Goal: Task Accomplishment & Management: Manage account settings

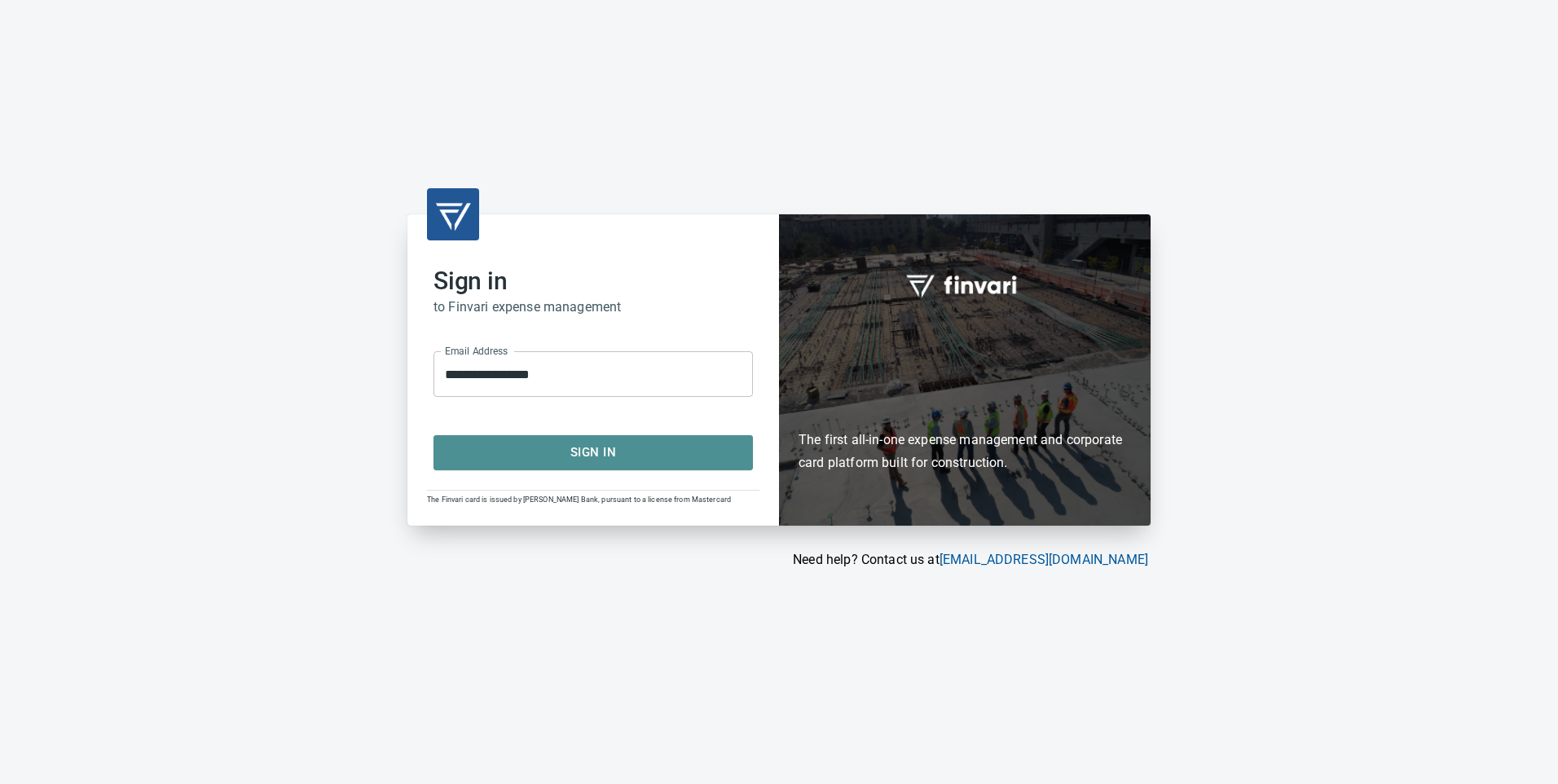
click at [692, 446] on span "Sign In" at bounding box center [593, 452] width 284 height 21
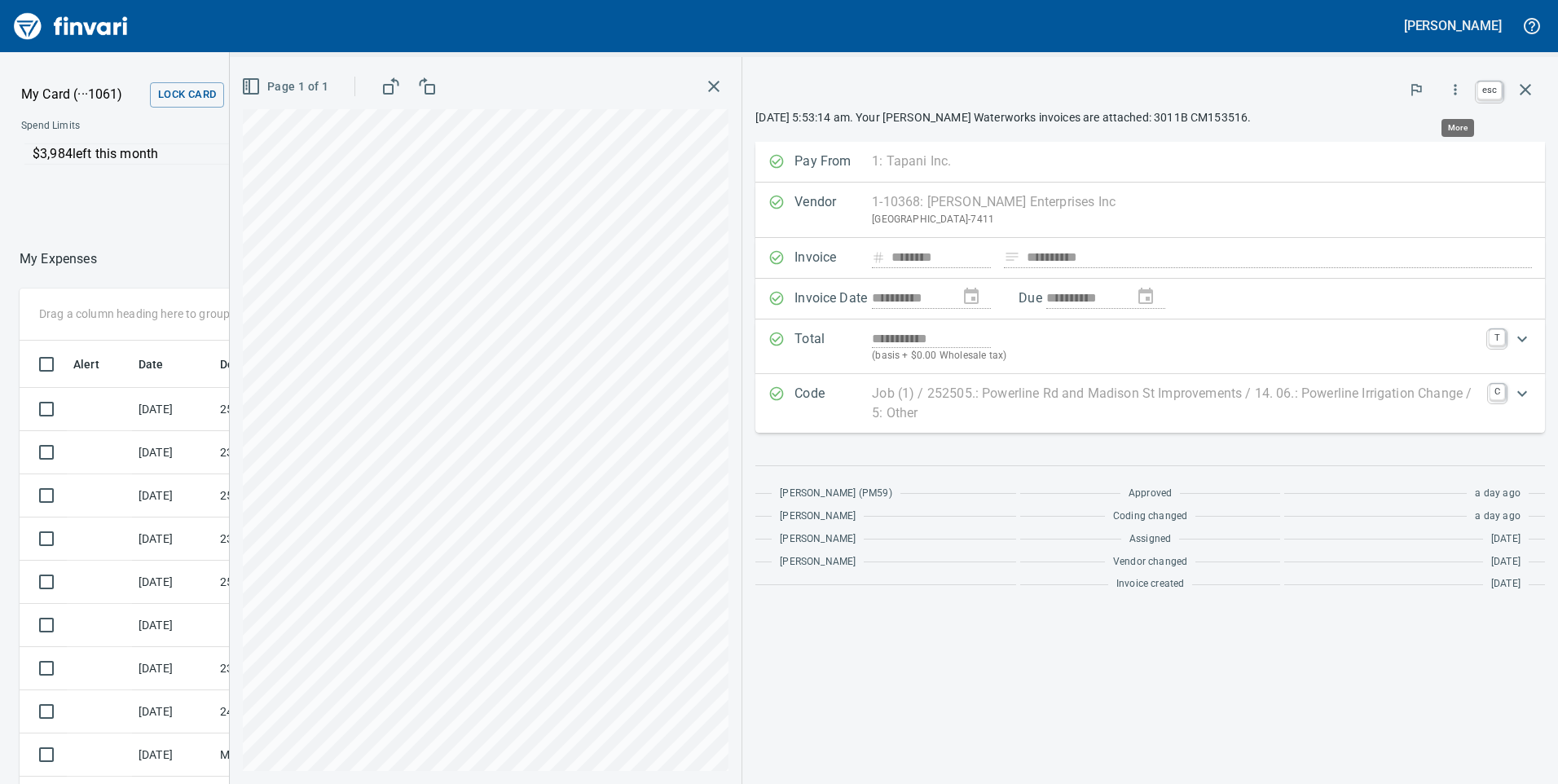
scroll to position [592, 1075]
click at [1523, 90] on icon "button" at bounding box center [1525, 89] width 20 height 20
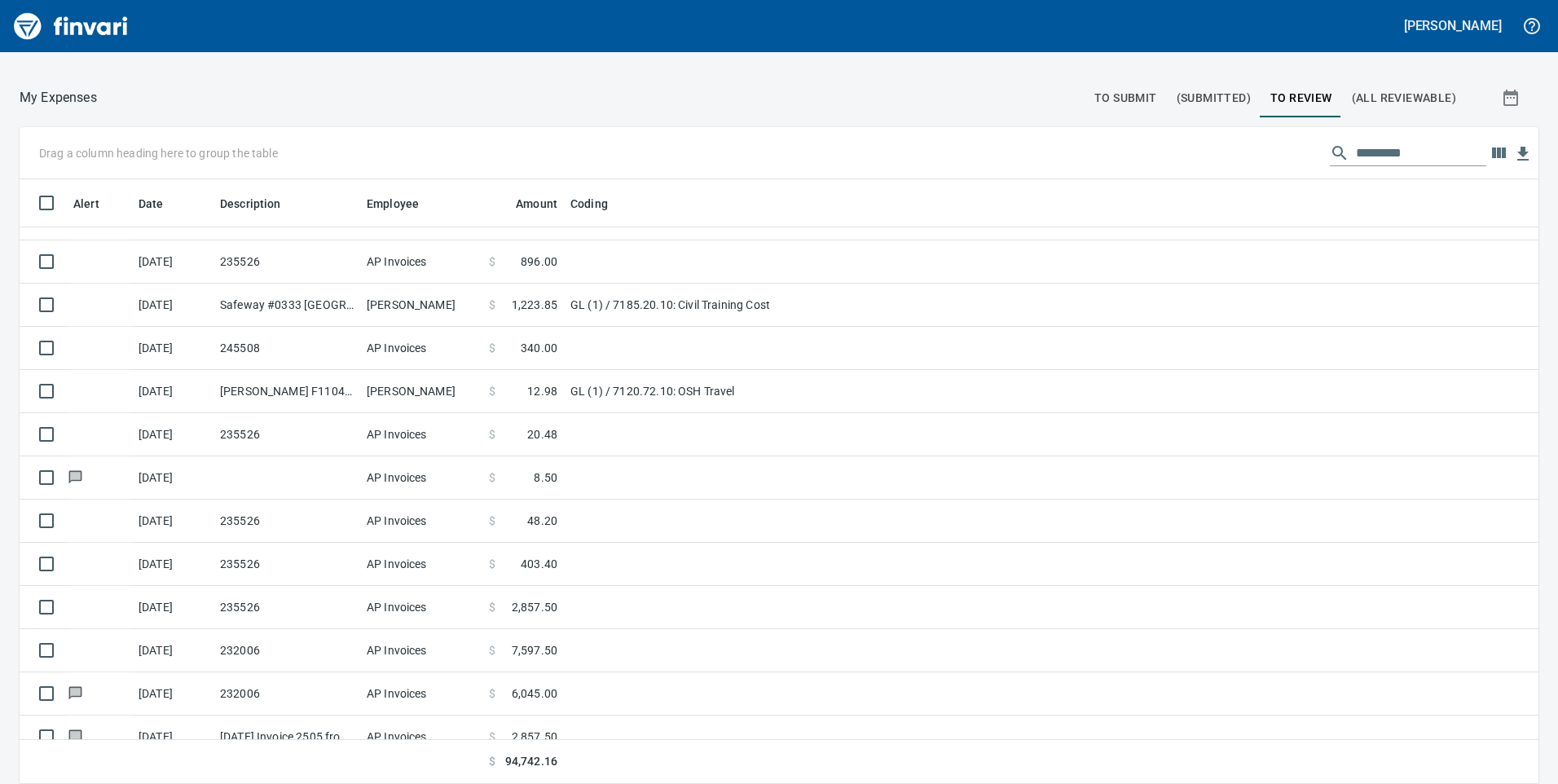
scroll to position [294, 0]
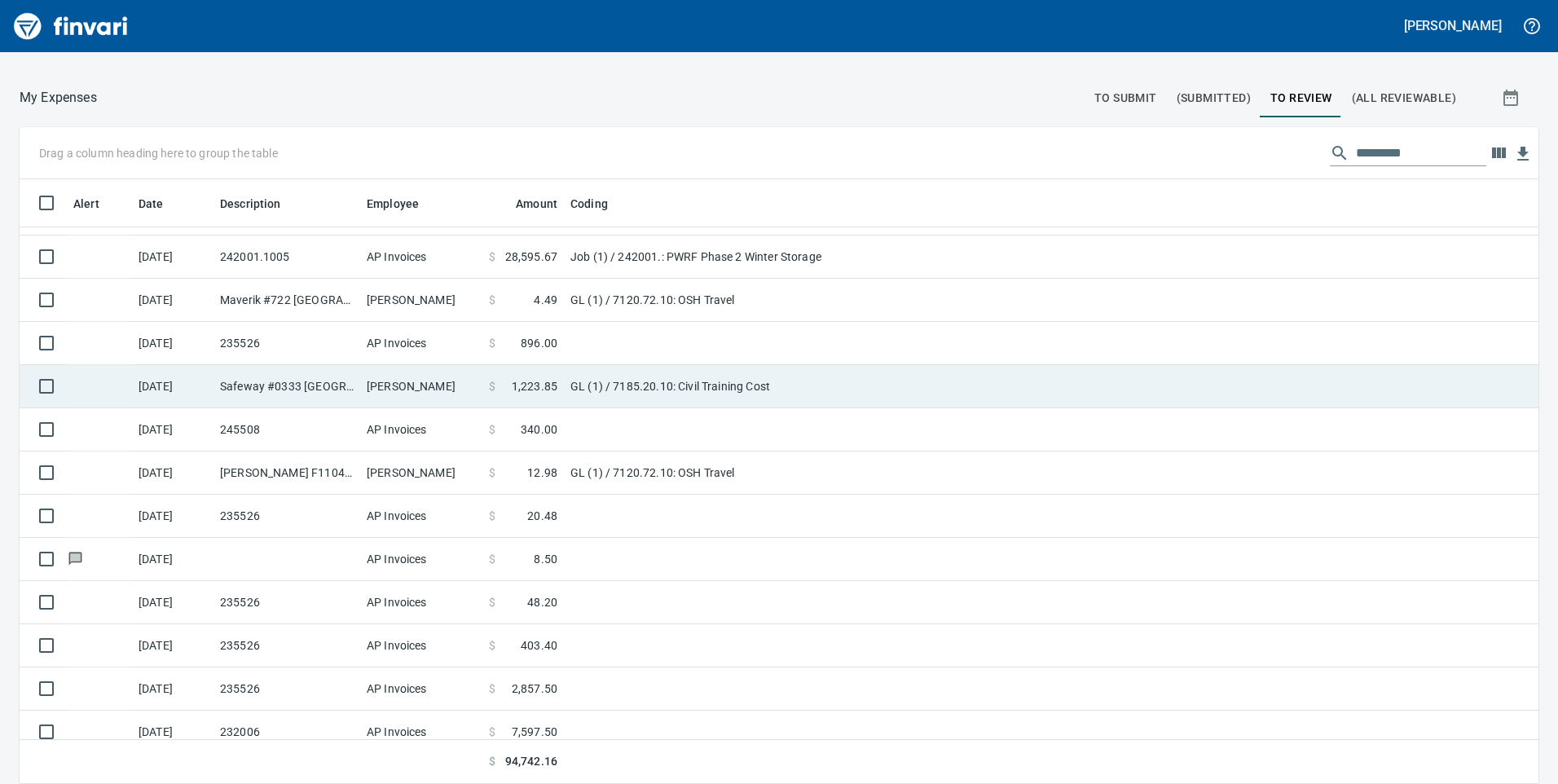
click at [641, 383] on td "GL (1) / 7185.20.10: Civil Training Cost" at bounding box center [767, 386] width 408 height 43
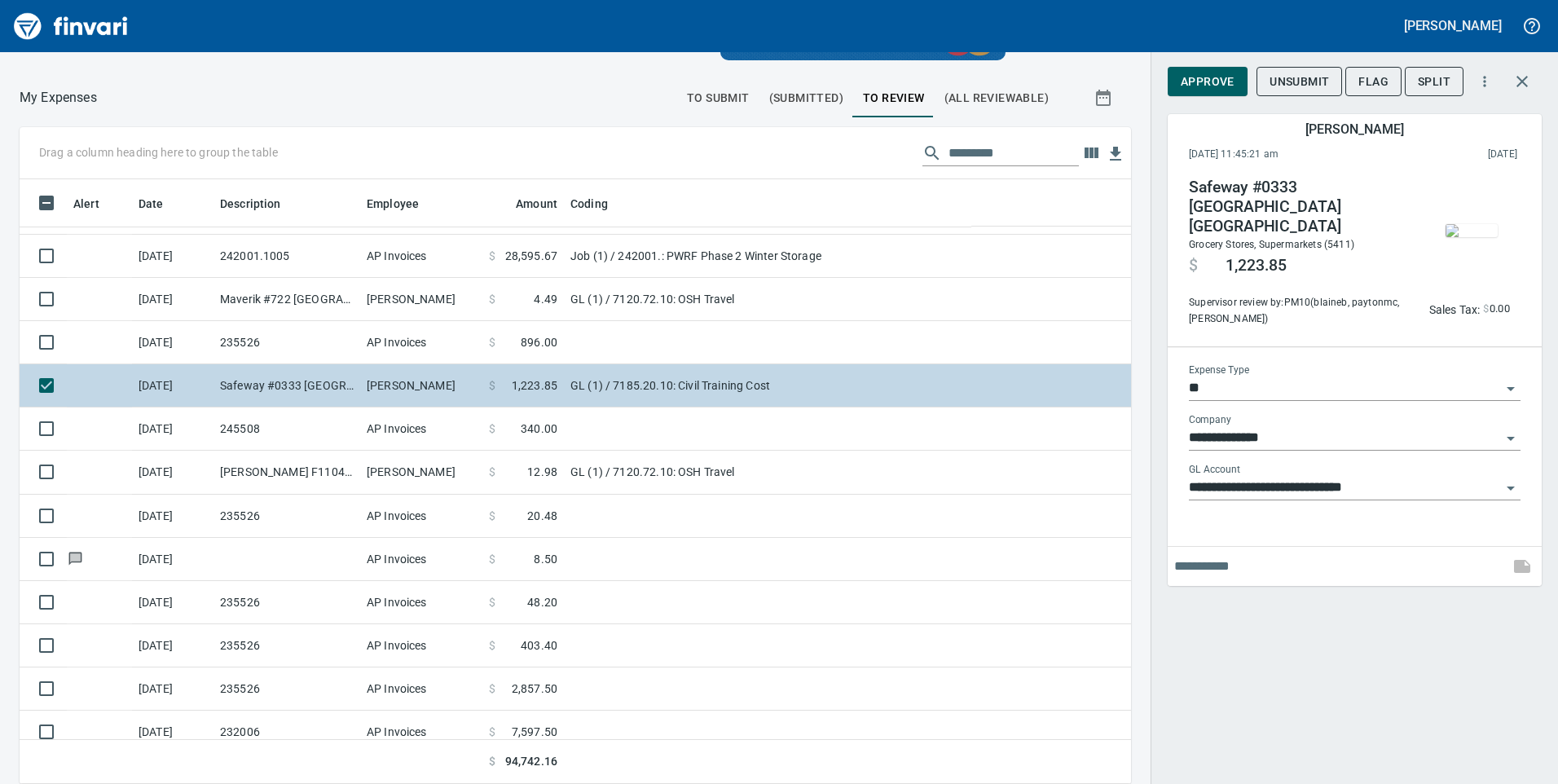
scroll to position [592, 1075]
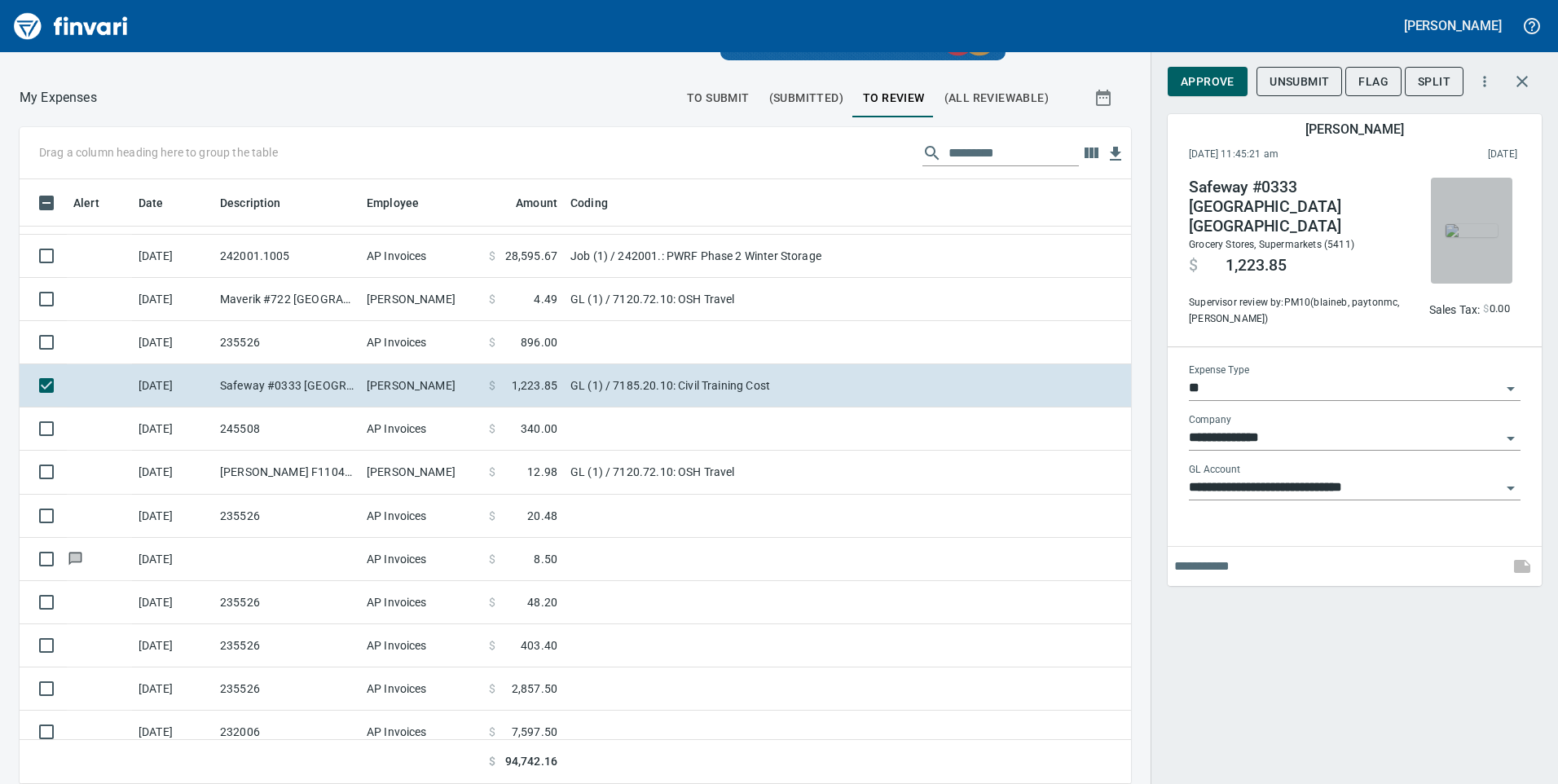
click at [1473, 226] on img "button" at bounding box center [1472, 230] width 53 height 13
click at [1521, 79] on icon "button" at bounding box center [1523, 81] width 20 height 20
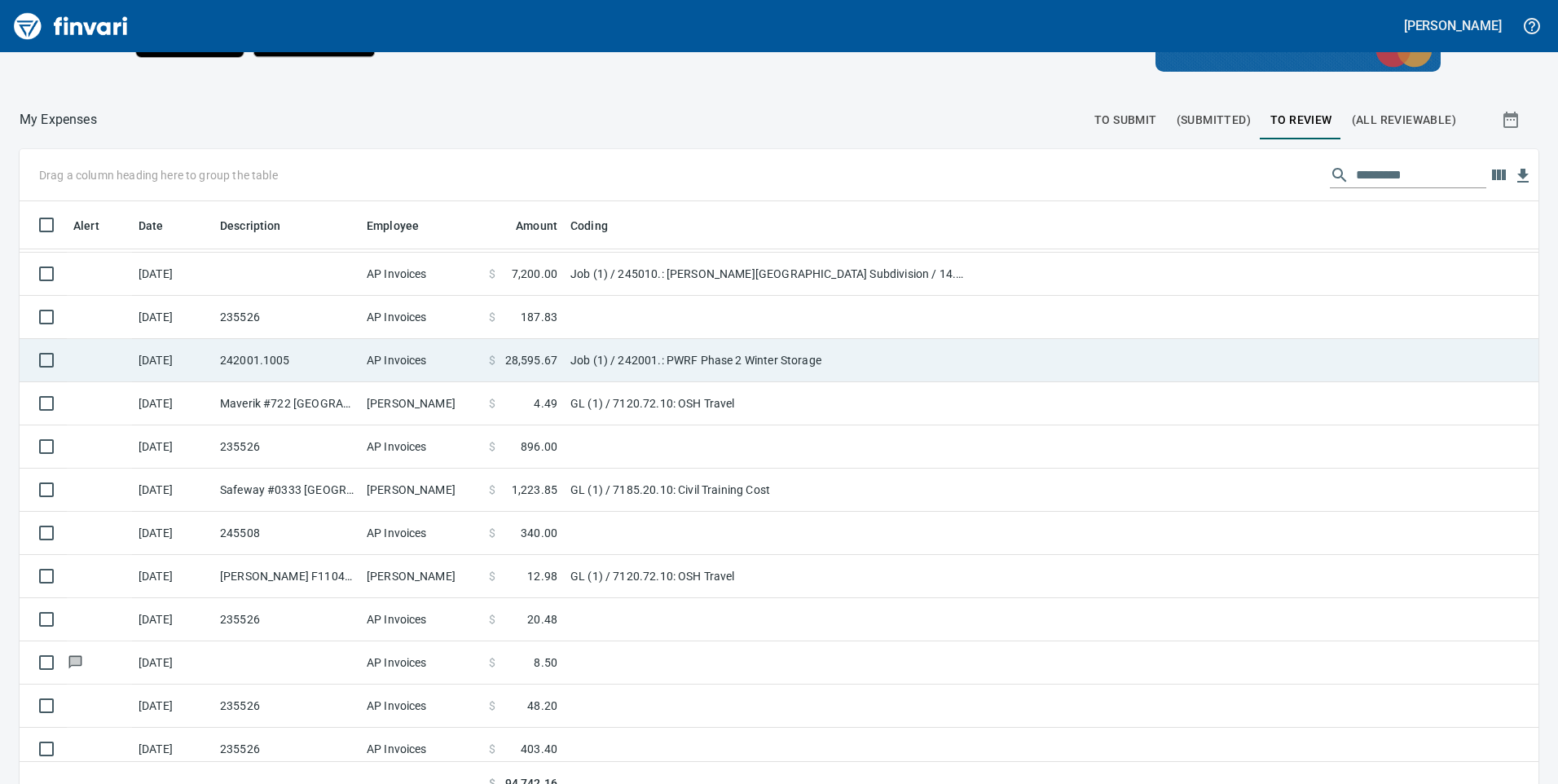
scroll to position [131, 0]
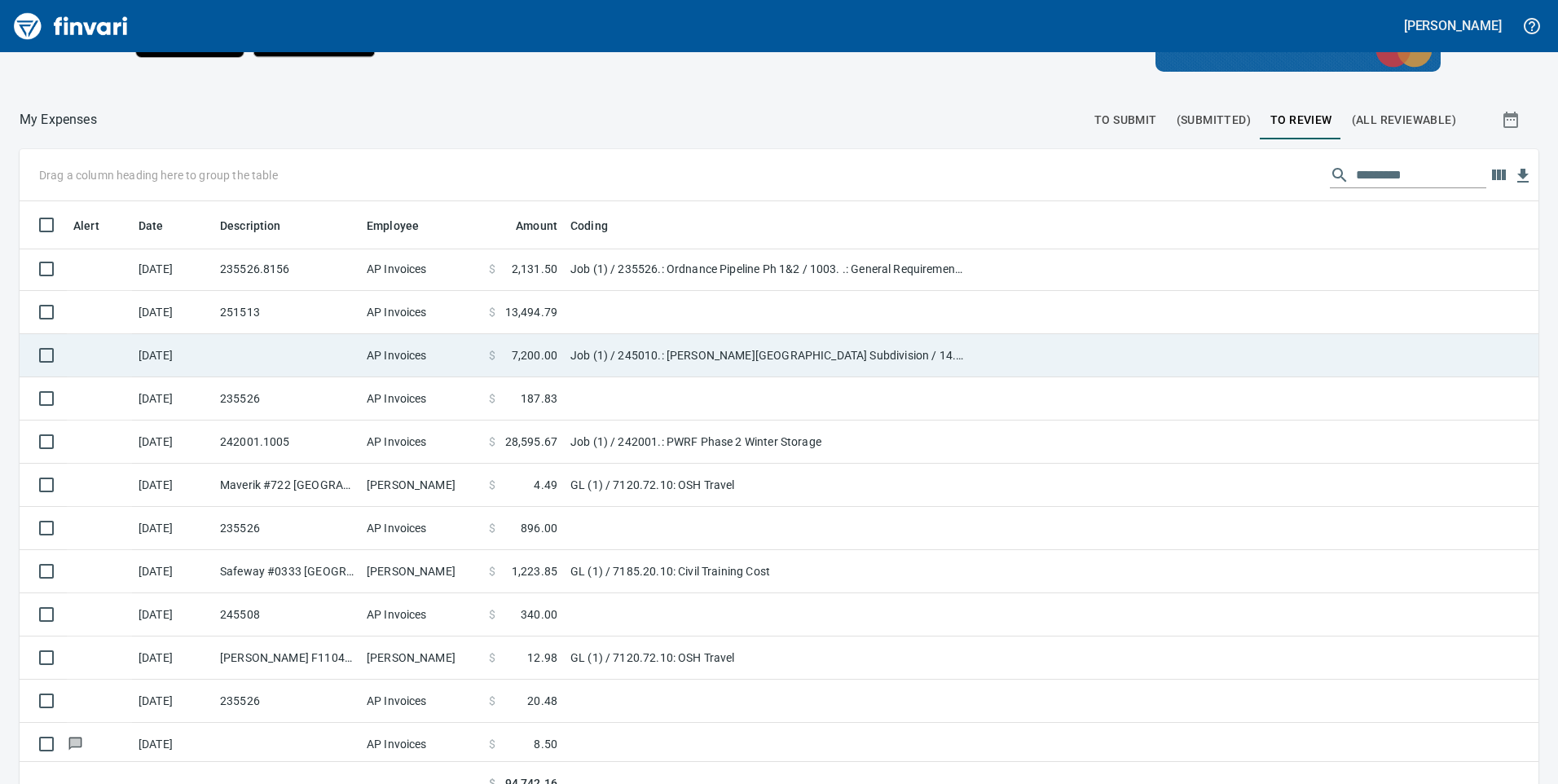
click at [569, 353] on td "Job (1) / 245010.: [PERSON_NAME][GEOGRAPHIC_DATA] Subdivision / 14. 02.: Re-Wor…" at bounding box center [767, 355] width 408 height 43
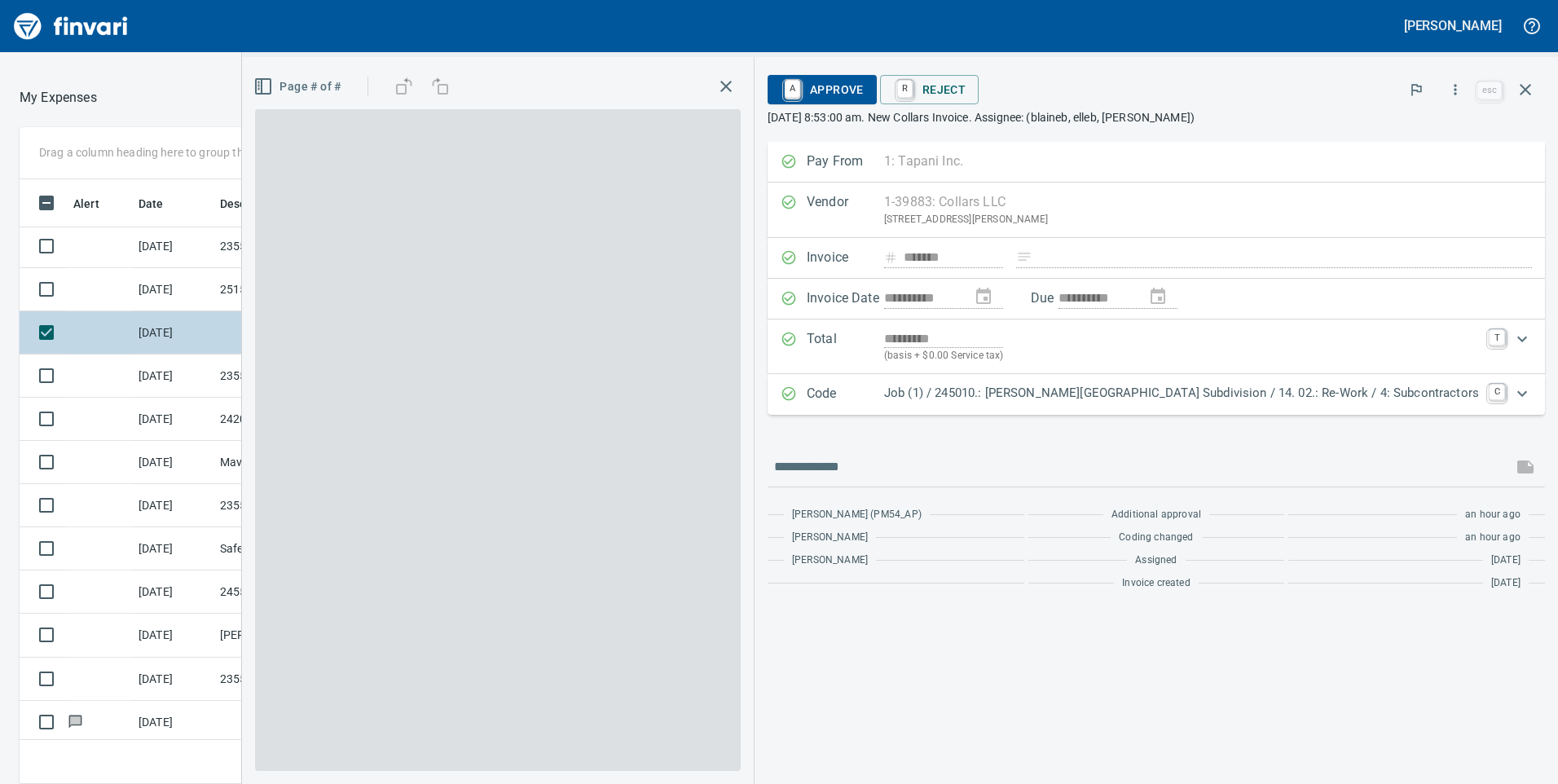
scroll to position [592, 1075]
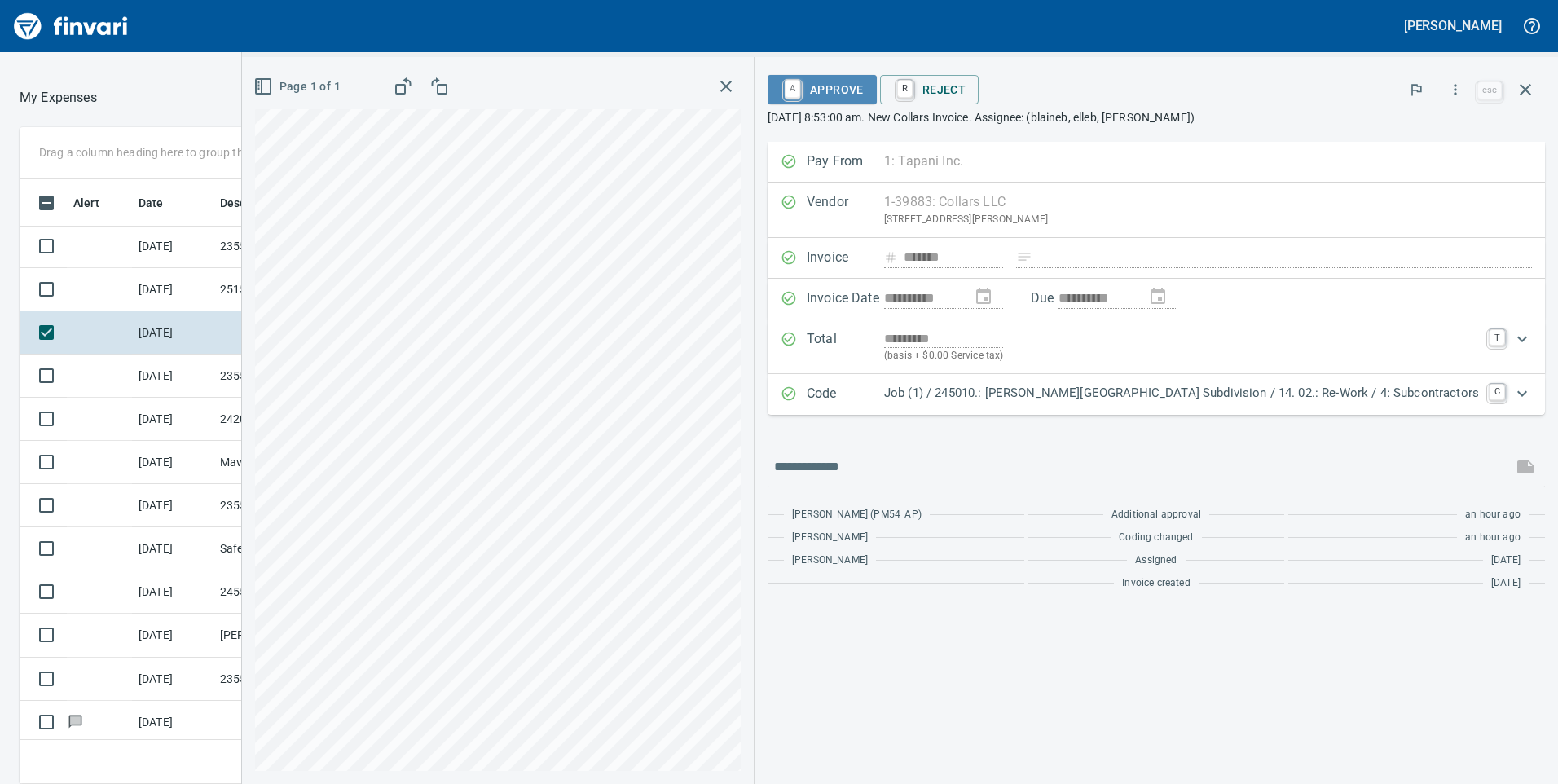
click at [864, 90] on span "A Approve" at bounding box center [822, 89] width 83 height 28
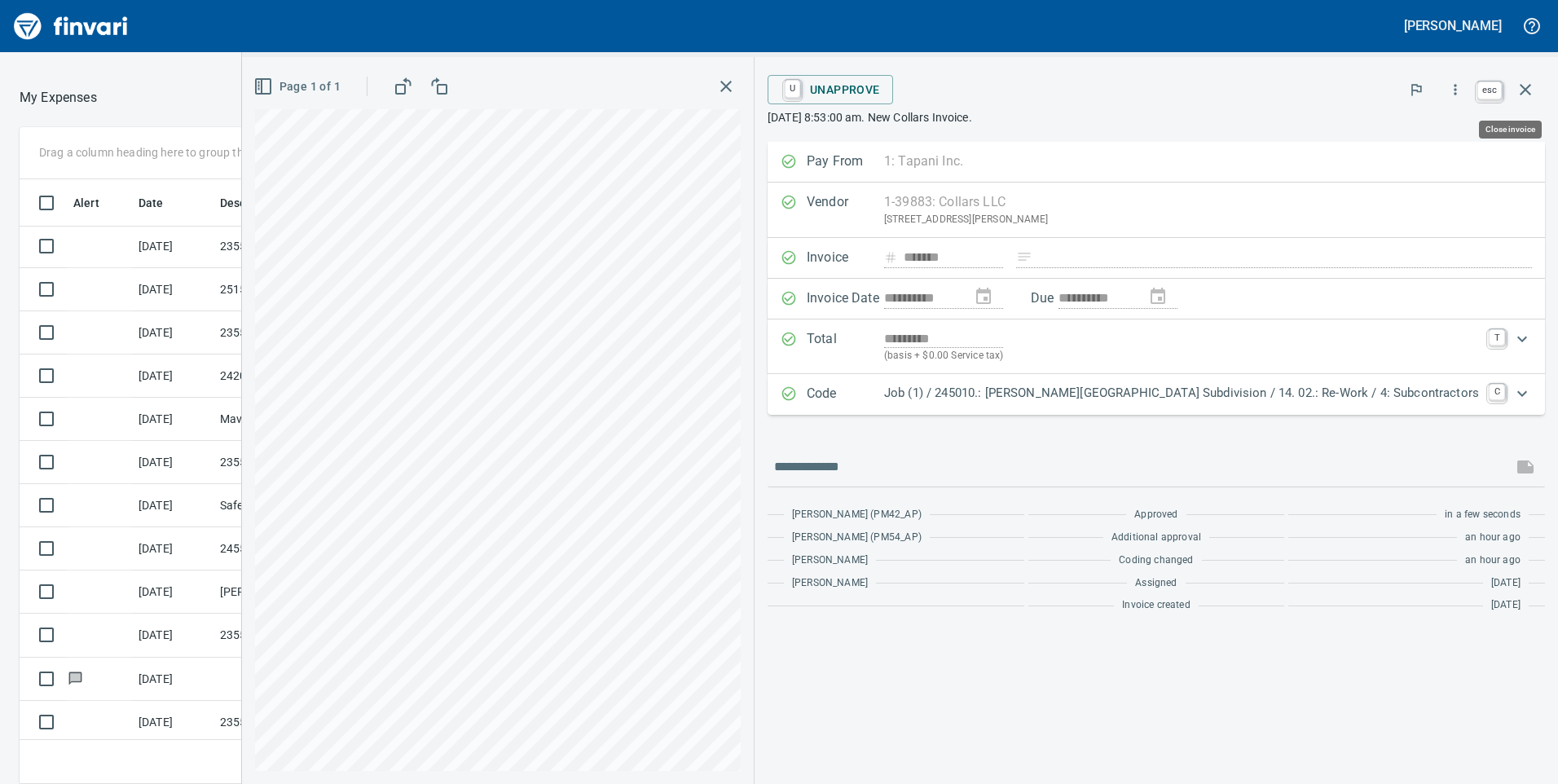
click at [1521, 88] on icon "button" at bounding box center [1525, 89] width 20 height 20
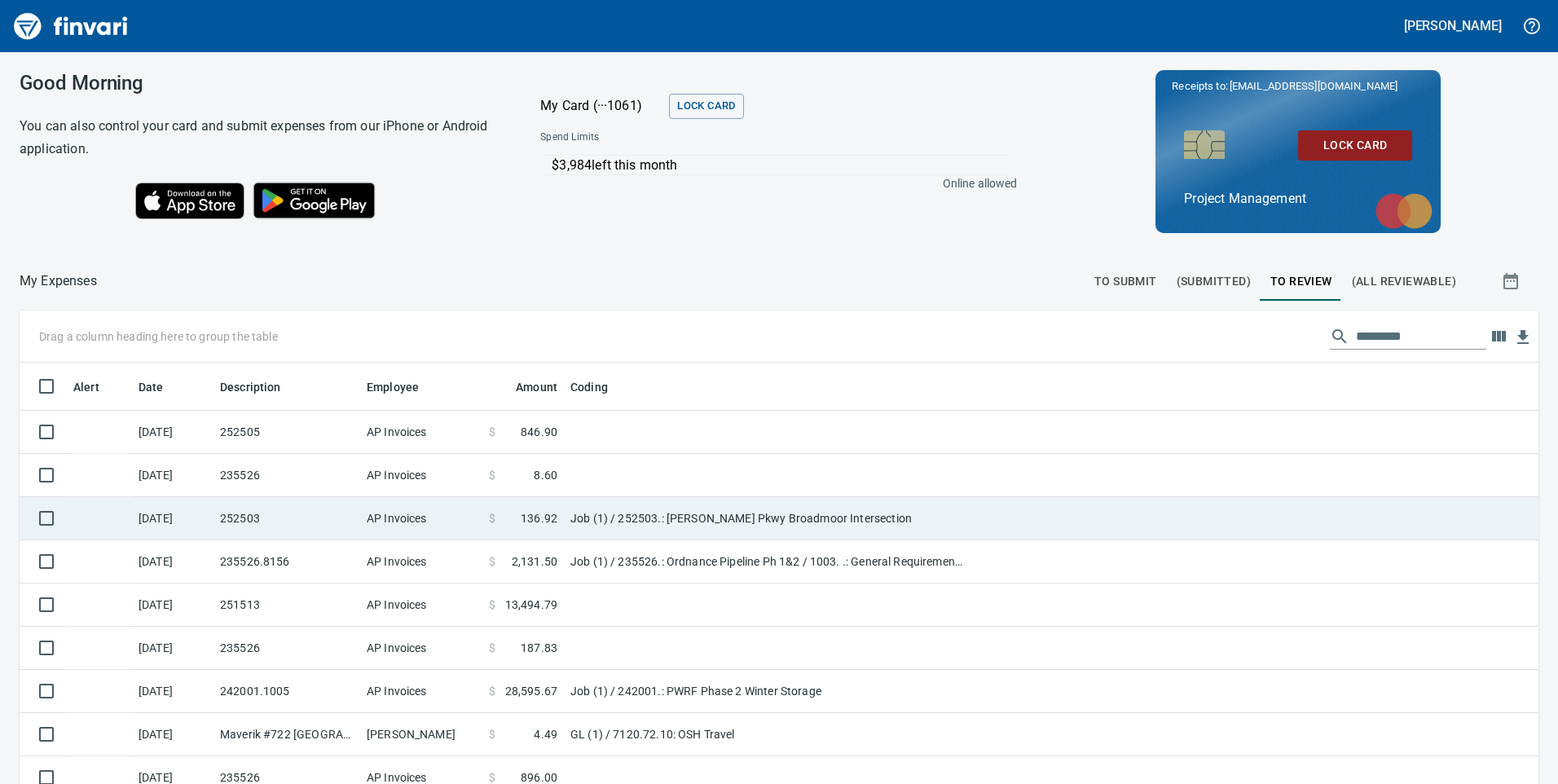
click at [558, 513] on td "$ 136.92" at bounding box center [523, 518] width 81 height 43
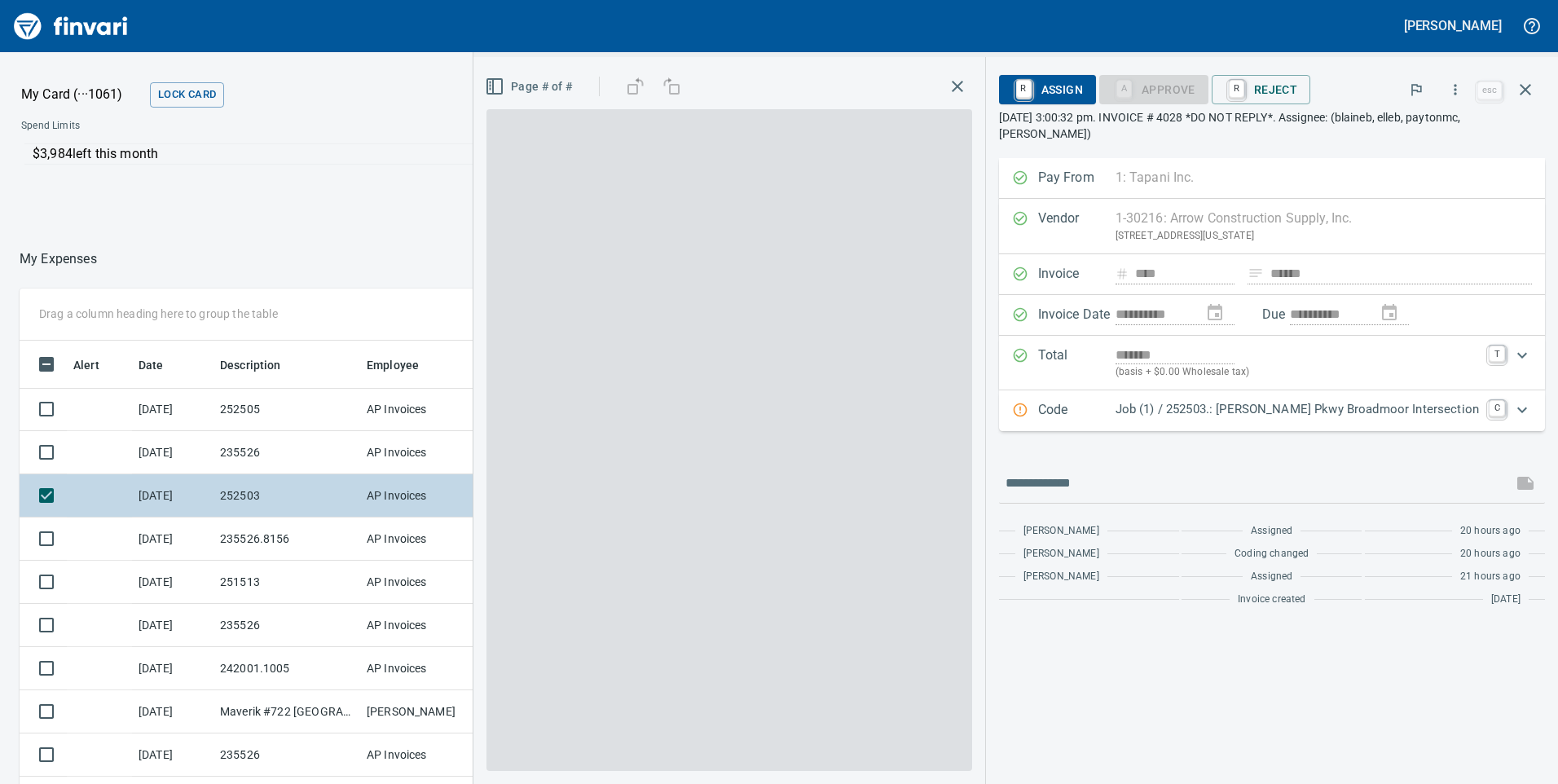
scroll to position [592, 1075]
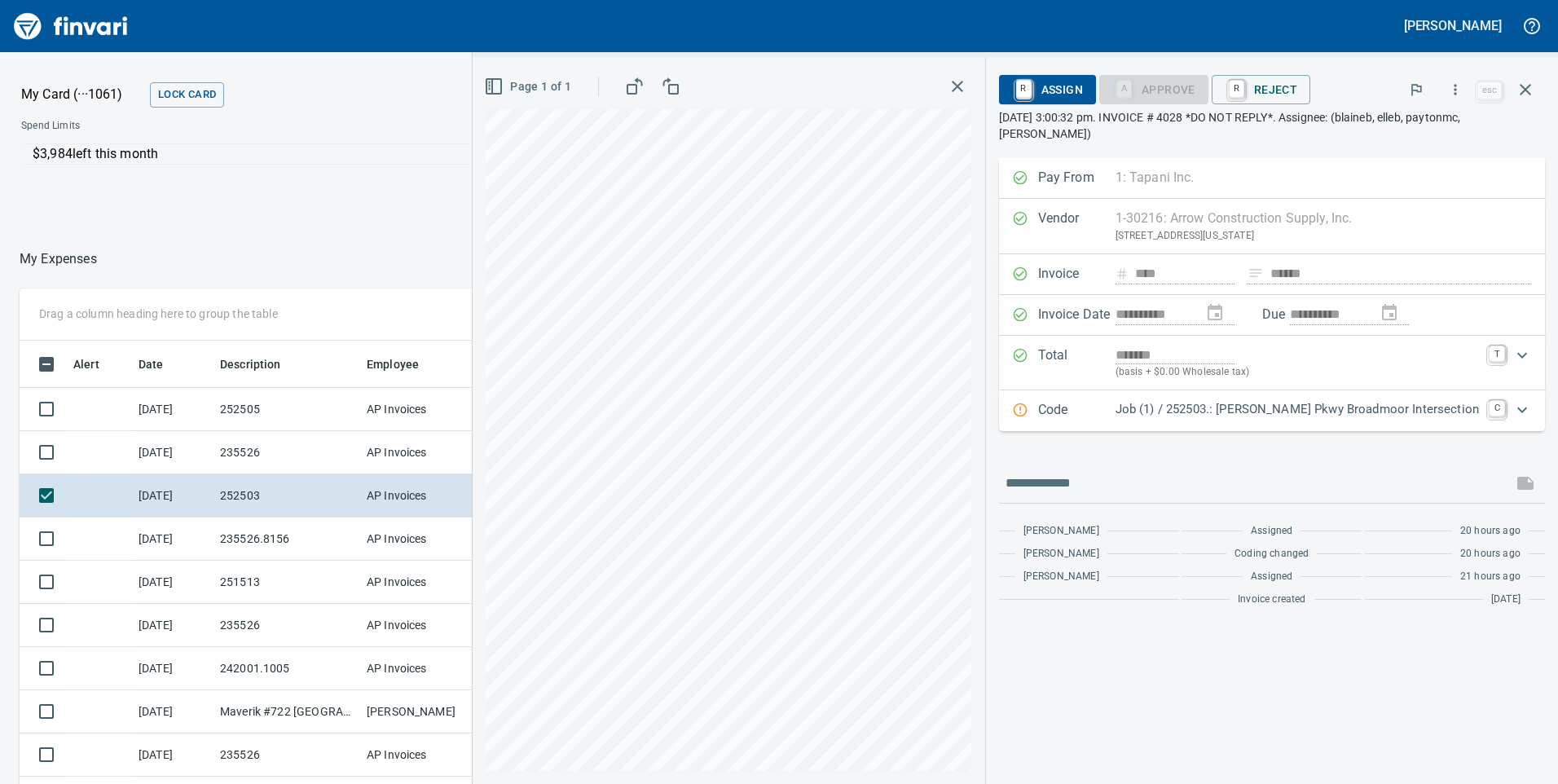
click at [1521, 408] on icon "Expand" at bounding box center [1523, 410] width 20 height 20
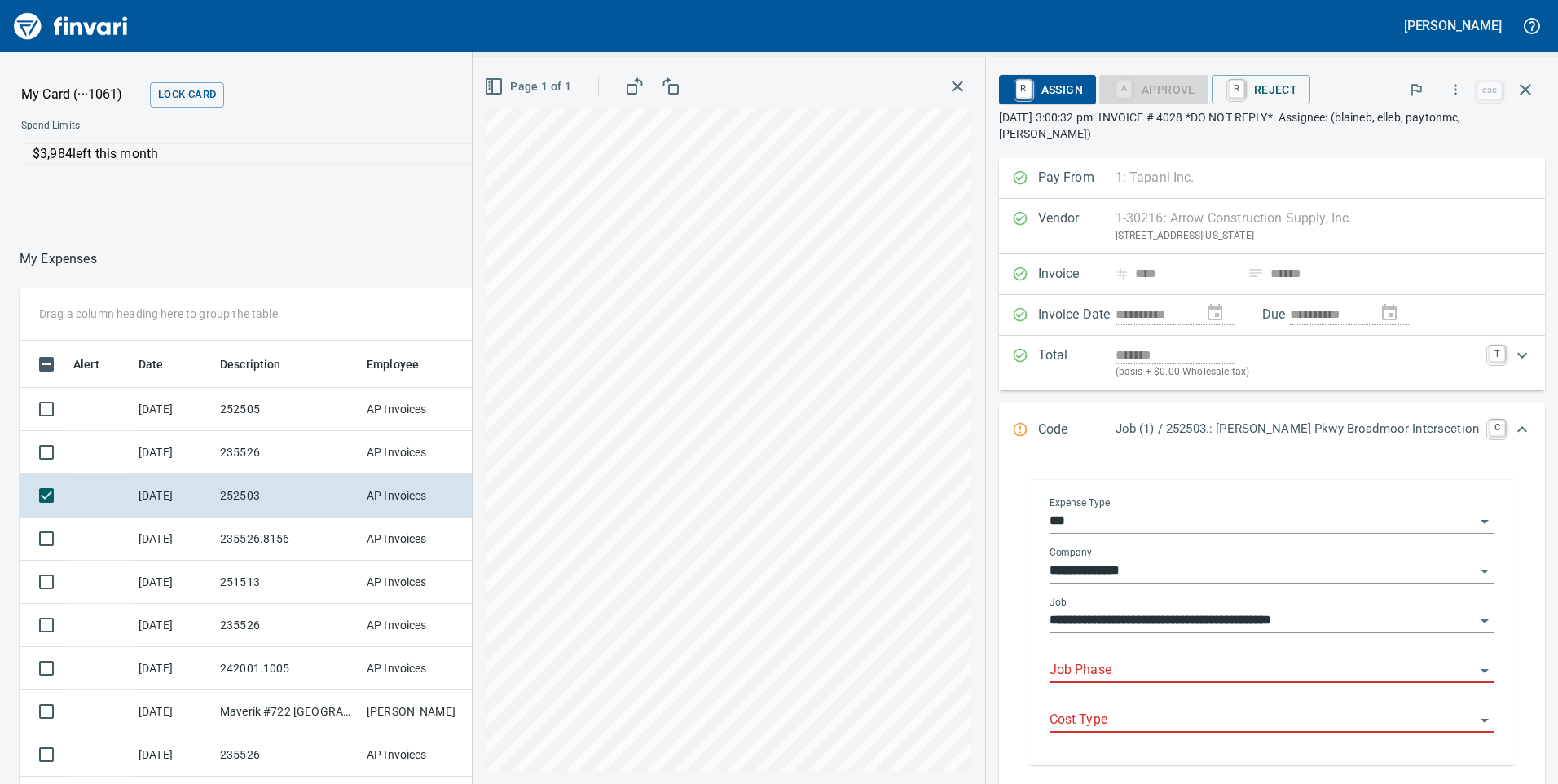
click at [1251, 675] on input "Job Phase" at bounding box center [1262, 671] width 425 height 23
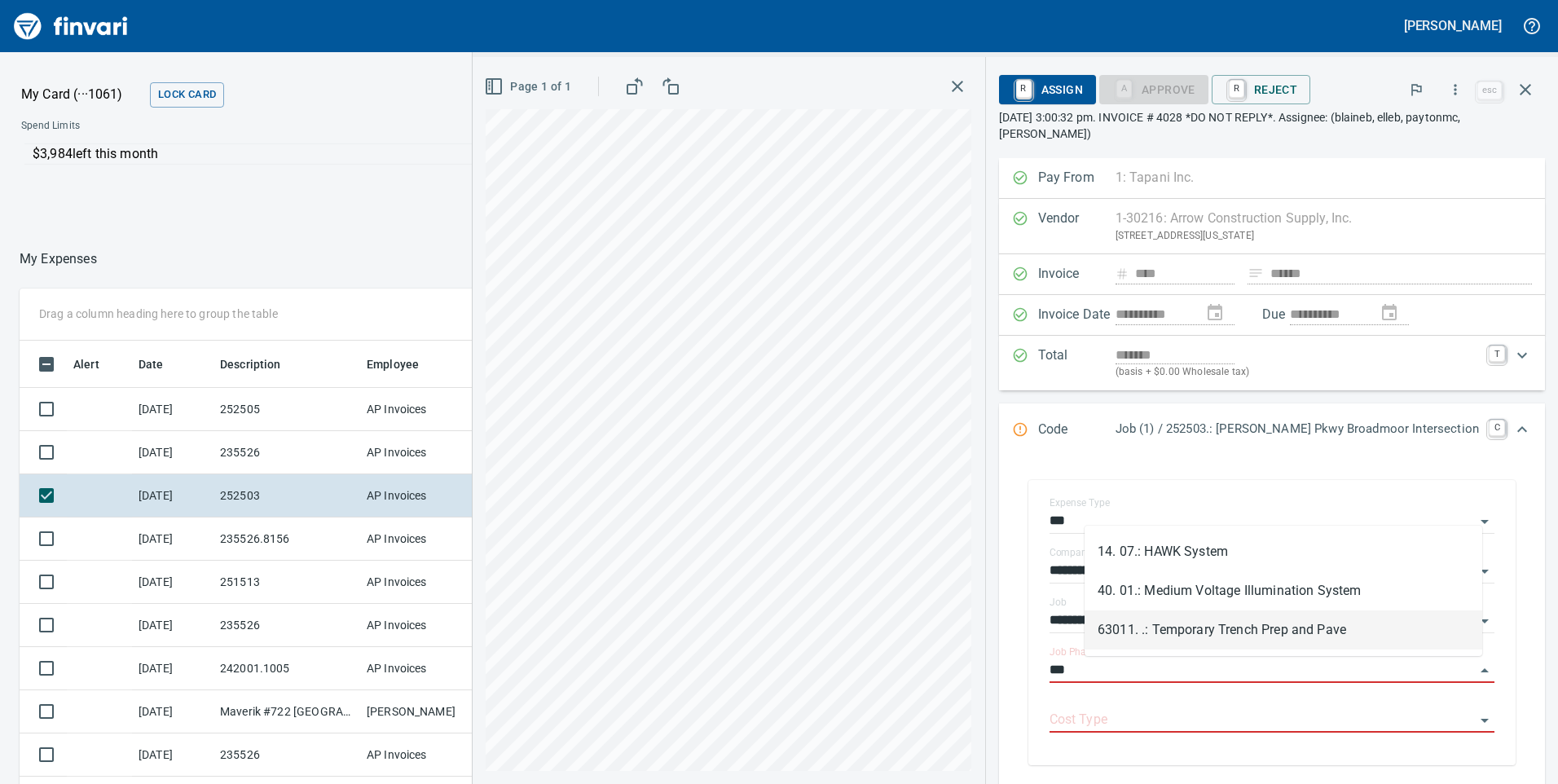
click at [1227, 634] on li "63011. .: Temporary Trench Prep and Pave" at bounding box center [1283, 630] width 398 height 39
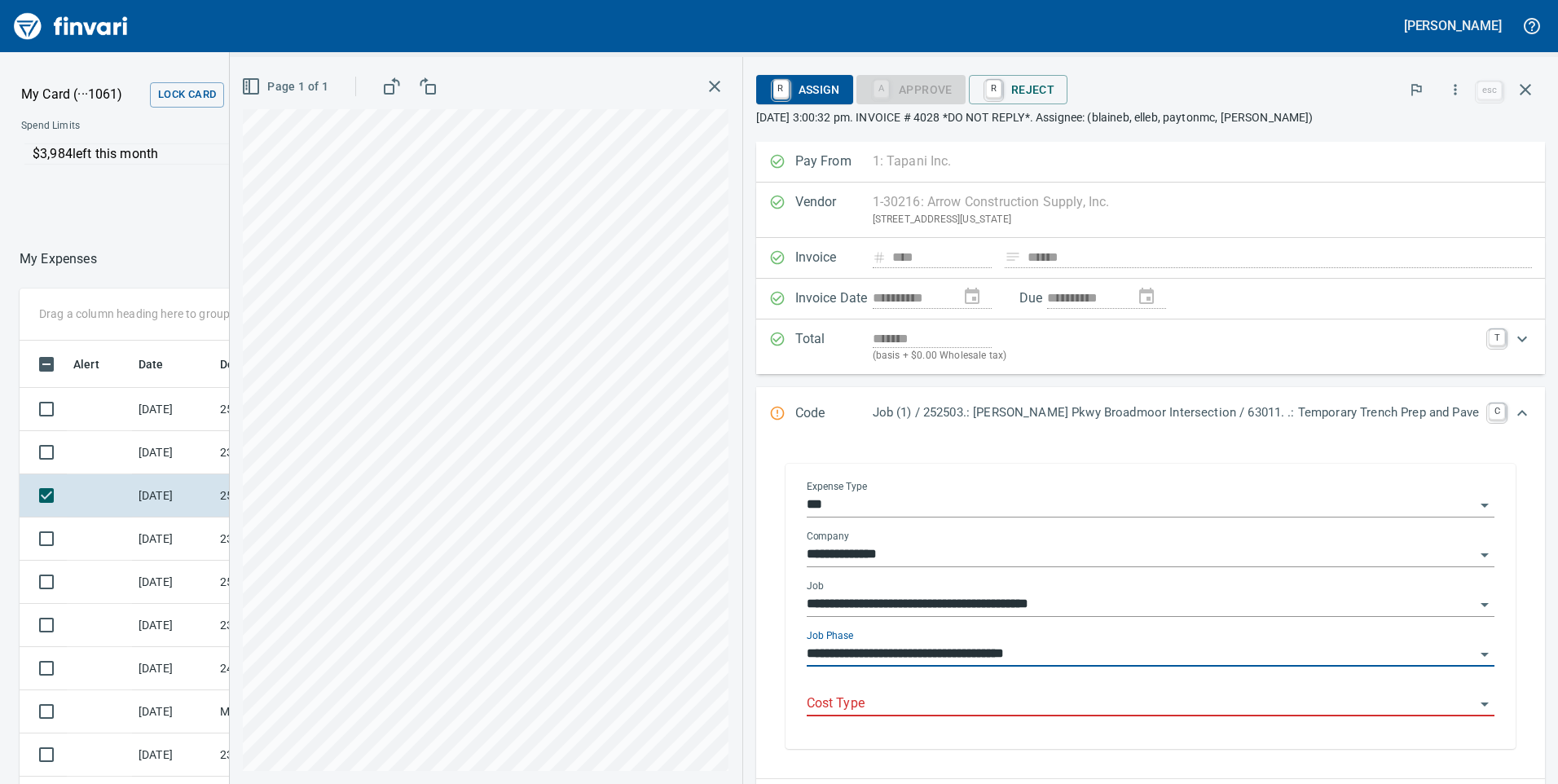
type input "**********"
click at [1188, 706] on input "Cost Type" at bounding box center [1140, 704] width 669 height 23
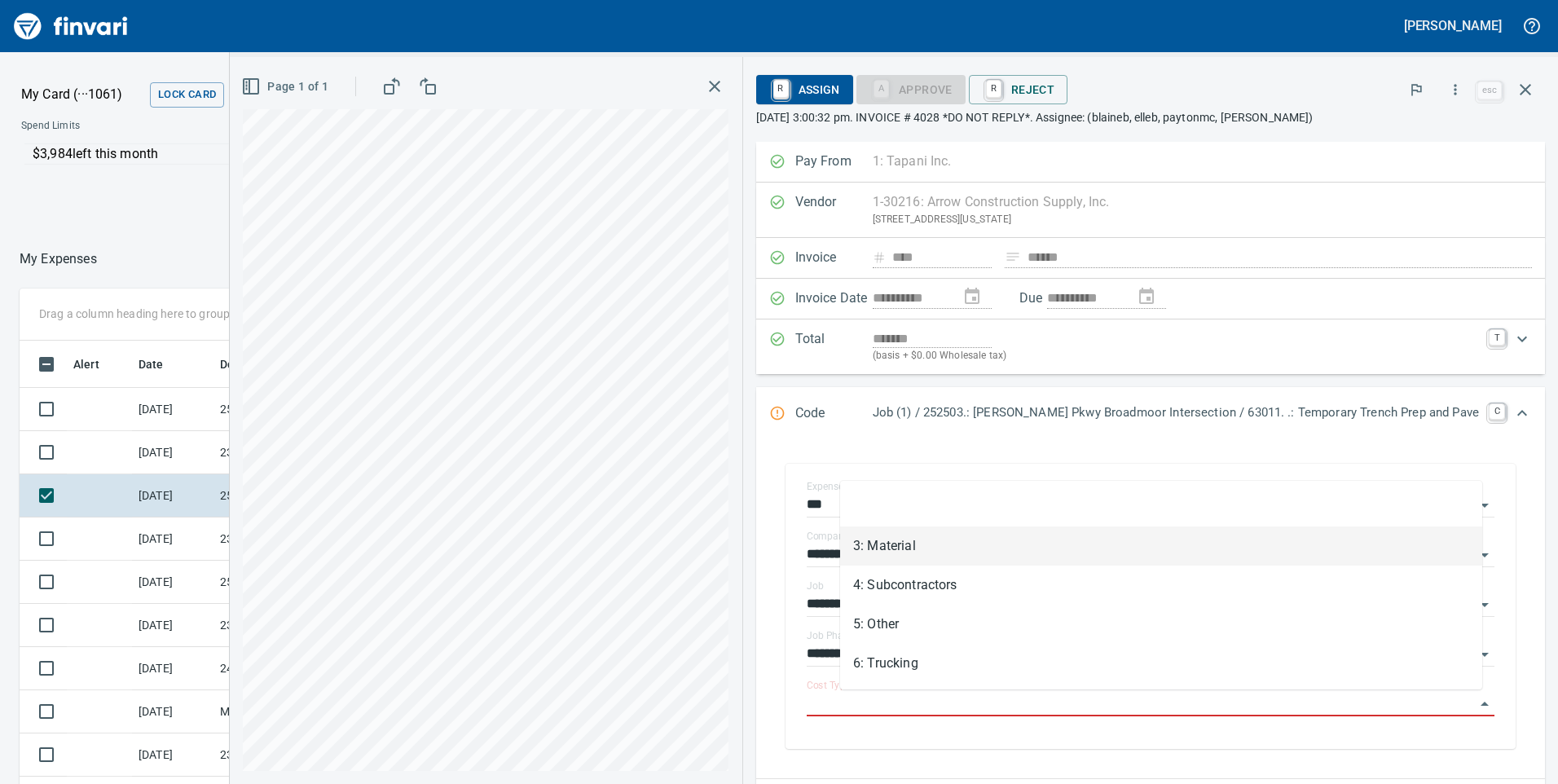
click at [957, 556] on li "3: Material" at bounding box center [1161, 546] width 642 height 39
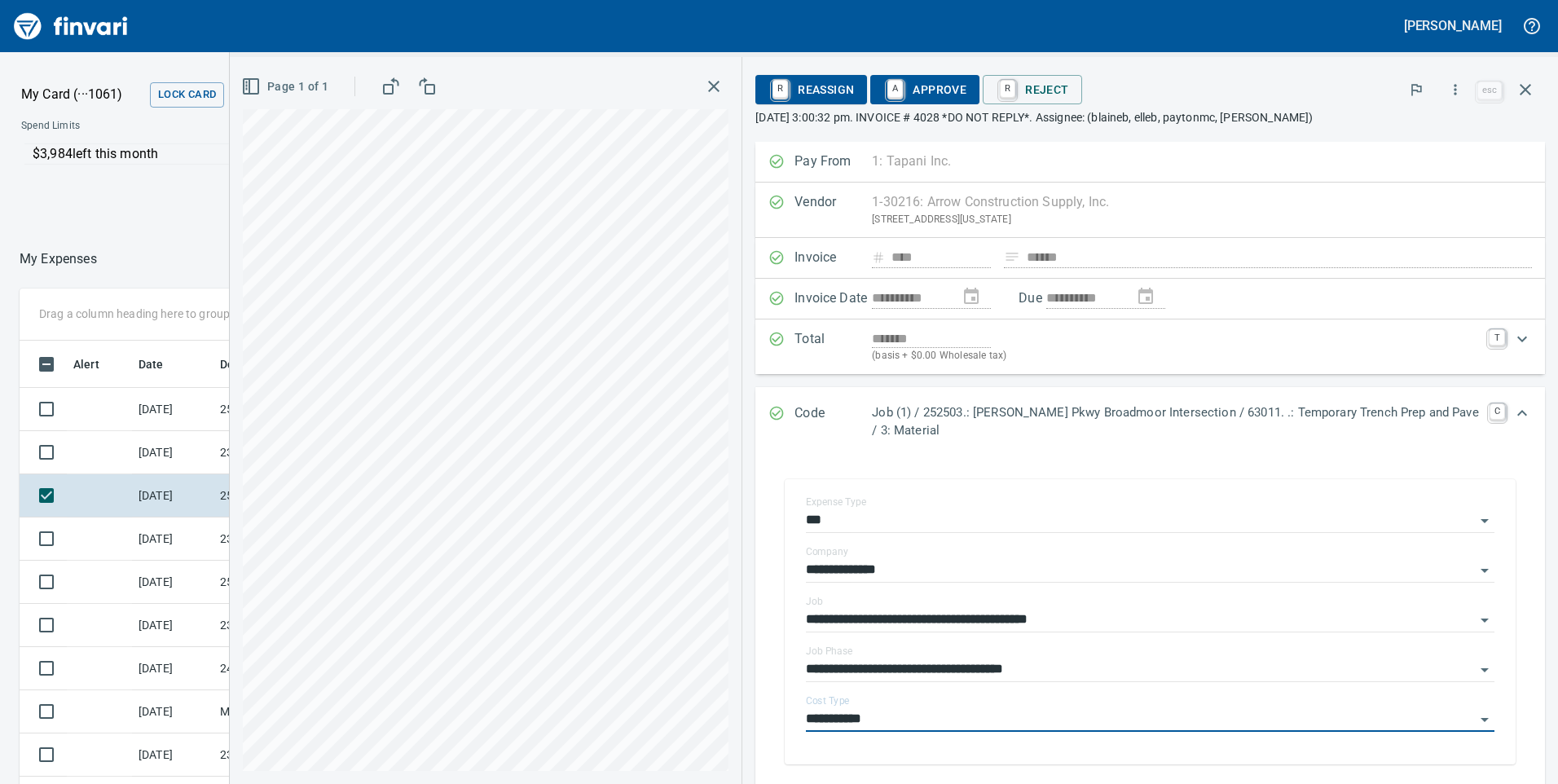
type input "**********"
click at [928, 82] on span "A Approve" at bounding box center [925, 89] width 83 height 28
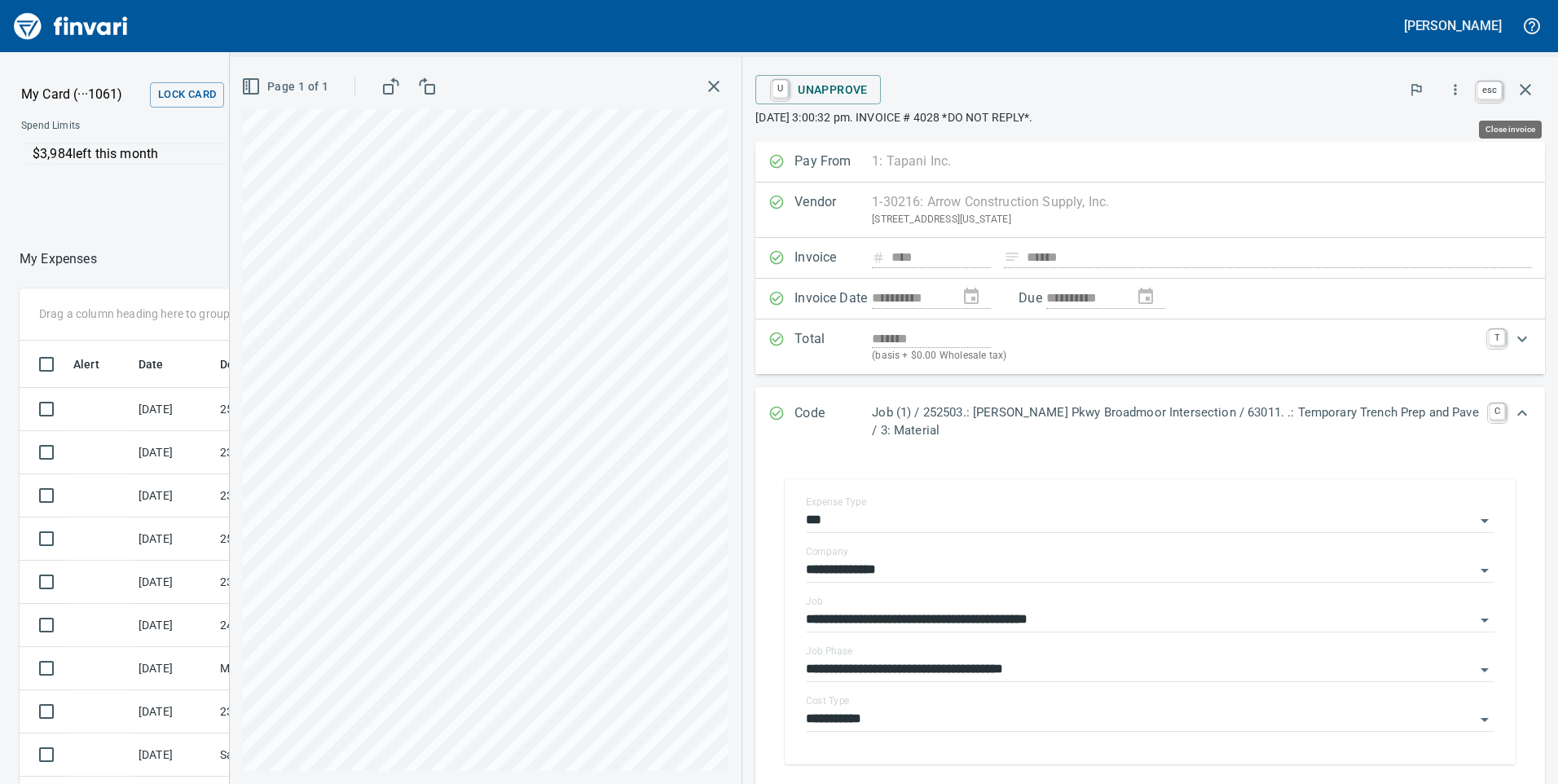
click at [1528, 88] on icon "button" at bounding box center [1525, 89] width 11 height 11
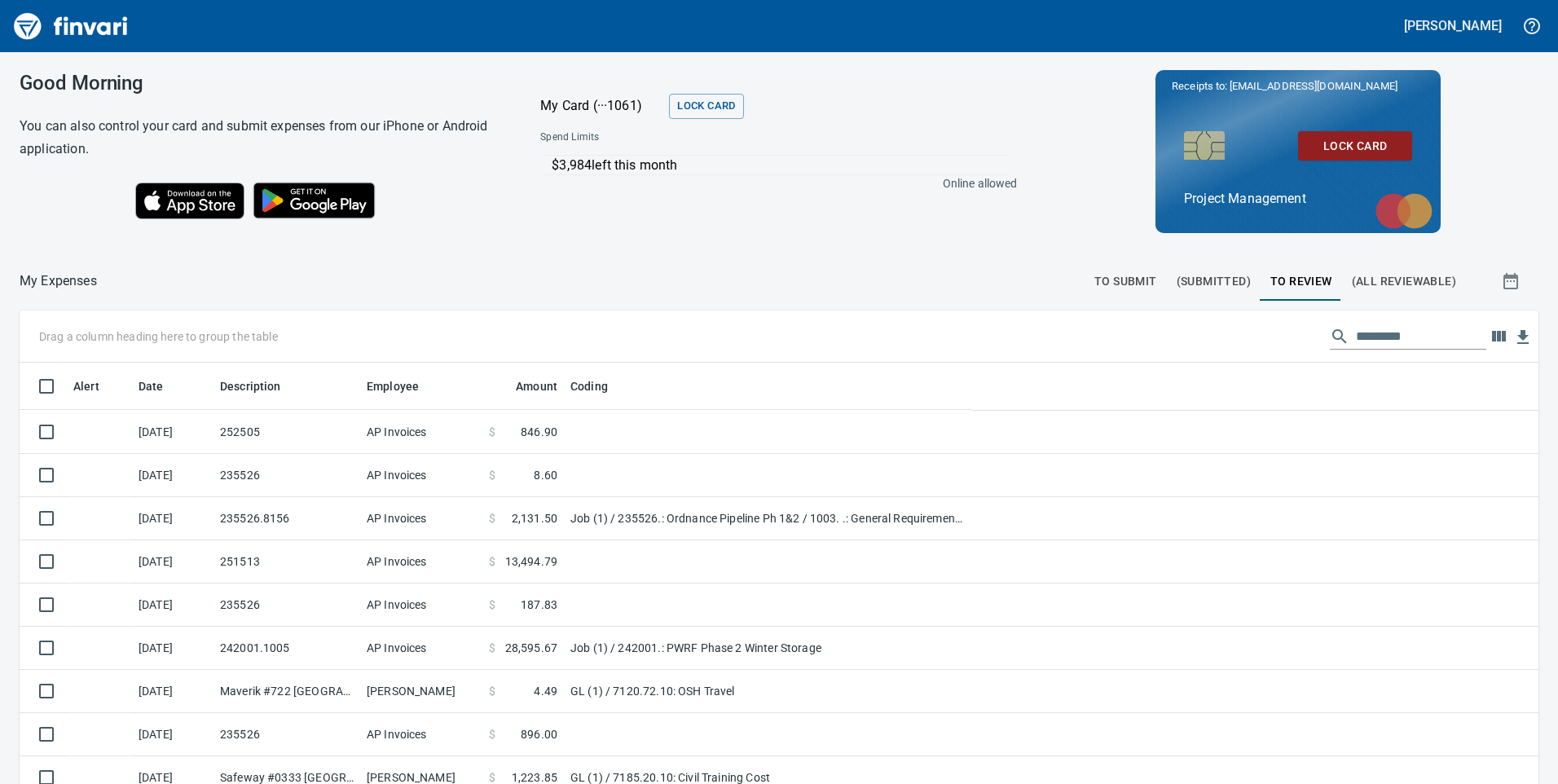
scroll to position [592, 1482]
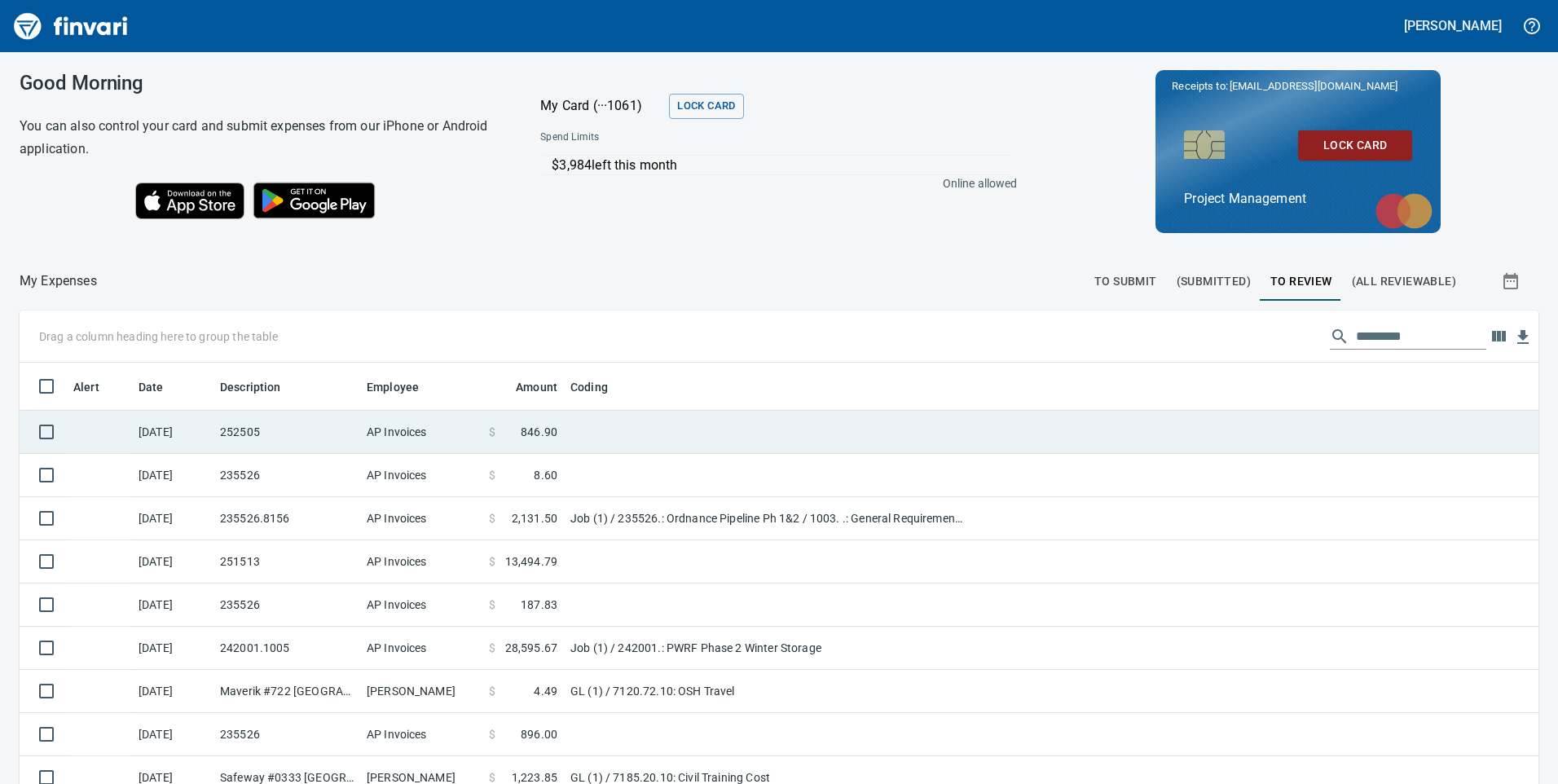
click at [537, 428] on span "846.90" at bounding box center [539, 431] width 37 height 16
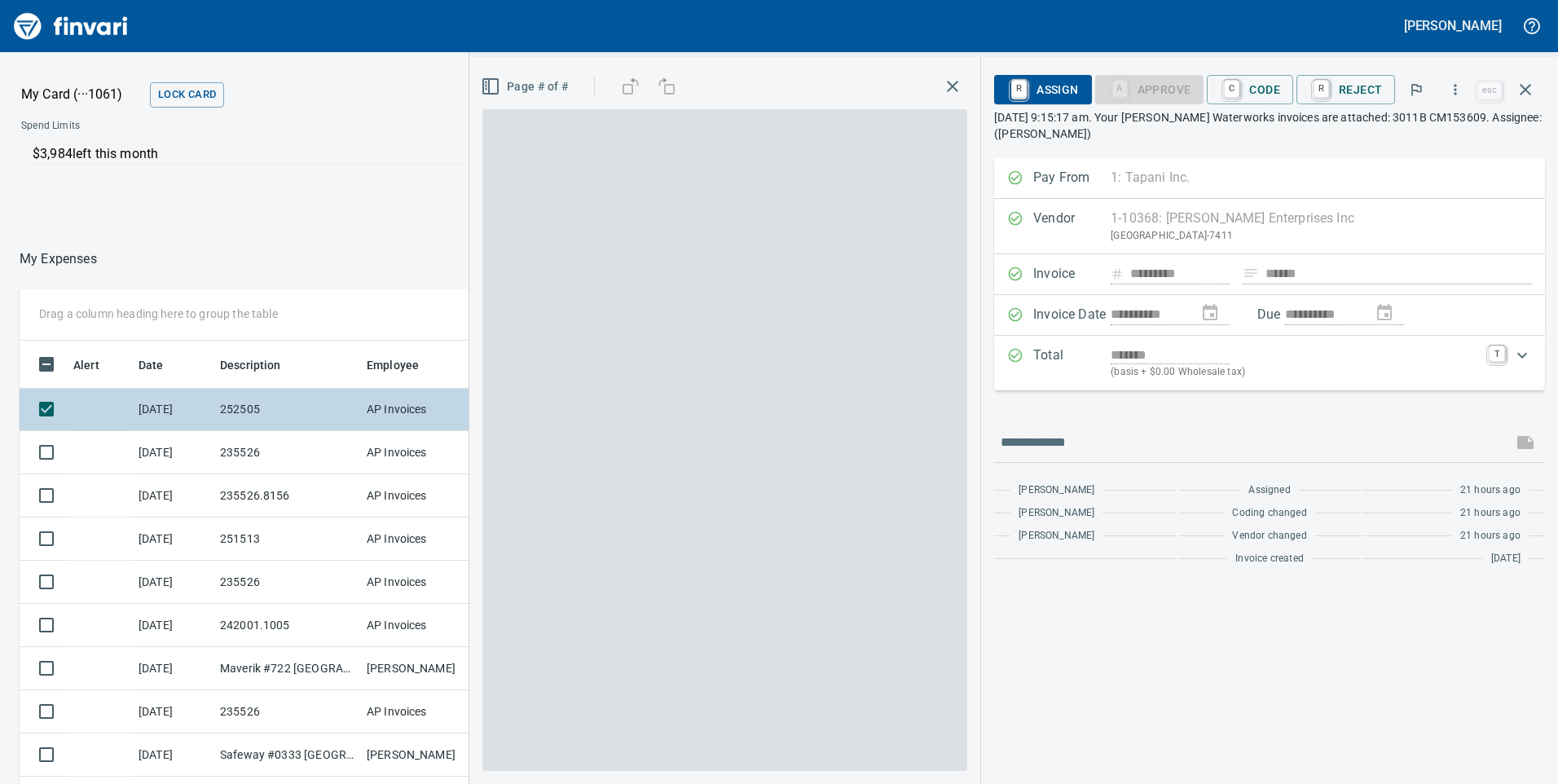
scroll to position [592, 1075]
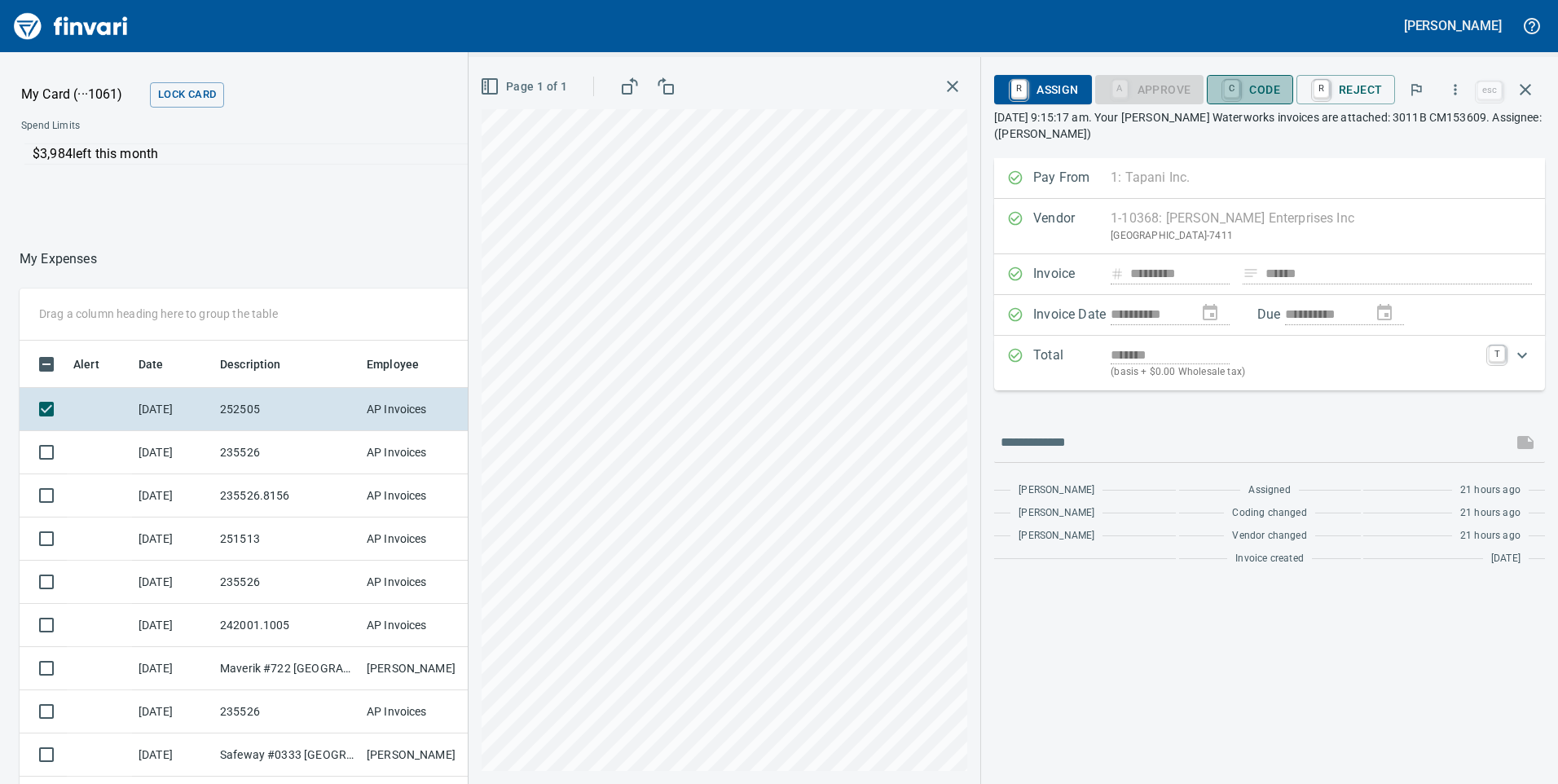
click at [1275, 94] on span "C Code" at bounding box center [1250, 89] width 61 height 28
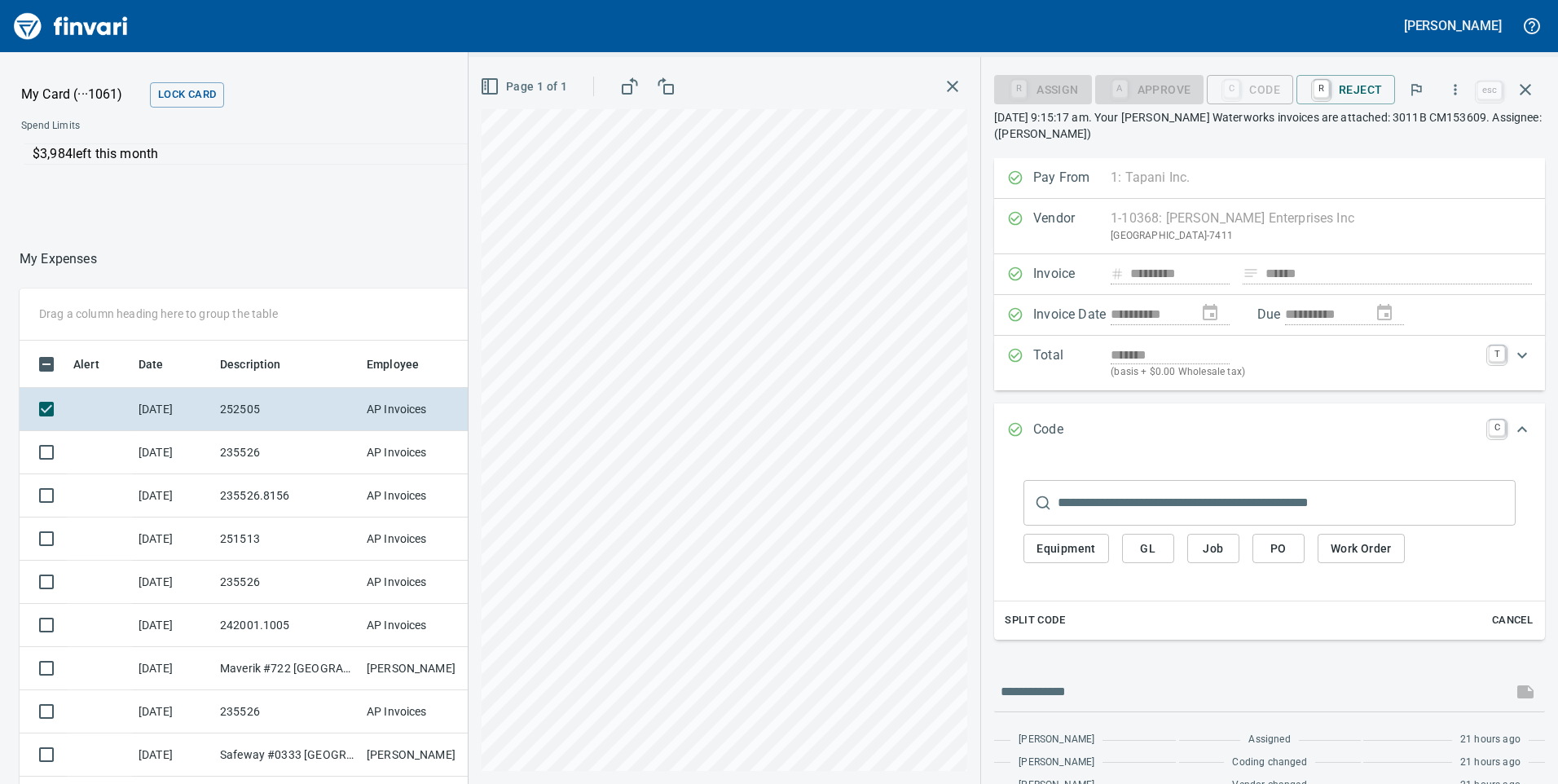
click at [1183, 540] on div "Equipment GL Job PO Work Order" at bounding box center [1270, 549] width 492 height 47
click at [1218, 545] on span "Job" at bounding box center [1213, 549] width 26 height 21
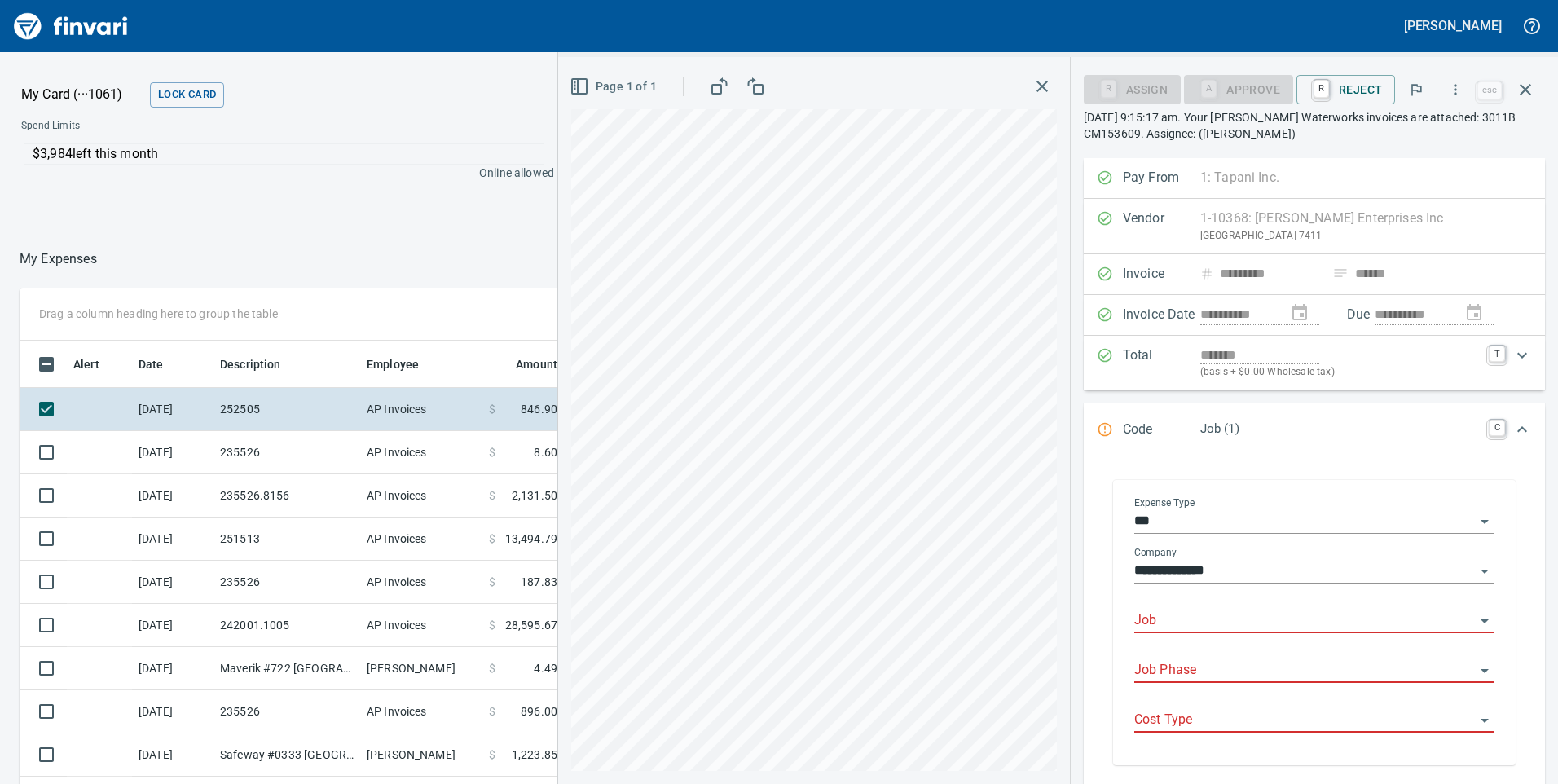
click at [1215, 621] on input "Job" at bounding box center [1304, 621] width 340 height 23
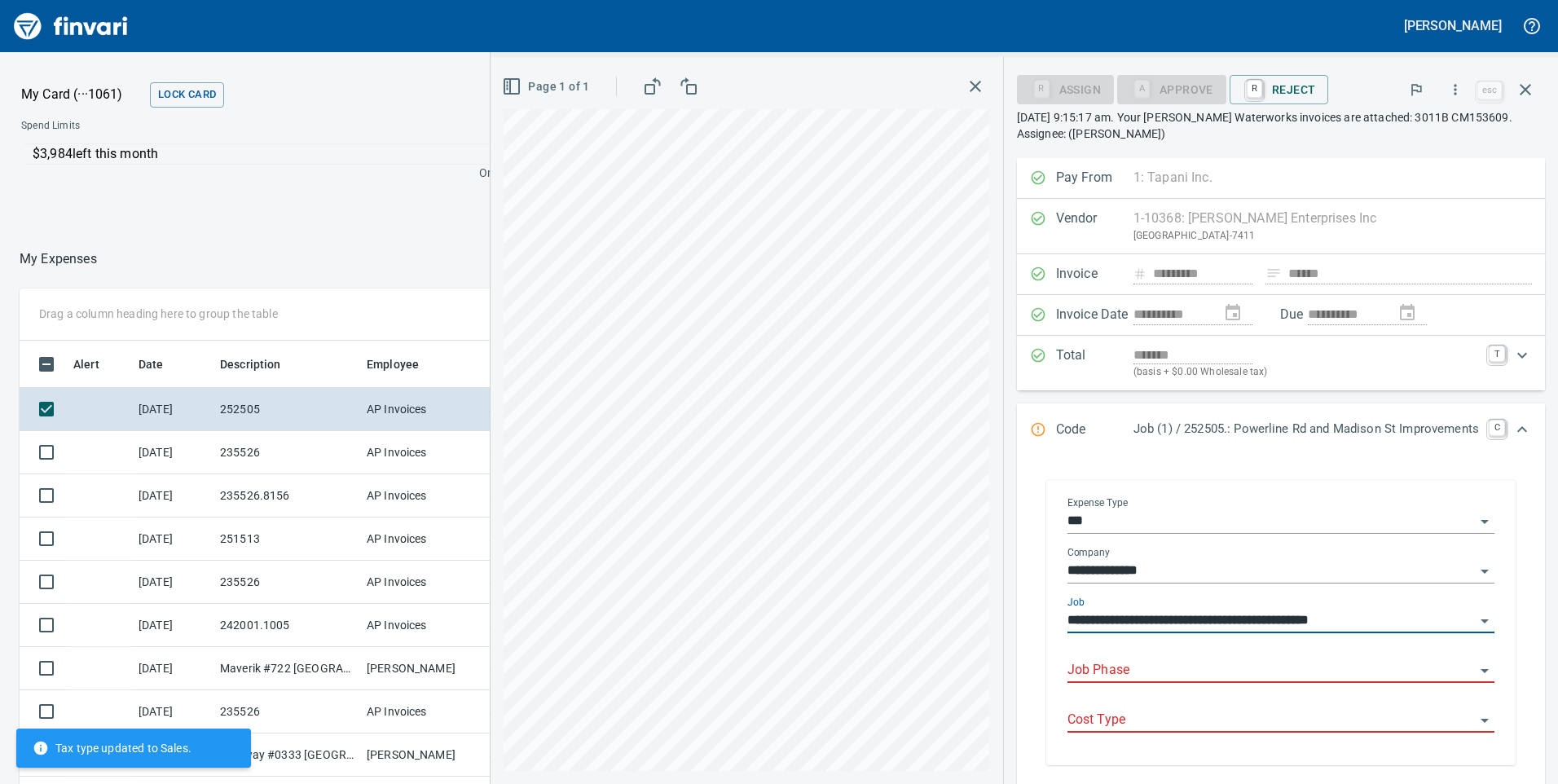
type input "**********"
click at [1212, 672] on input "Job Phase" at bounding box center [1271, 671] width 408 height 23
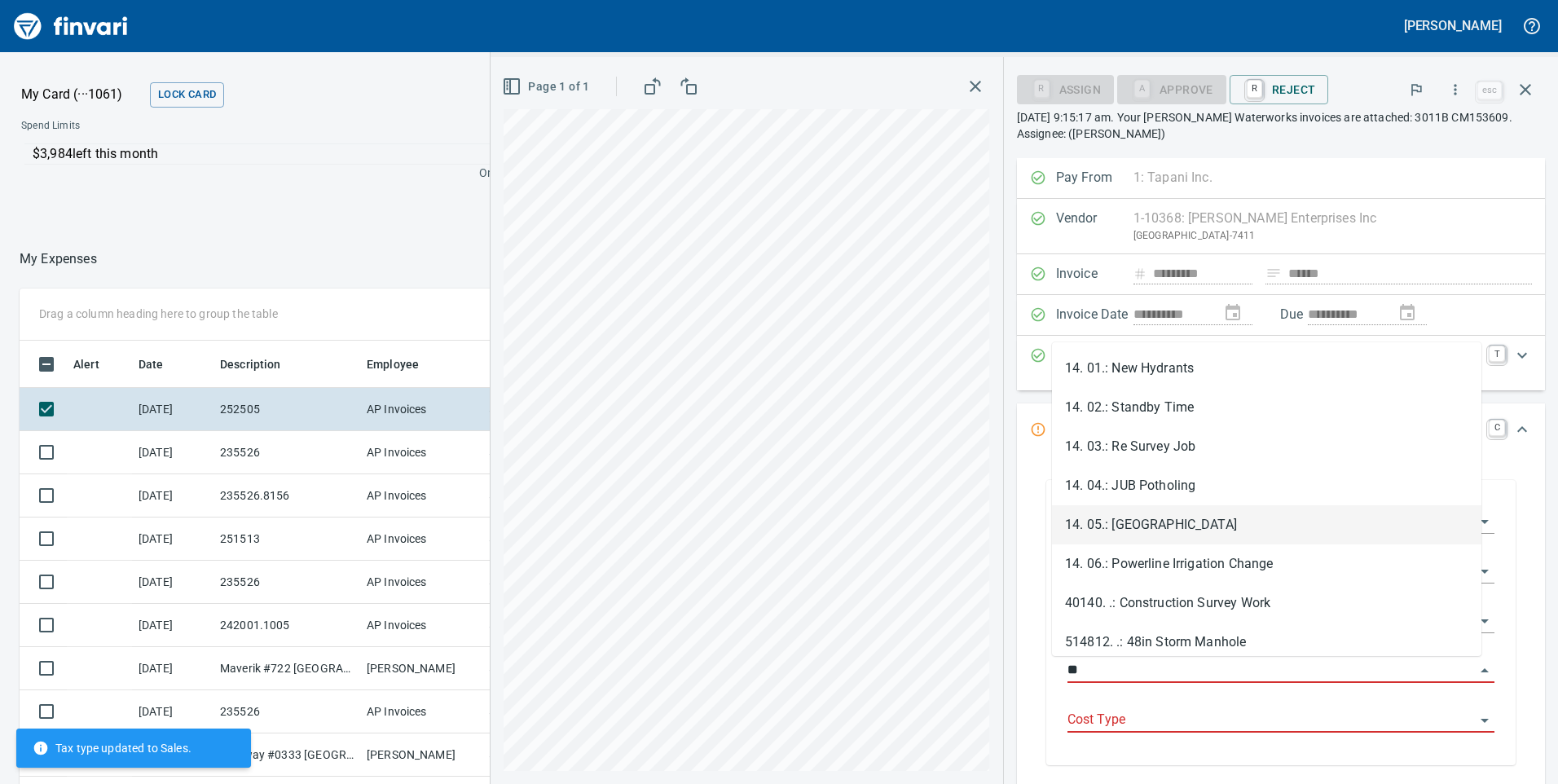
drag, startPoint x: 1186, startPoint y: 523, endPoint x: 1171, endPoint y: 672, distance: 149.8
click at [1186, 523] on li "14. 05.: [GEOGRAPHIC_DATA]" at bounding box center [1266, 525] width 429 height 39
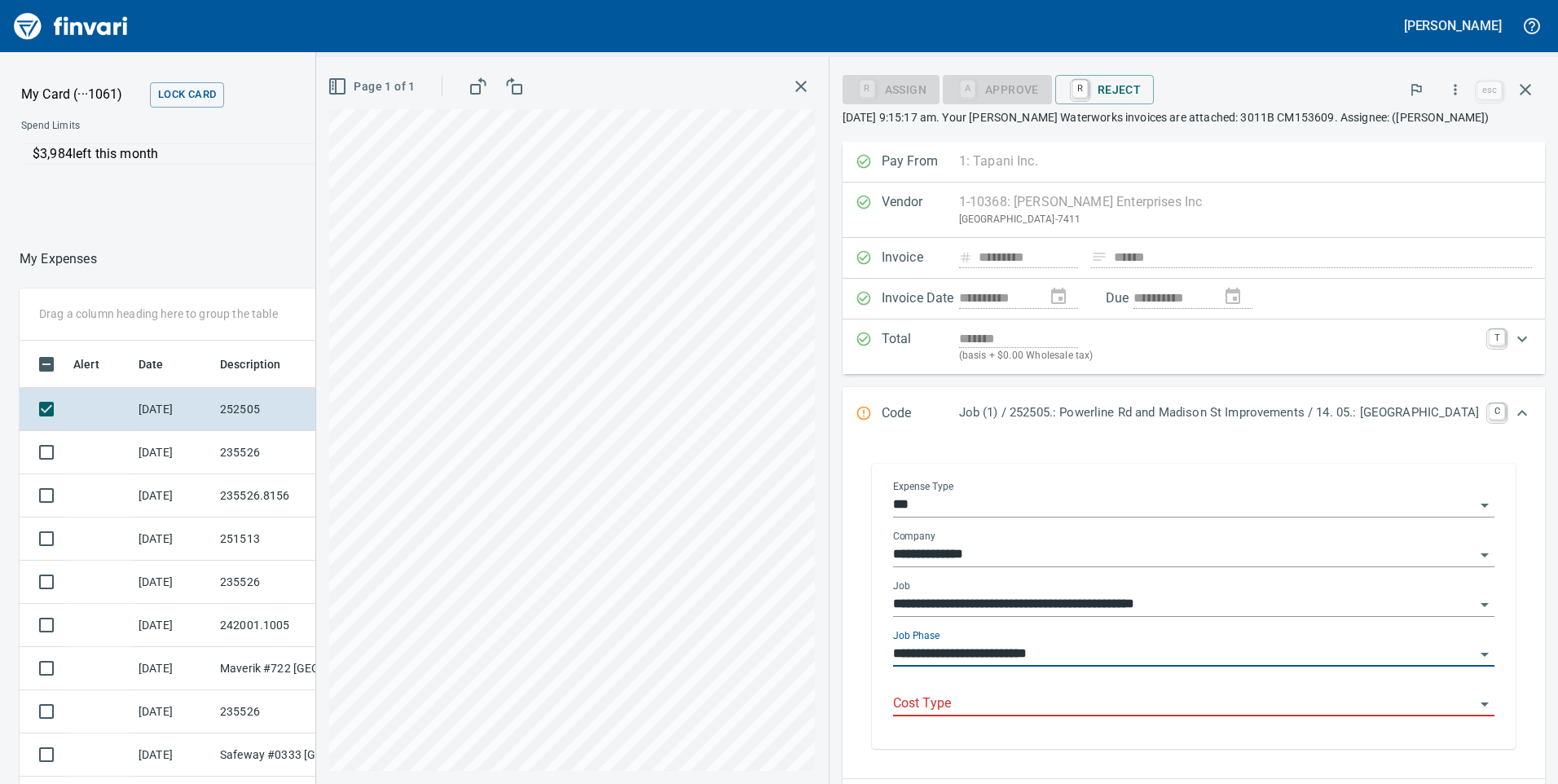
type input "**********"
click at [1171, 713] on input "Cost Type" at bounding box center [1184, 704] width 582 height 23
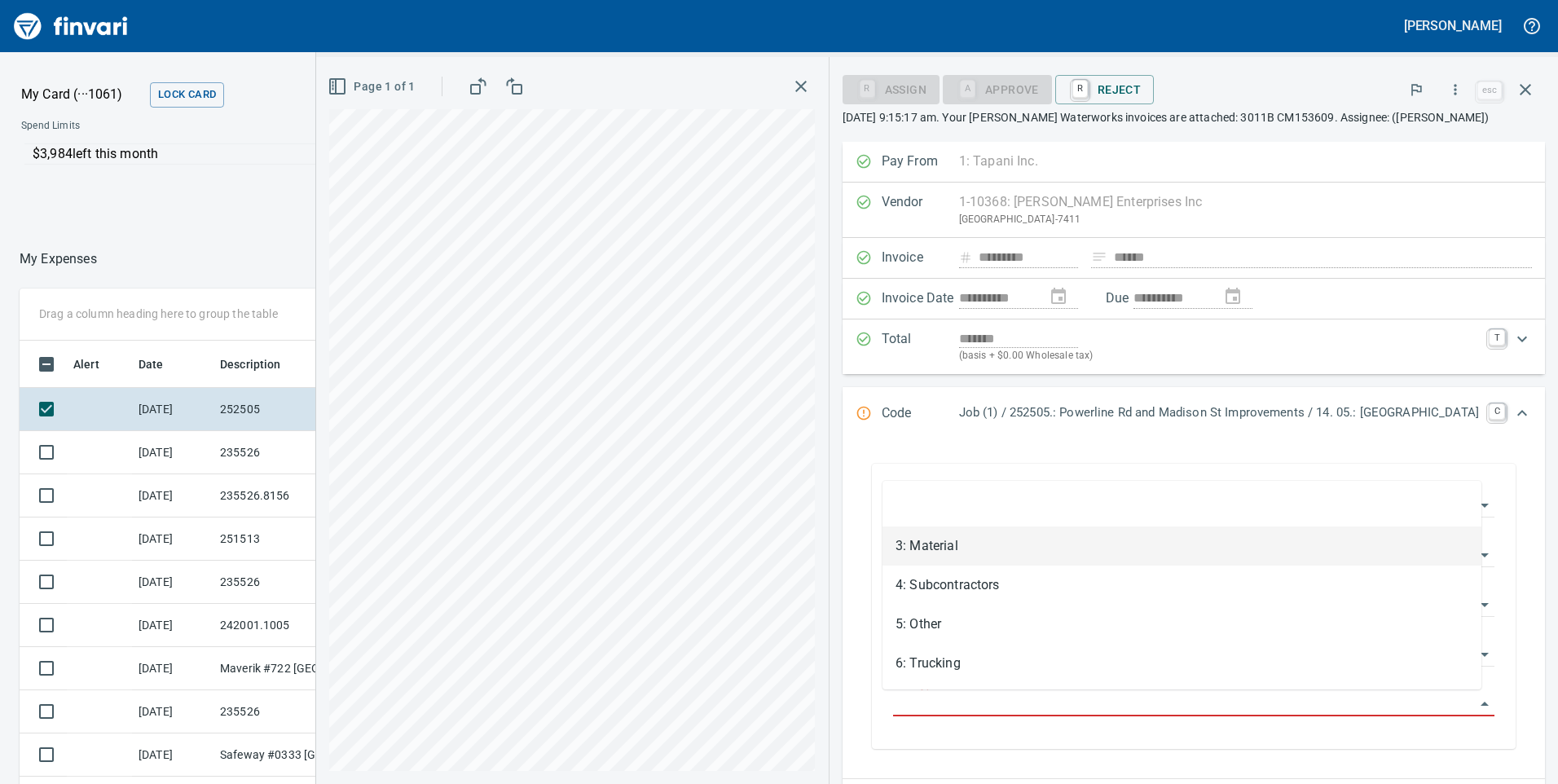
click at [976, 537] on li "3: Material" at bounding box center [1182, 546] width 599 height 39
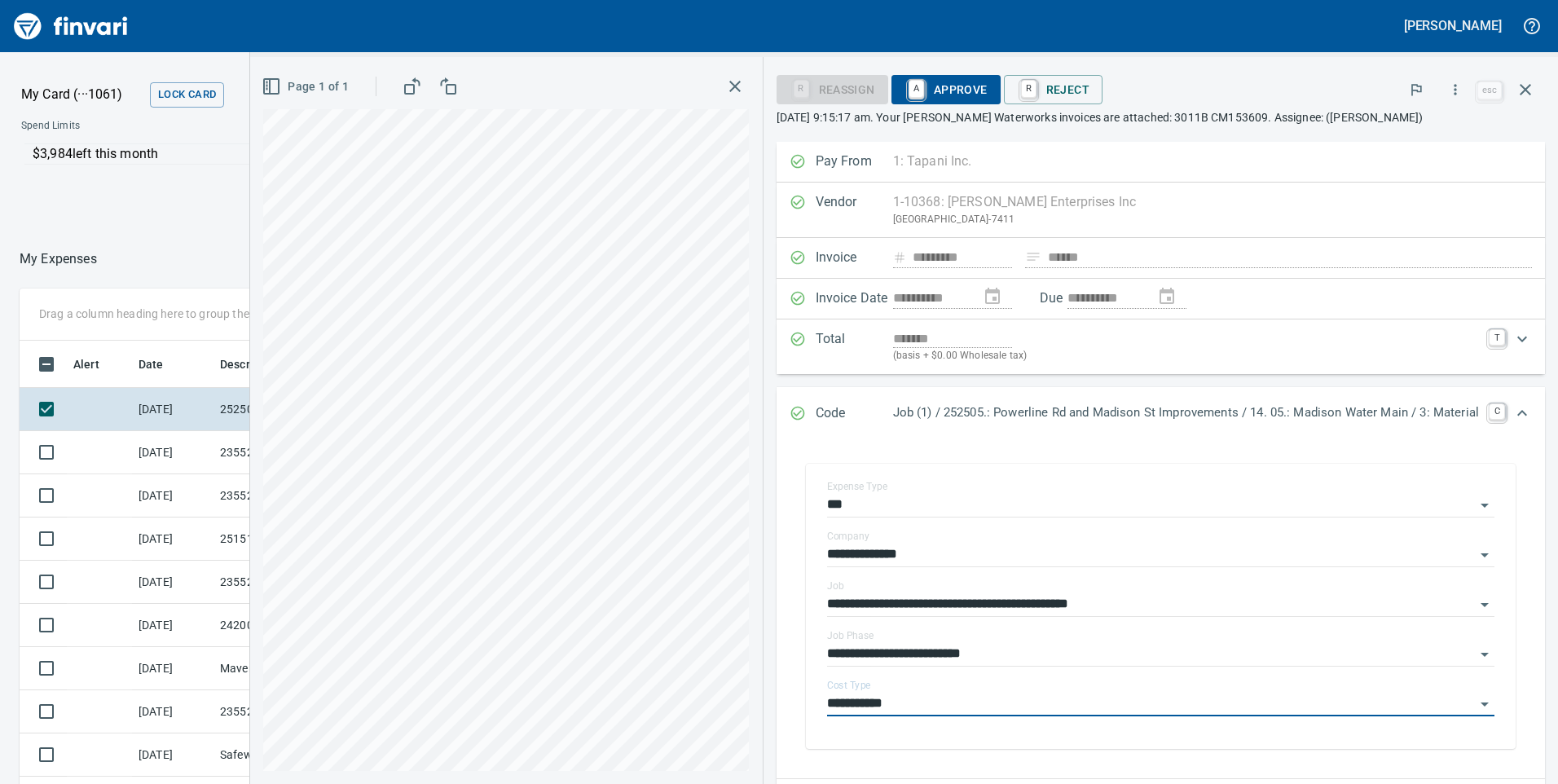
type input "**********"
drag, startPoint x: 947, startPoint y: 91, endPoint x: 1523, endPoint y: 115, distance: 576.5
click at [947, 90] on span "A Approve" at bounding box center [946, 89] width 83 height 28
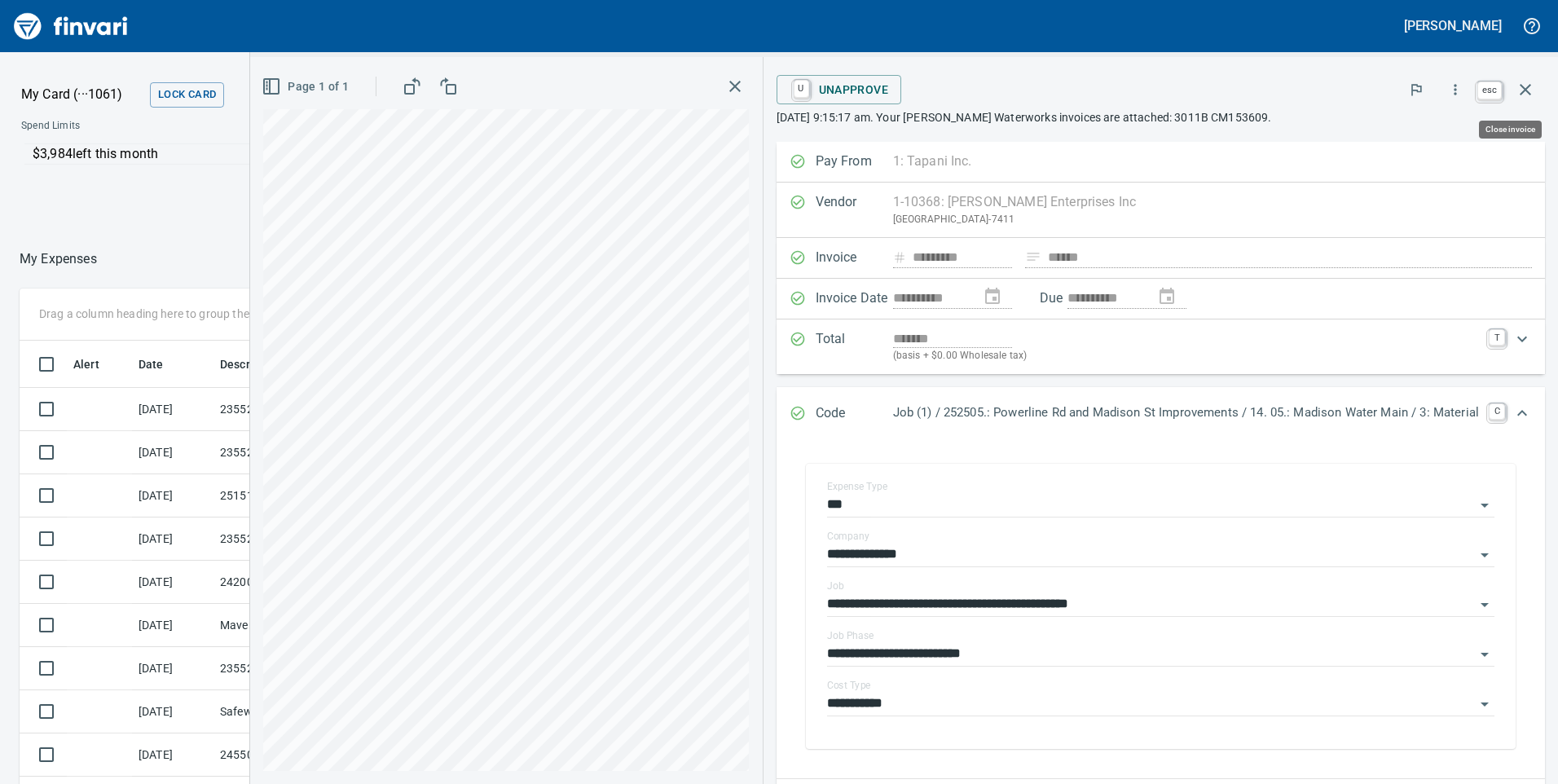
click at [1529, 90] on icon "button" at bounding box center [1525, 89] width 20 height 20
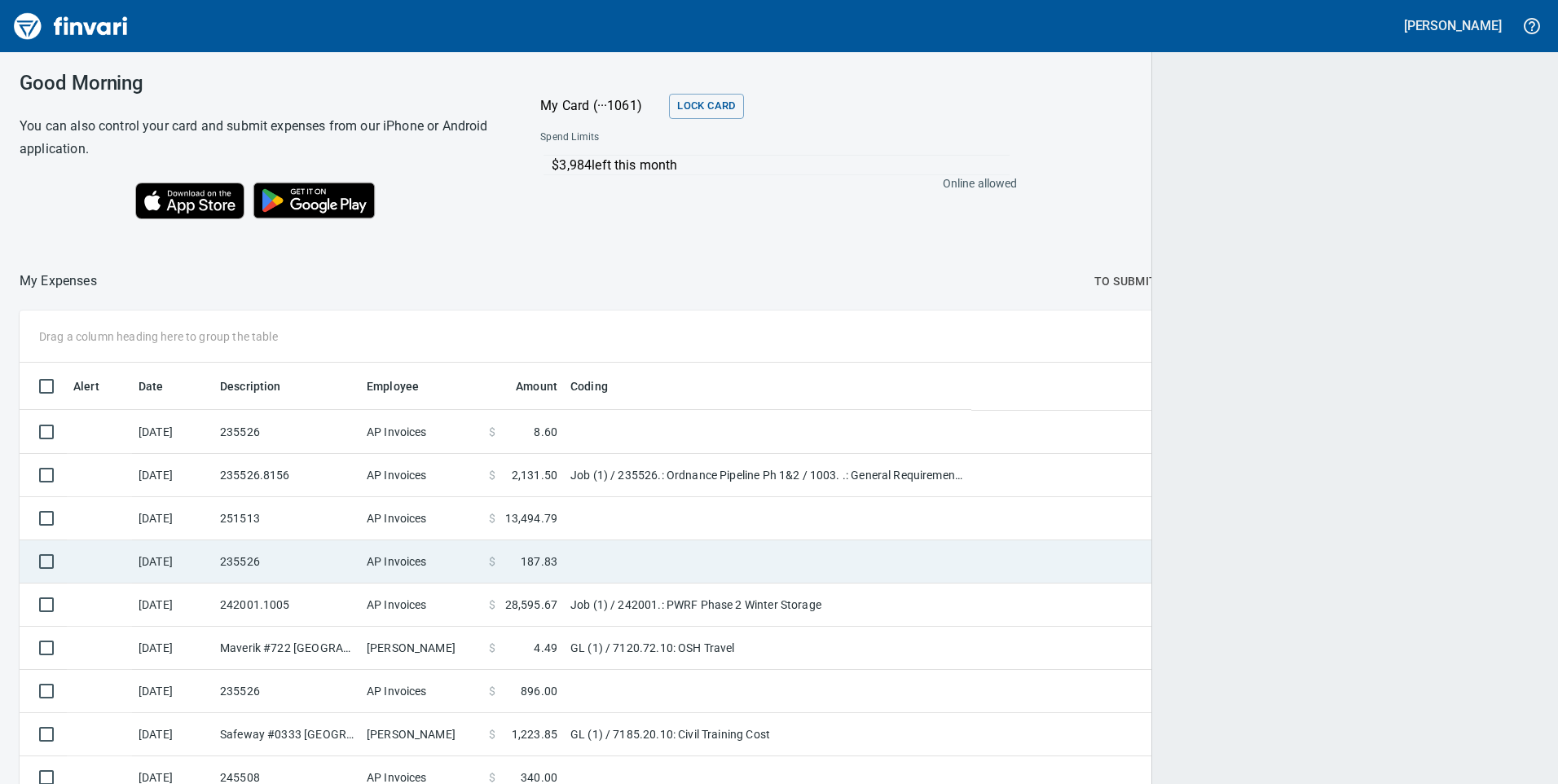
scroll to position [592, 1482]
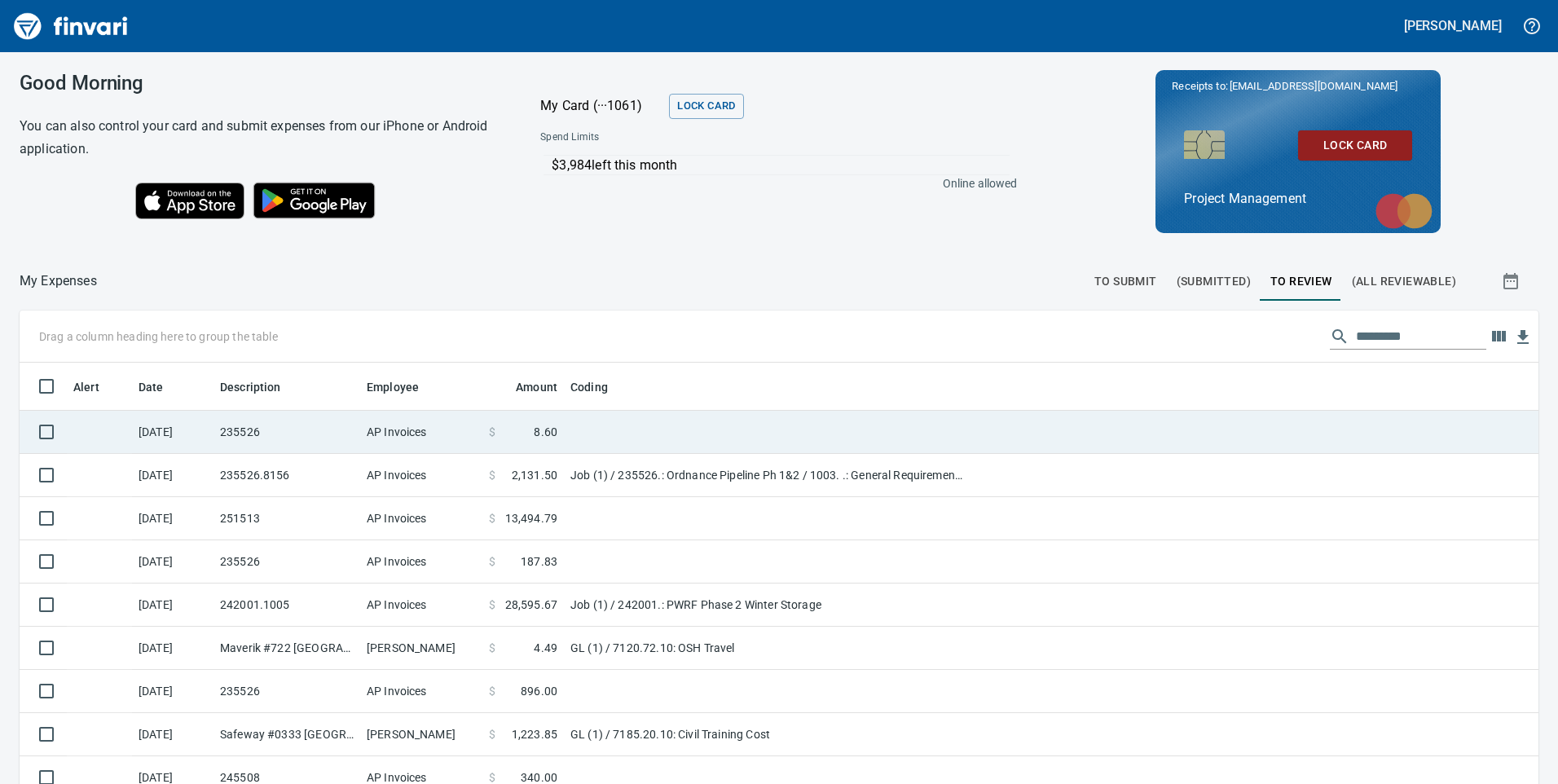
click at [557, 433] on td "$ 8.60" at bounding box center [523, 432] width 81 height 43
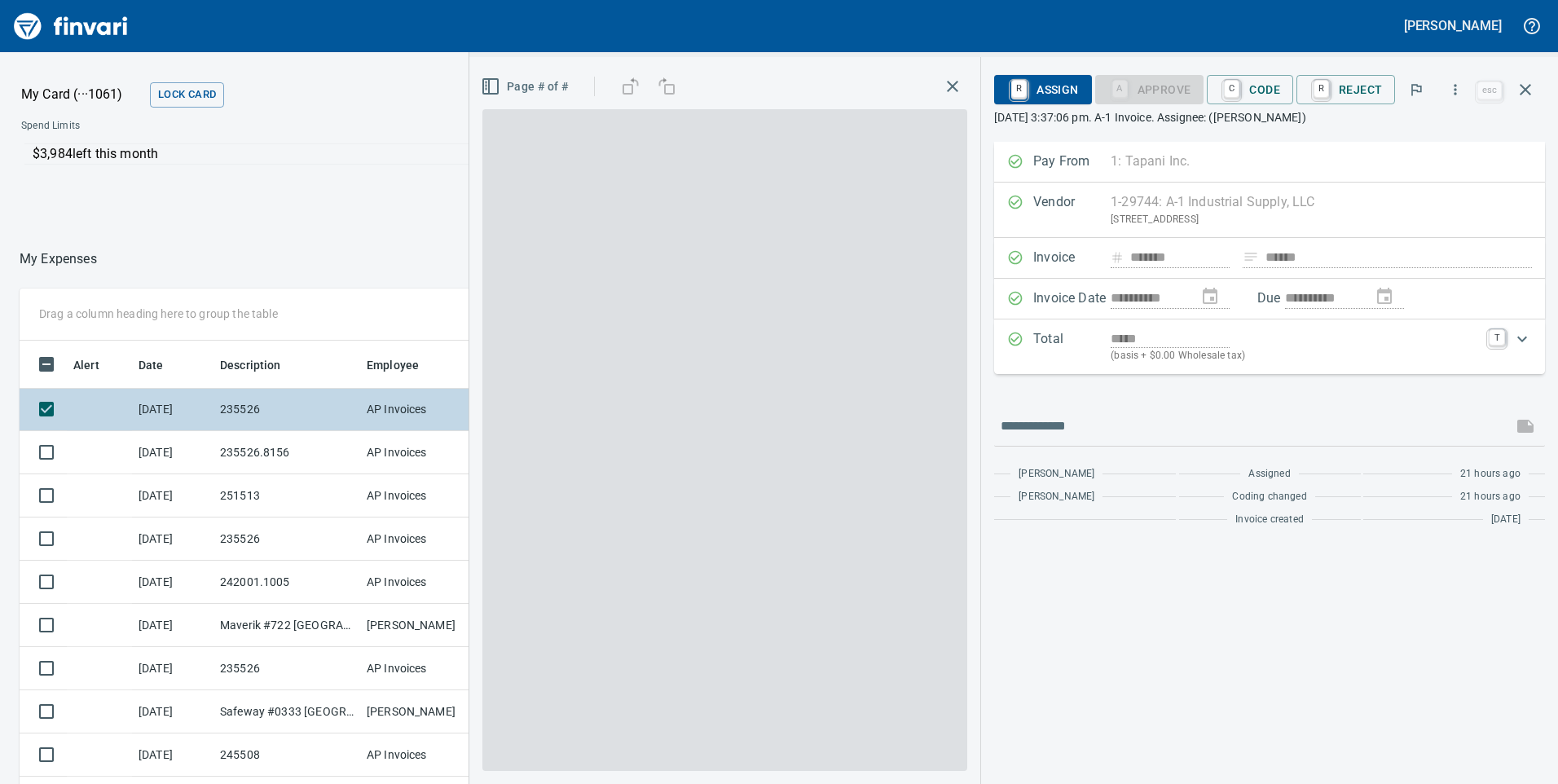
scroll to position [592, 1075]
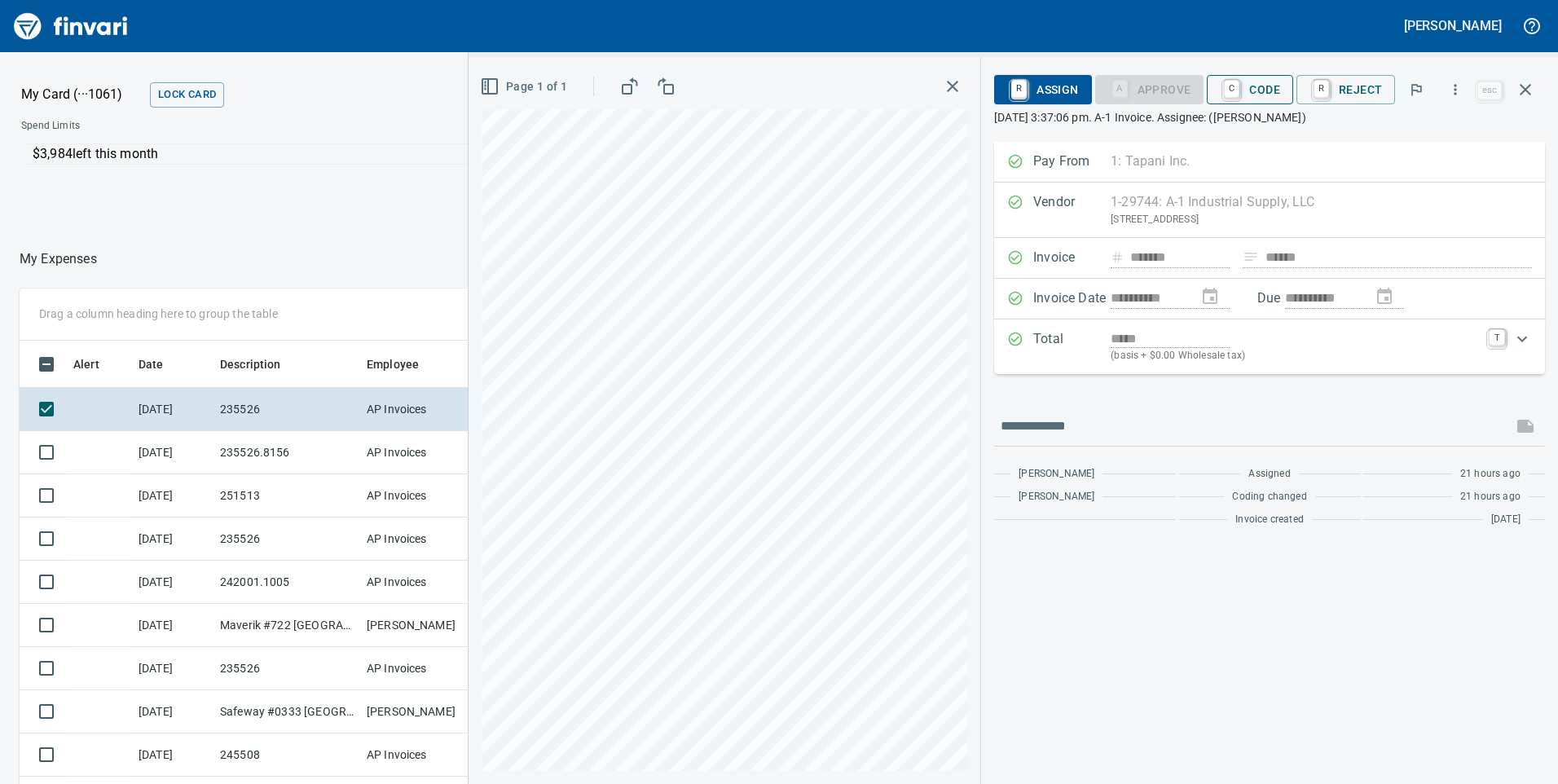
click at [1269, 92] on span "C Code" at bounding box center [1250, 89] width 61 height 28
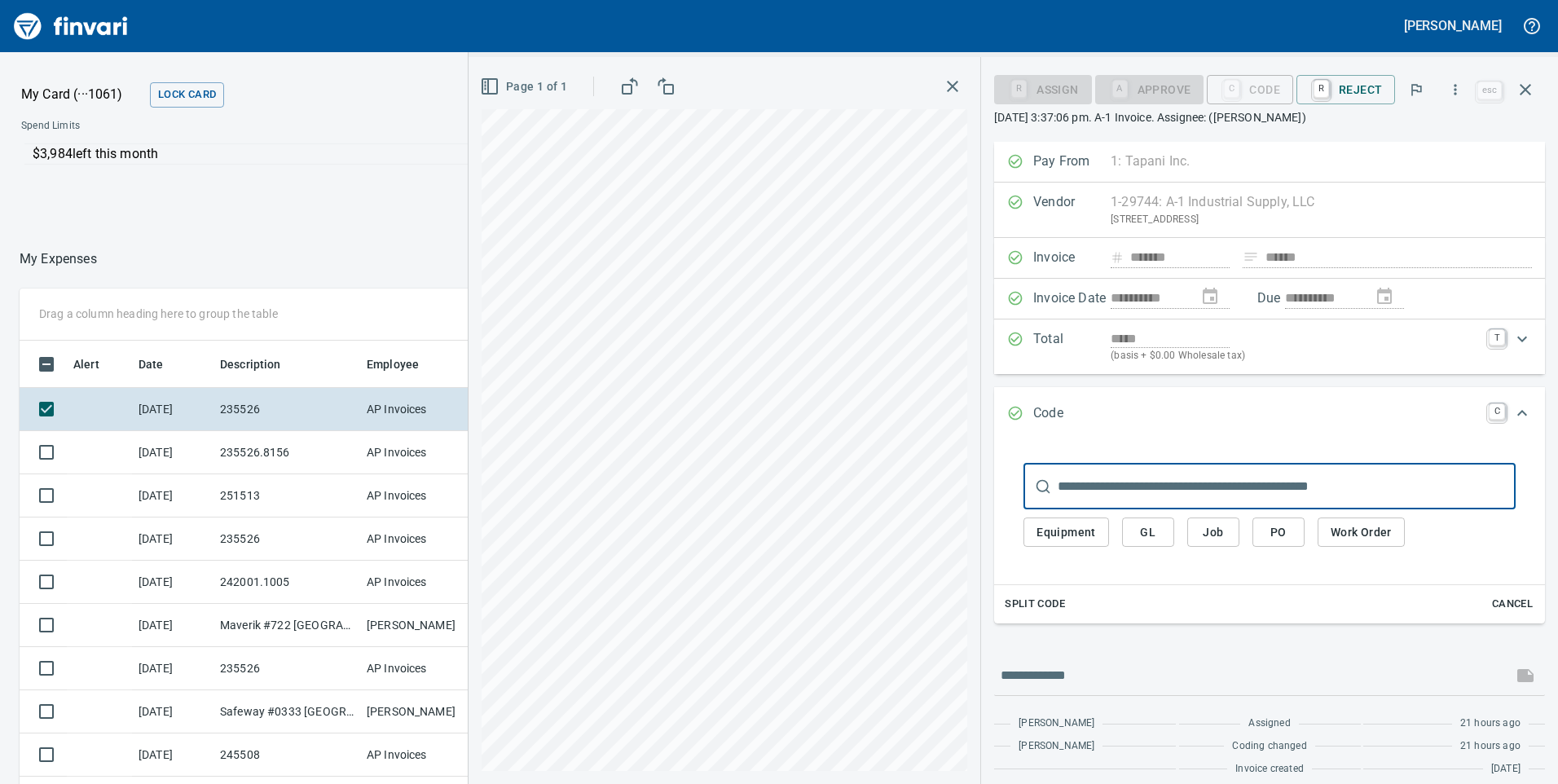
click at [1235, 533] on button "Job" at bounding box center [1213, 532] width 53 height 30
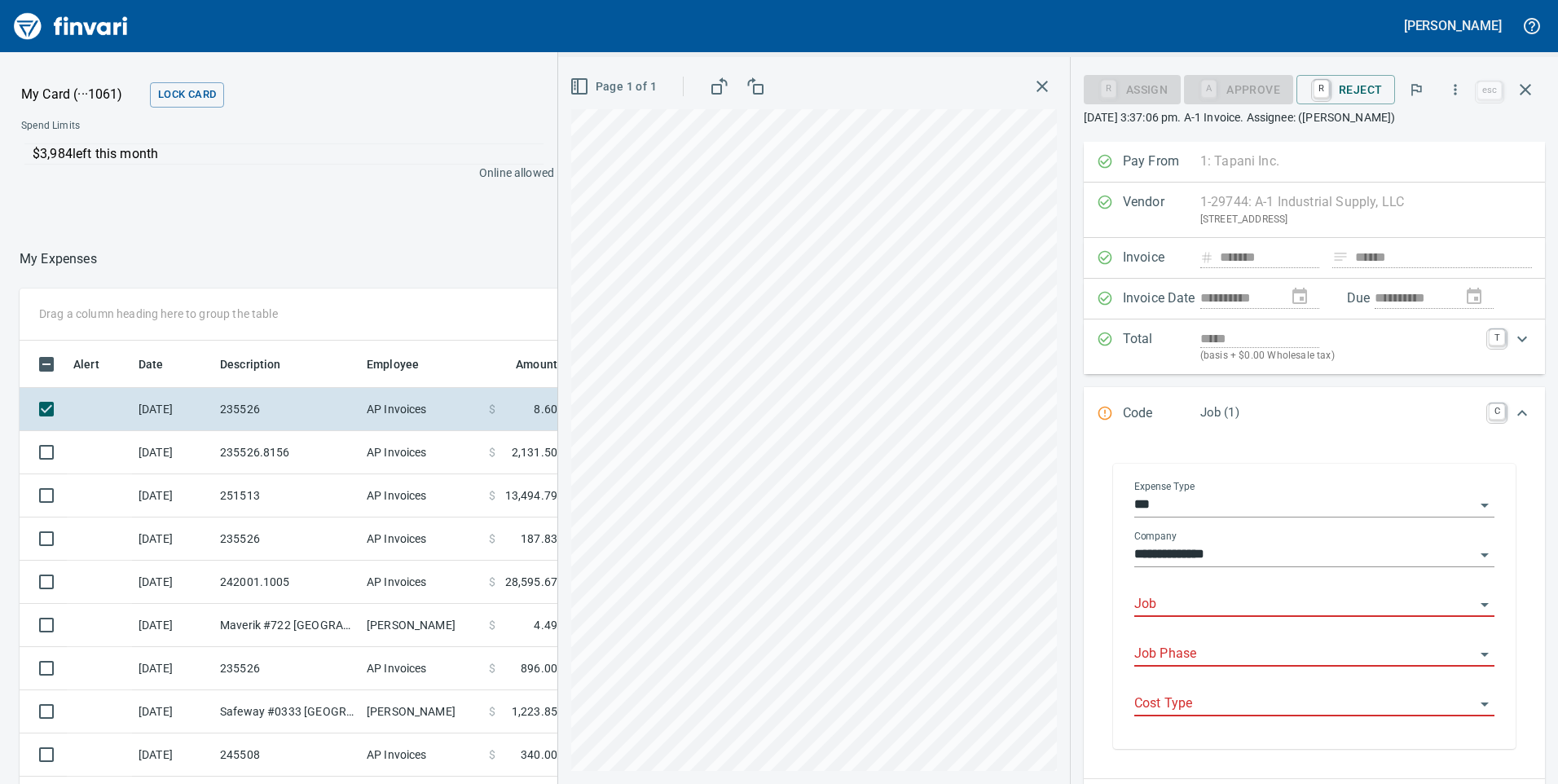
click at [1240, 609] on input "Job" at bounding box center [1304, 604] width 340 height 23
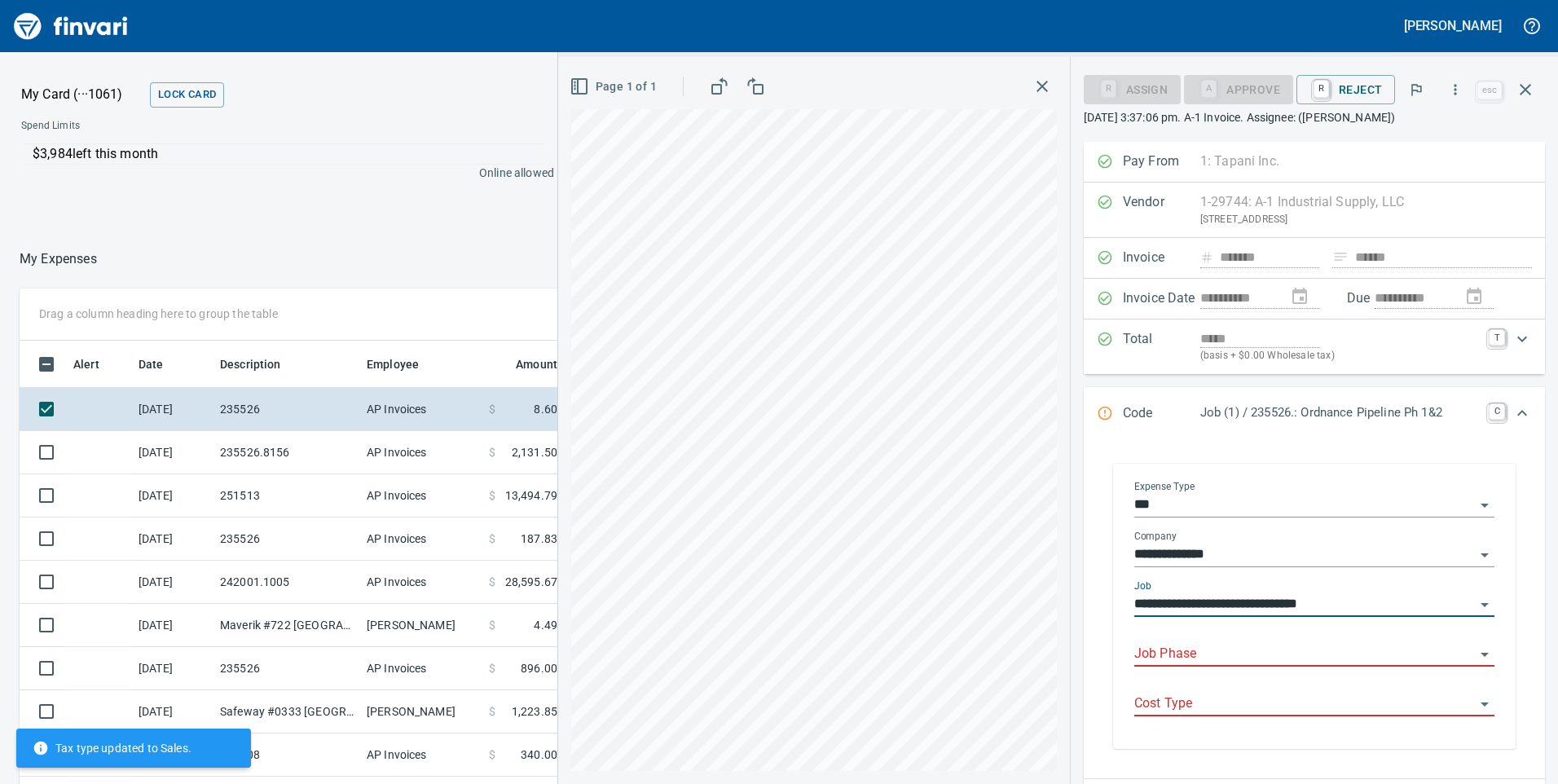
type input "**********"
click at [1282, 649] on input "Job Phase" at bounding box center [1304, 654] width 340 height 23
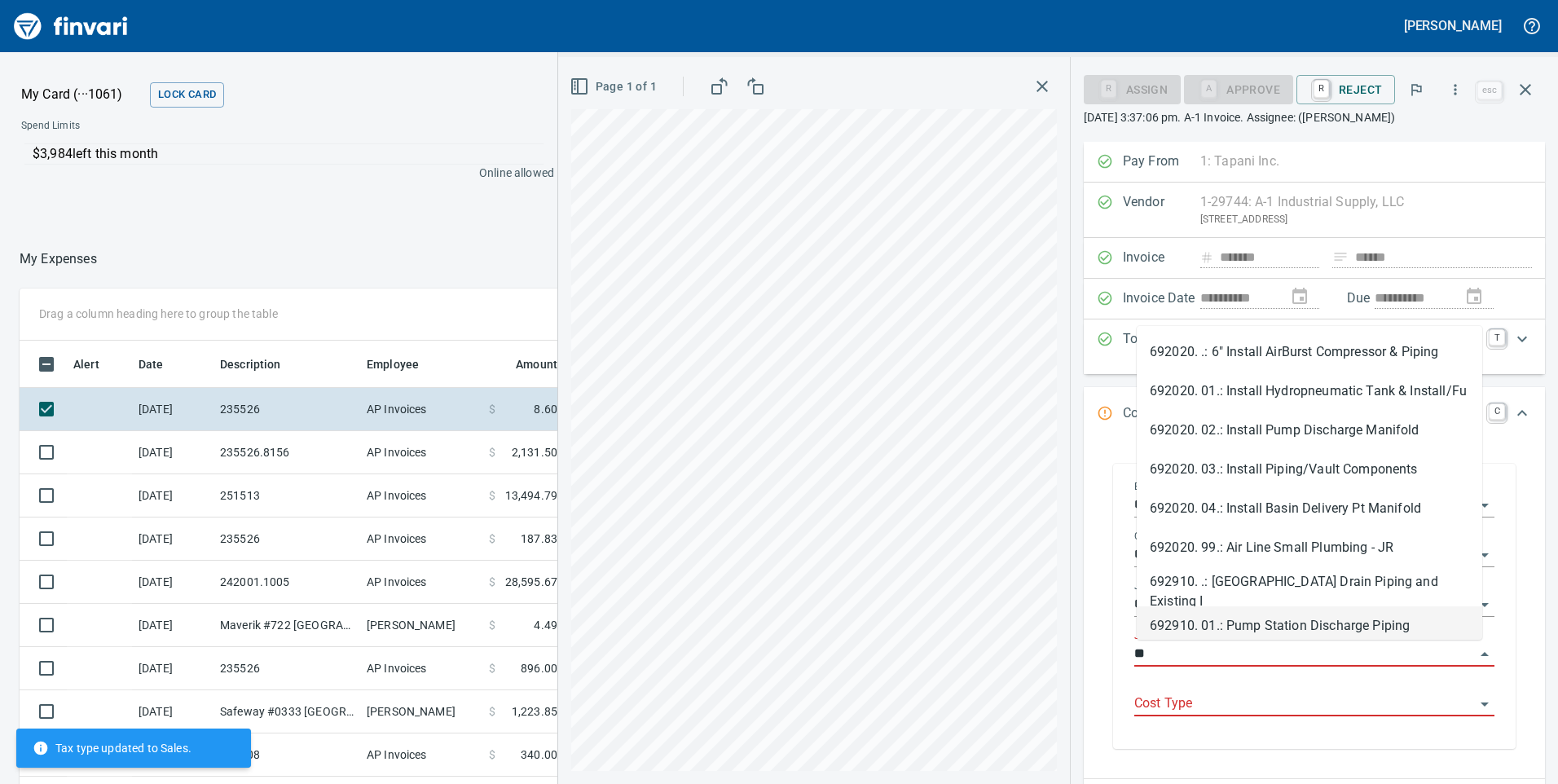
drag, startPoint x: 1297, startPoint y: 622, endPoint x: 1291, endPoint y: 704, distance: 82.2
click at [1298, 622] on li "692910. 01.: Pump Station Discharge Piping" at bounding box center [1309, 626] width 345 height 39
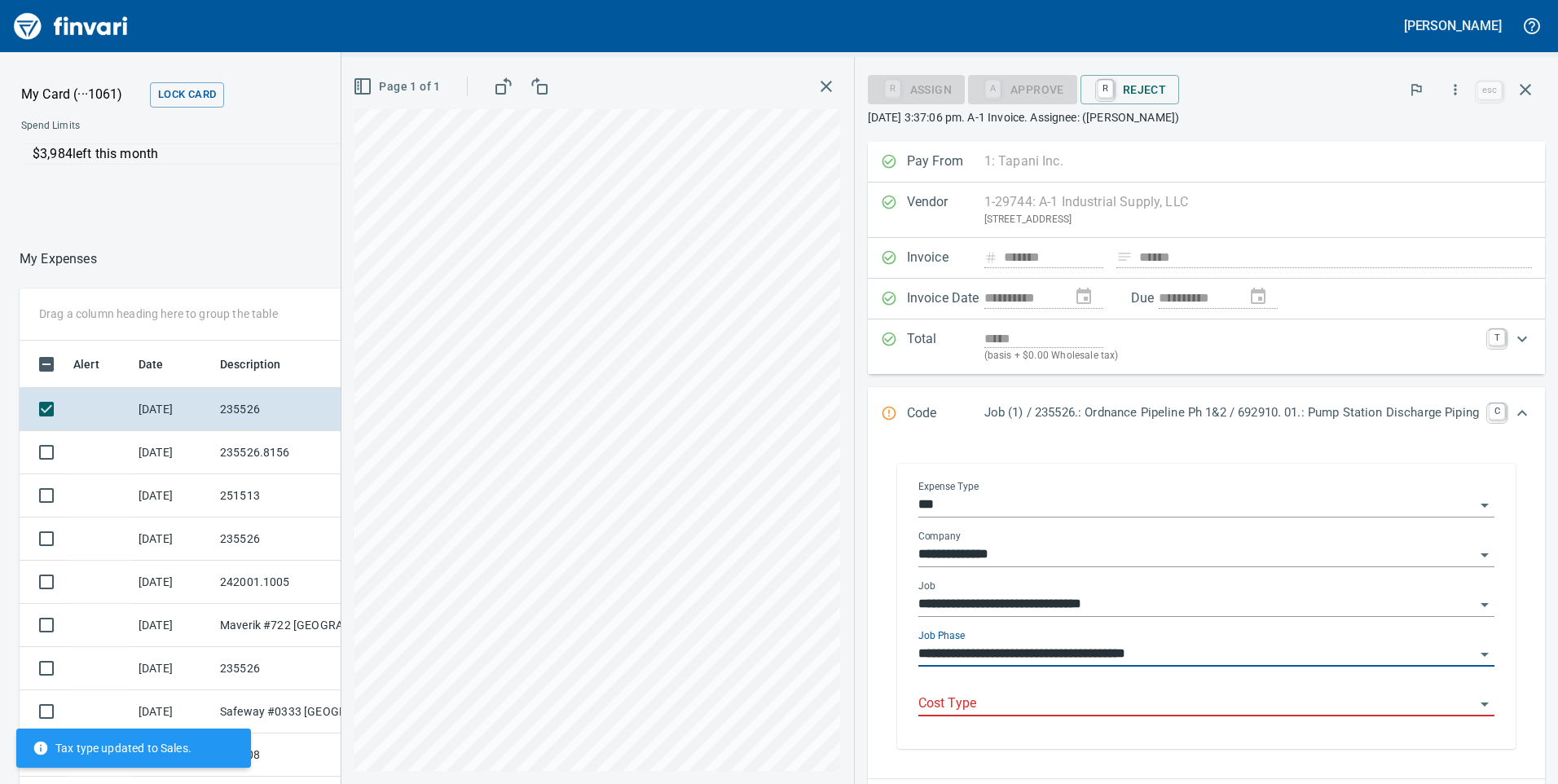
type input "**********"
click at [1293, 704] on input "Cost Type" at bounding box center [1196, 704] width 556 height 23
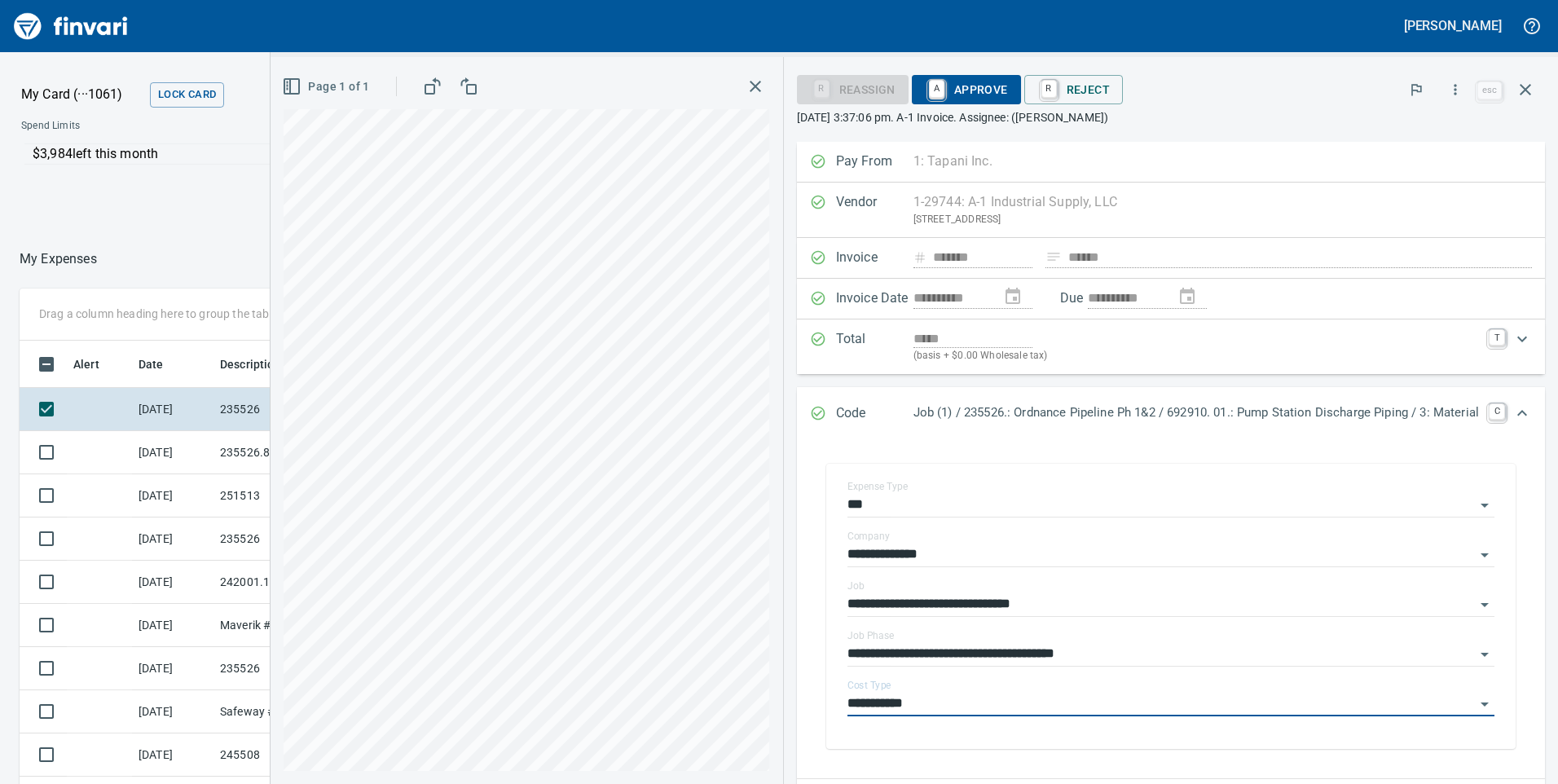
type input "**********"
click at [980, 84] on span "A Approve" at bounding box center [966, 89] width 83 height 28
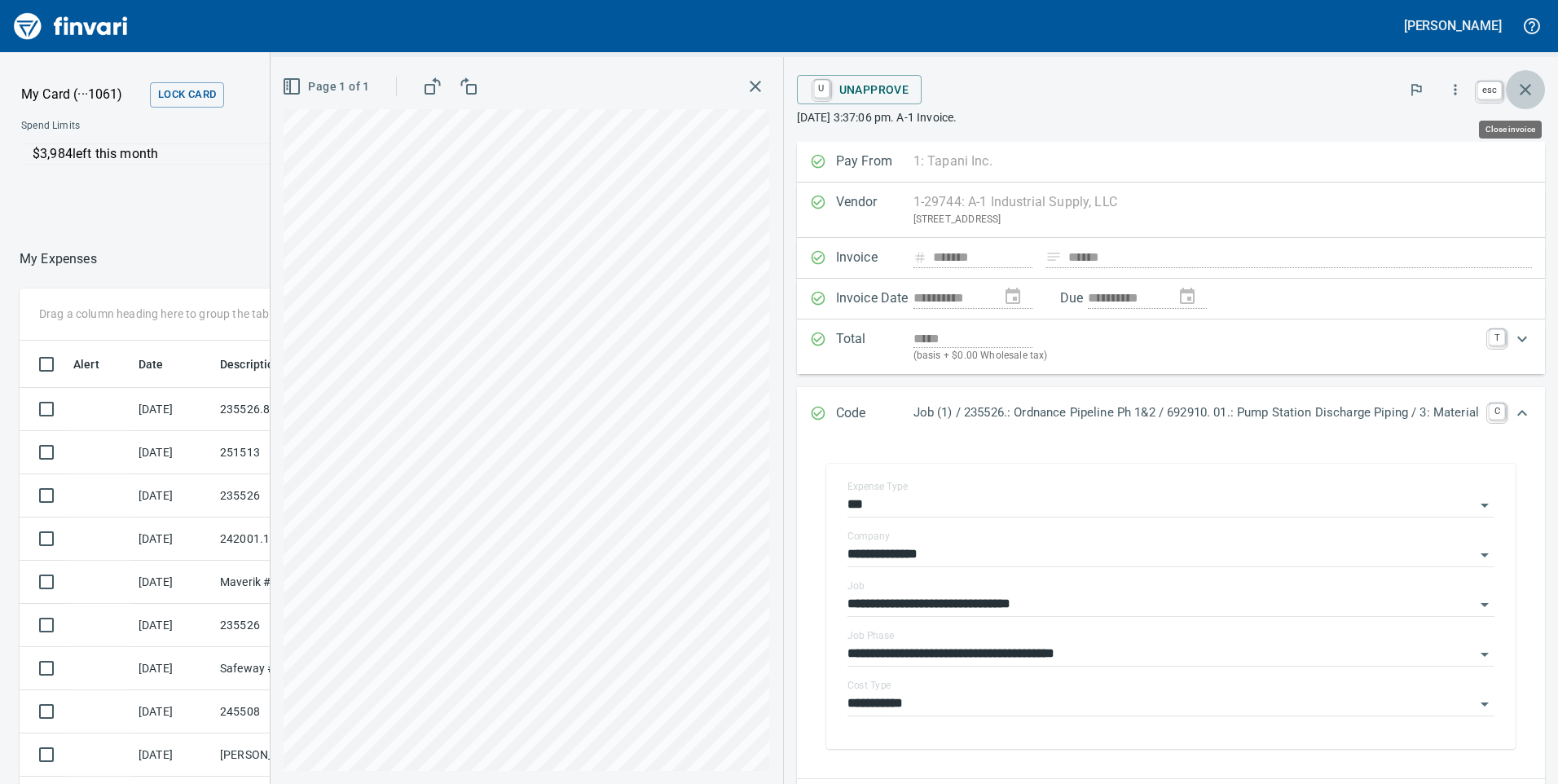
click at [1524, 89] on icon "button" at bounding box center [1525, 89] width 11 height 11
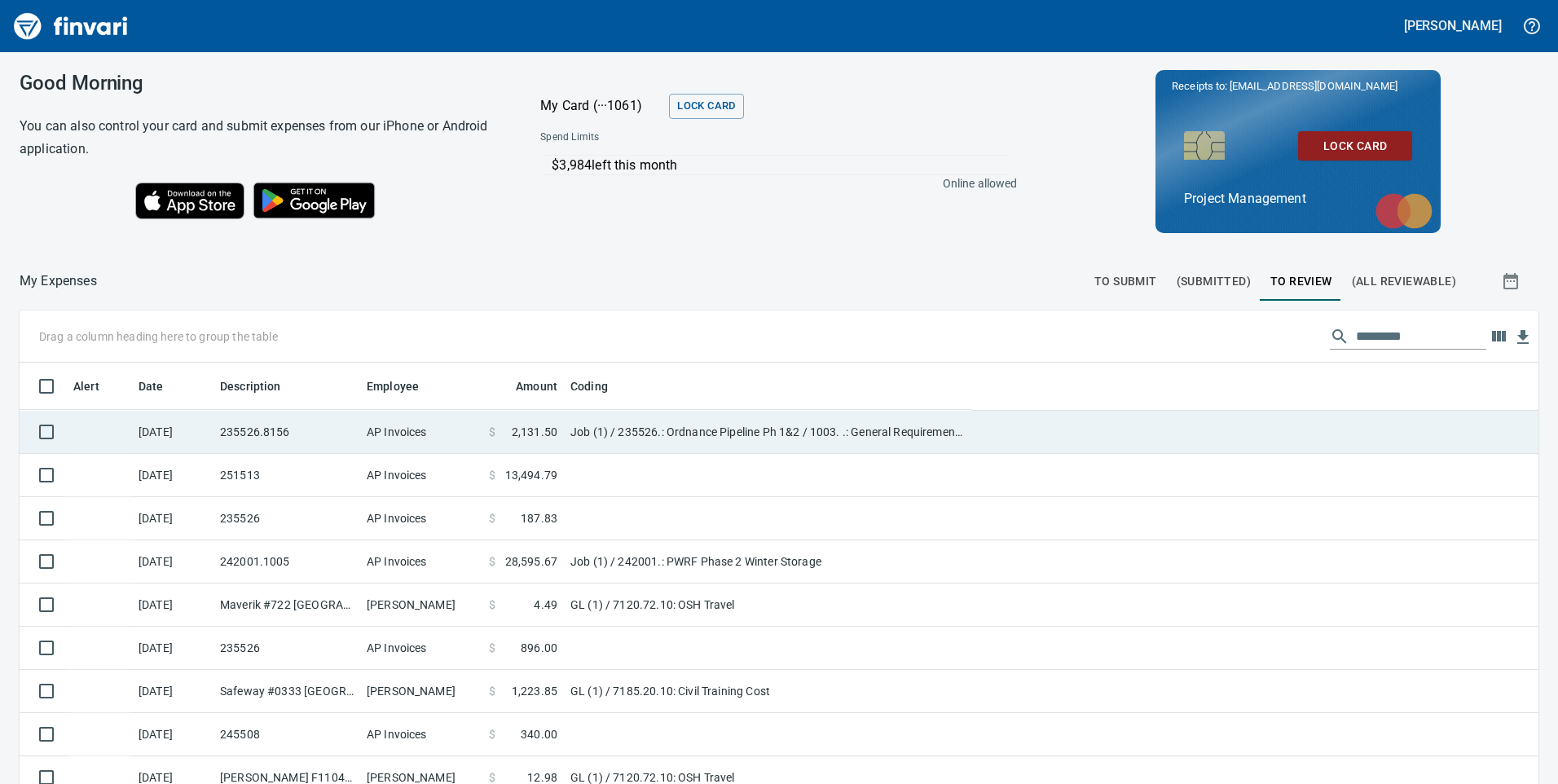
scroll to position [592, 1483]
click at [573, 428] on td "Job (1) / 235526.: Ordnance Pipeline Ph 1&2 / 1003. .: General Requirements / 5…" at bounding box center [767, 432] width 408 height 43
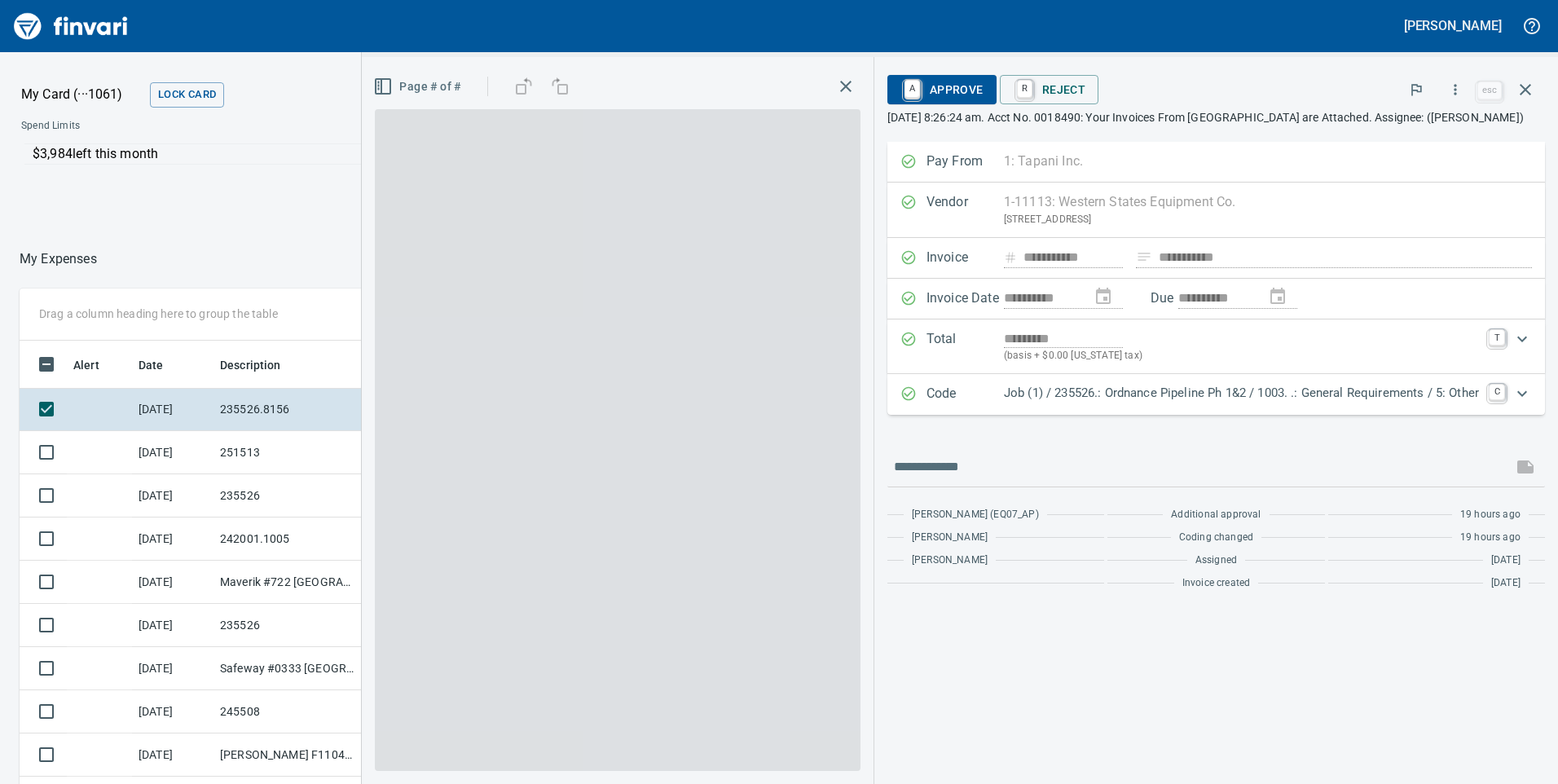
scroll to position [592, 1075]
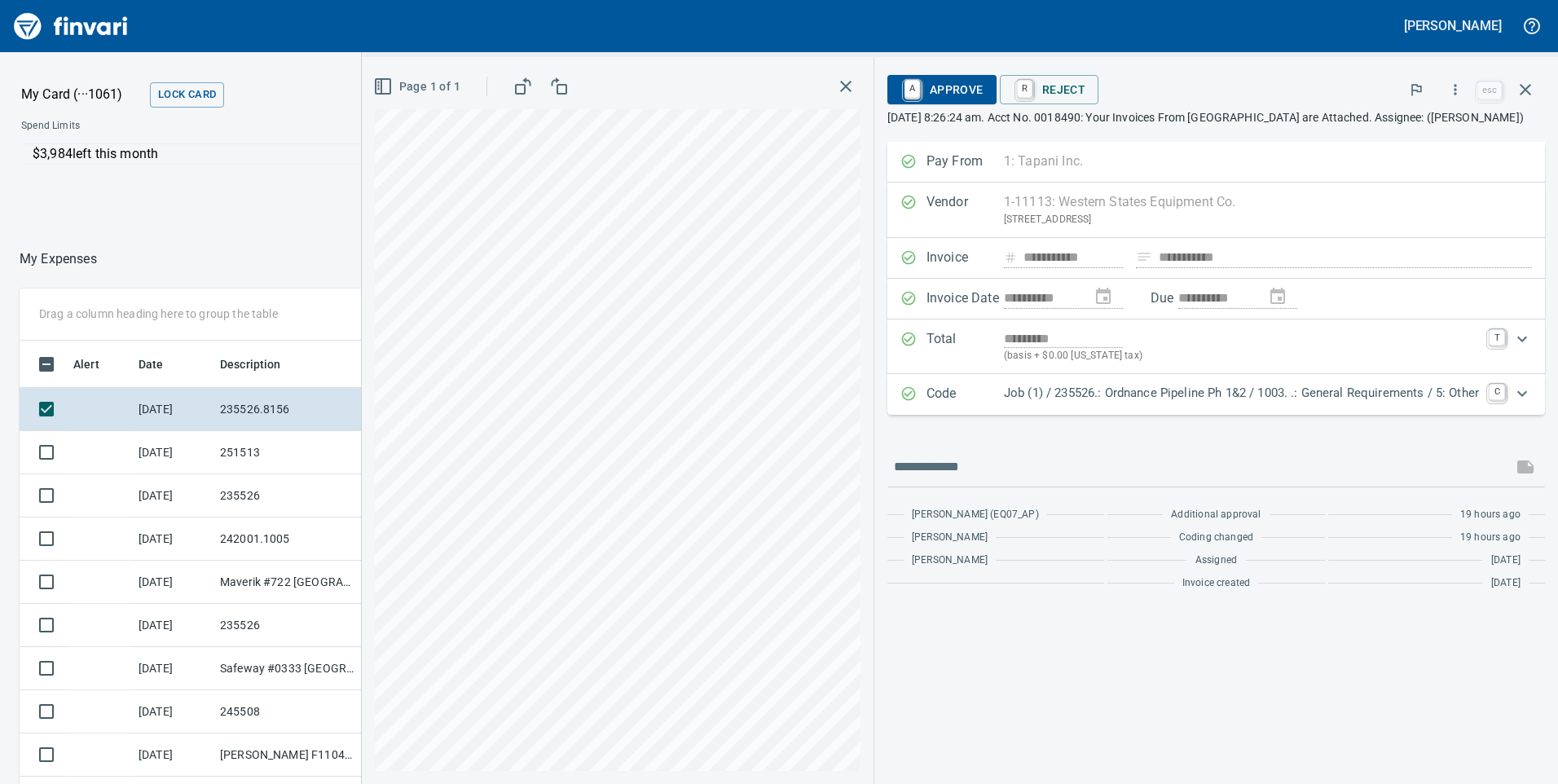
click at [953, 92] on span "A Approve" at bounding box center [942, 89] width 83 height 28
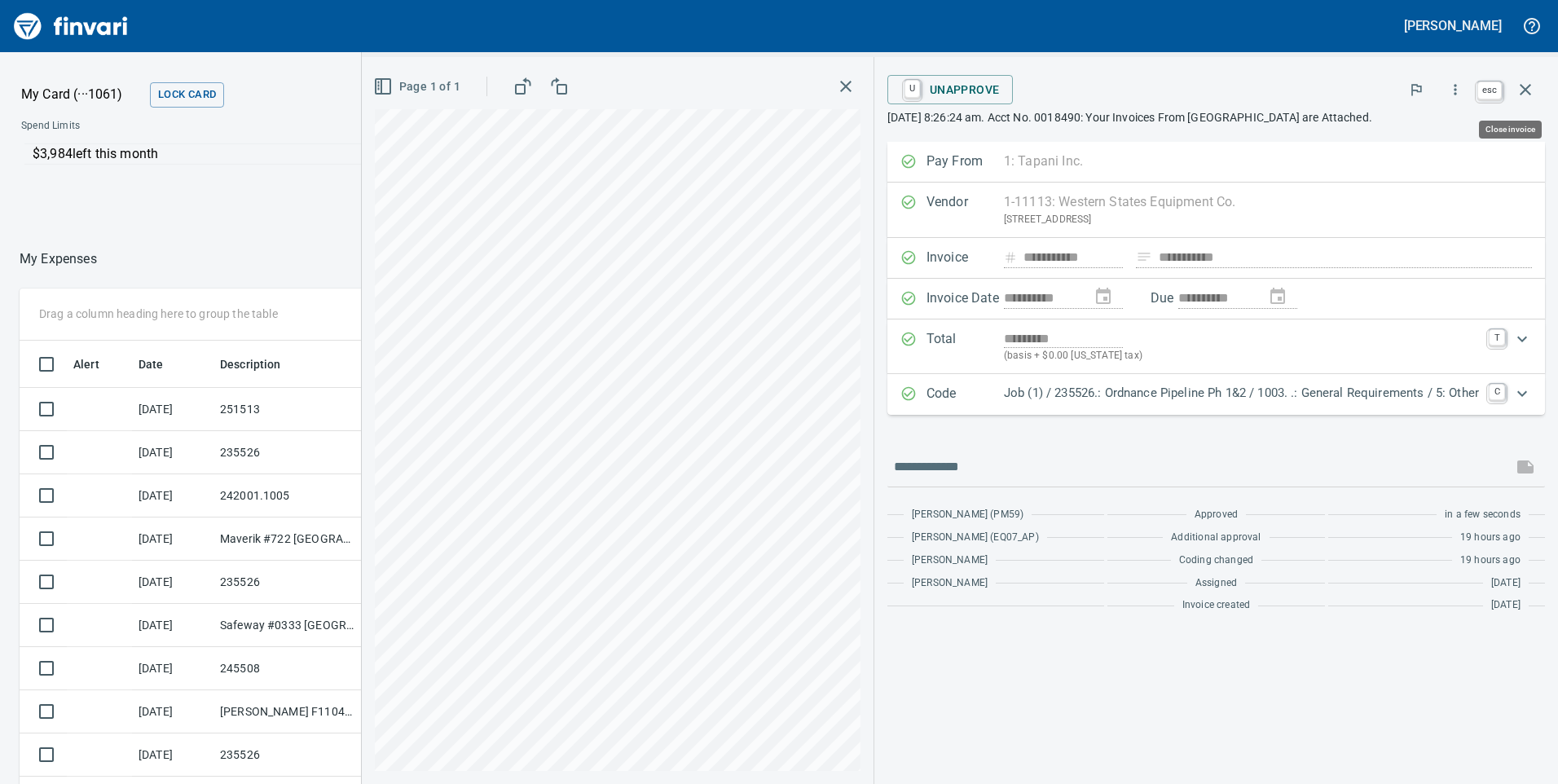
click at [1523, 84] on icon "button" at bounding box center [1525, 89] width 20 height 20
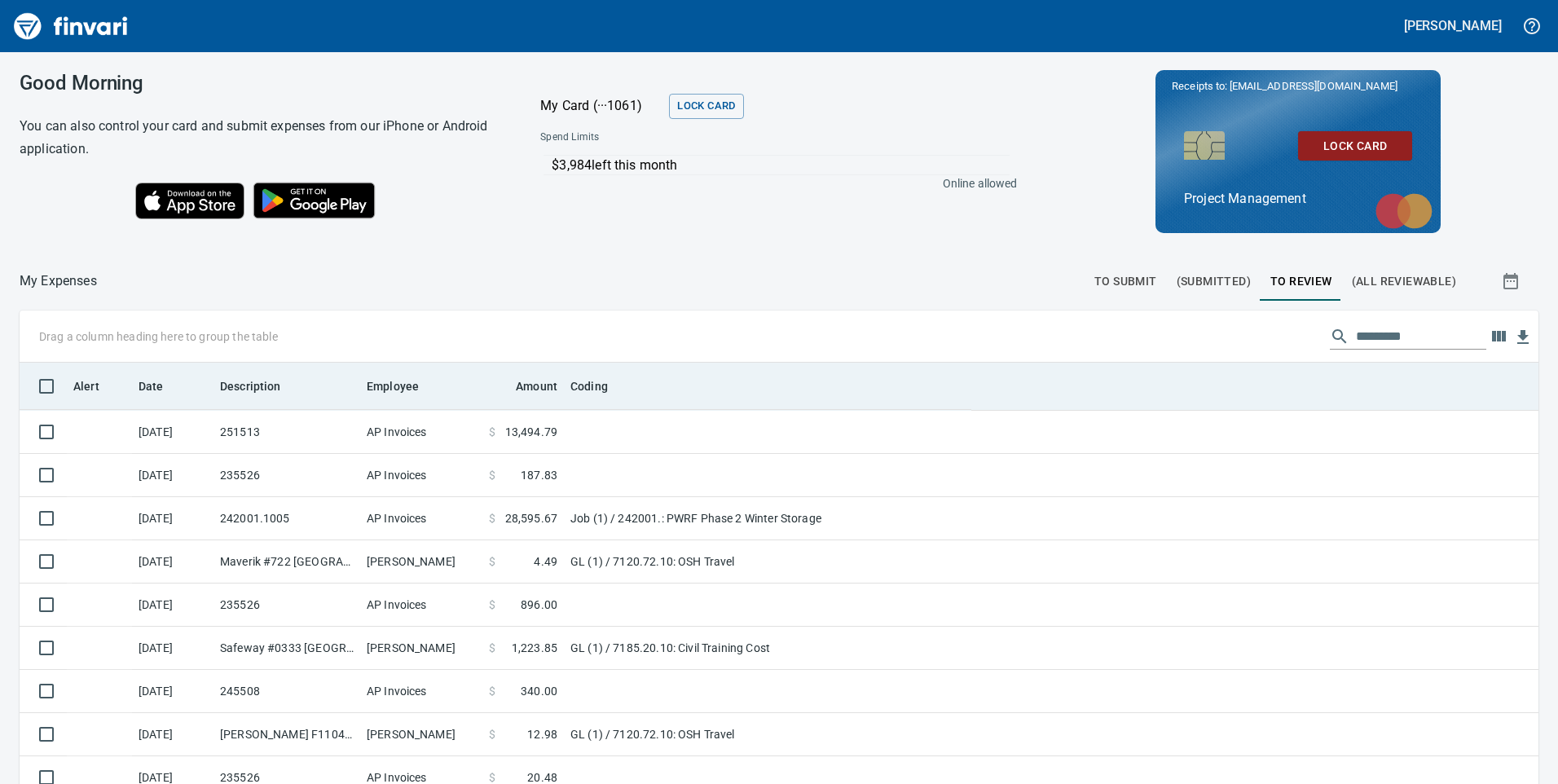
scroll to position [592, 1482]
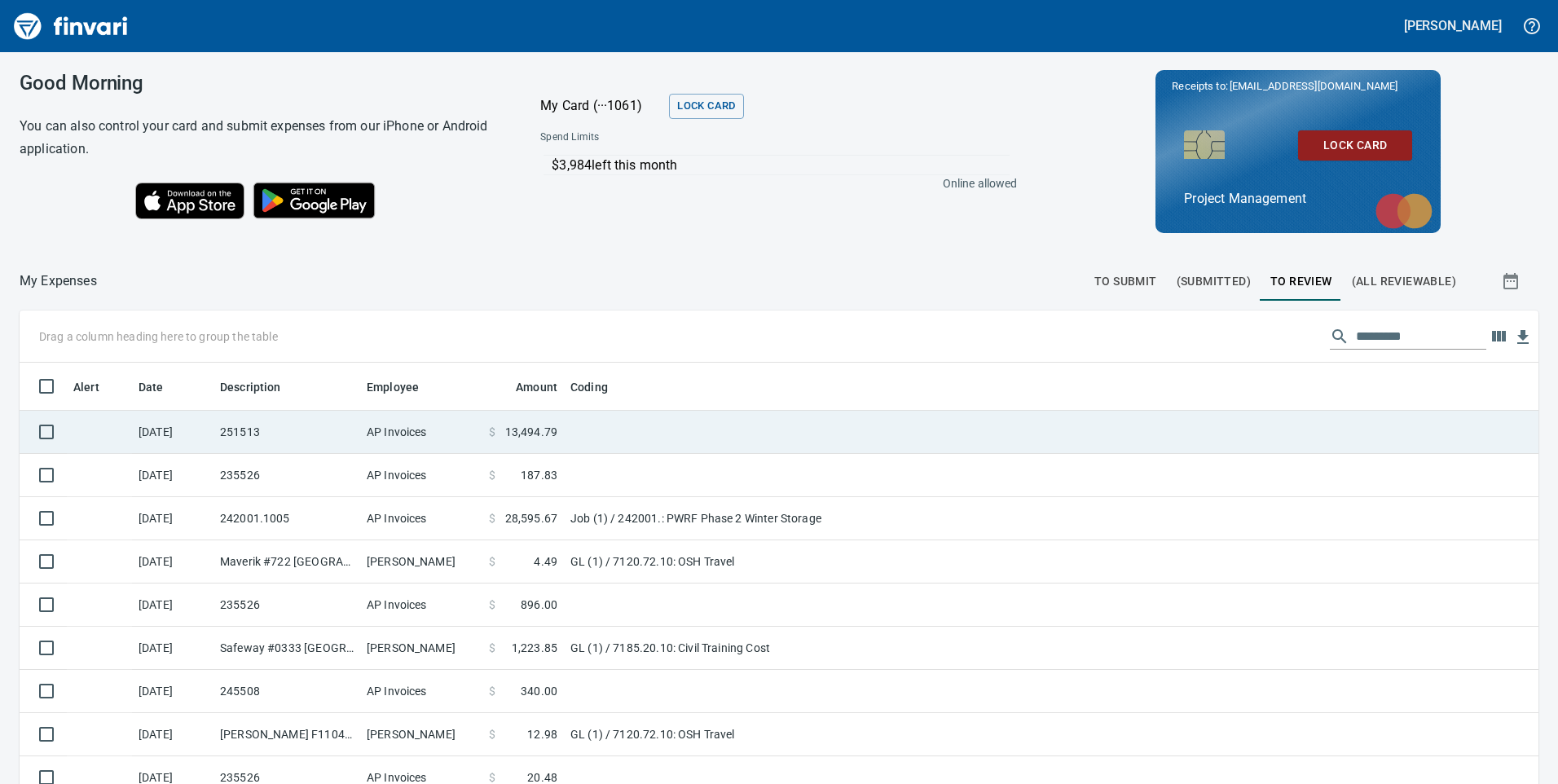
click at [541, 431] on span "13,494.79" at bounding box center [532, 431] width 53 height 16
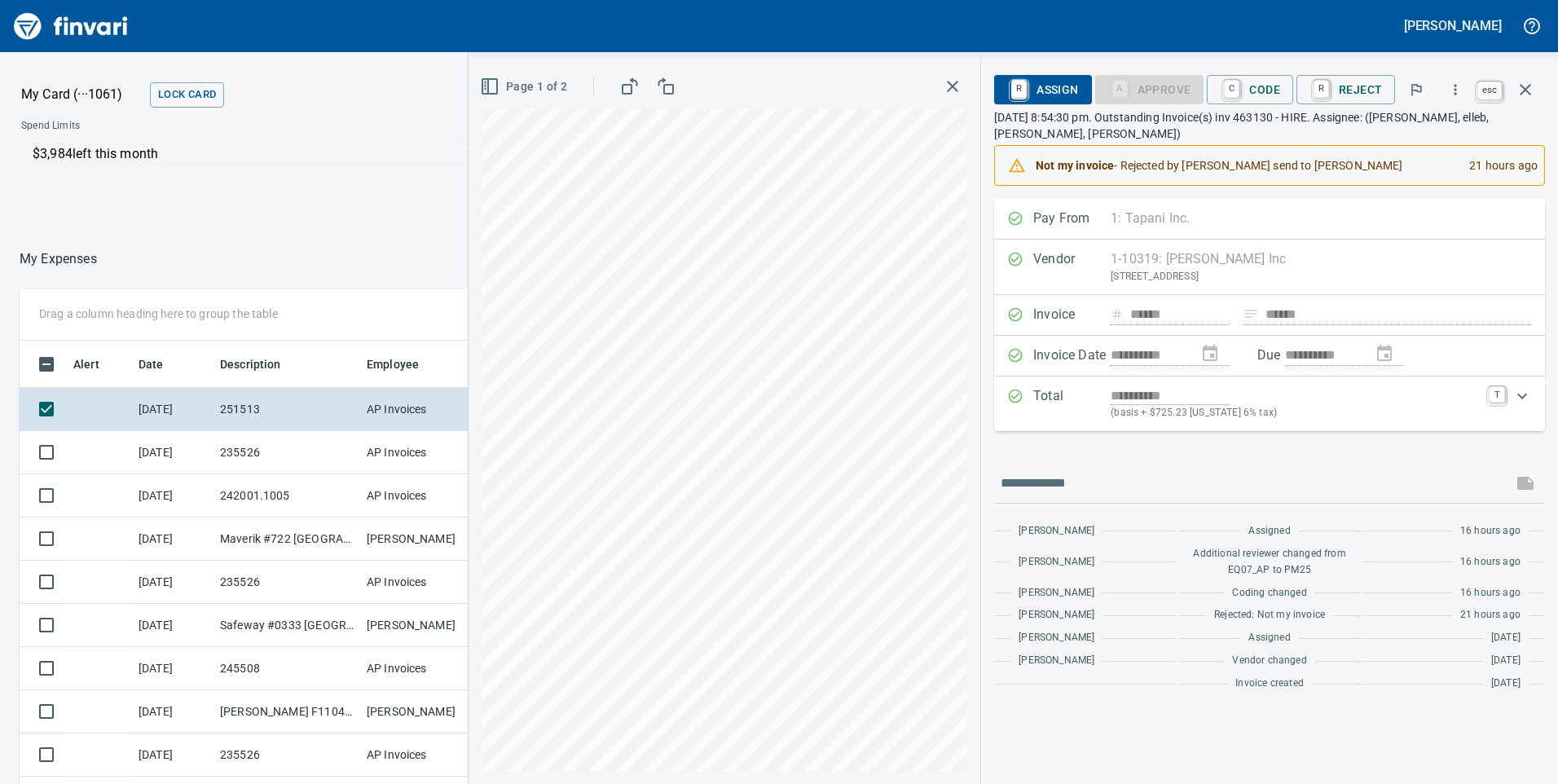
scroll to position [592, 1075]
click at [1521, 88] on icon "button" at bounding box center [1525, 89] width 20 height 20
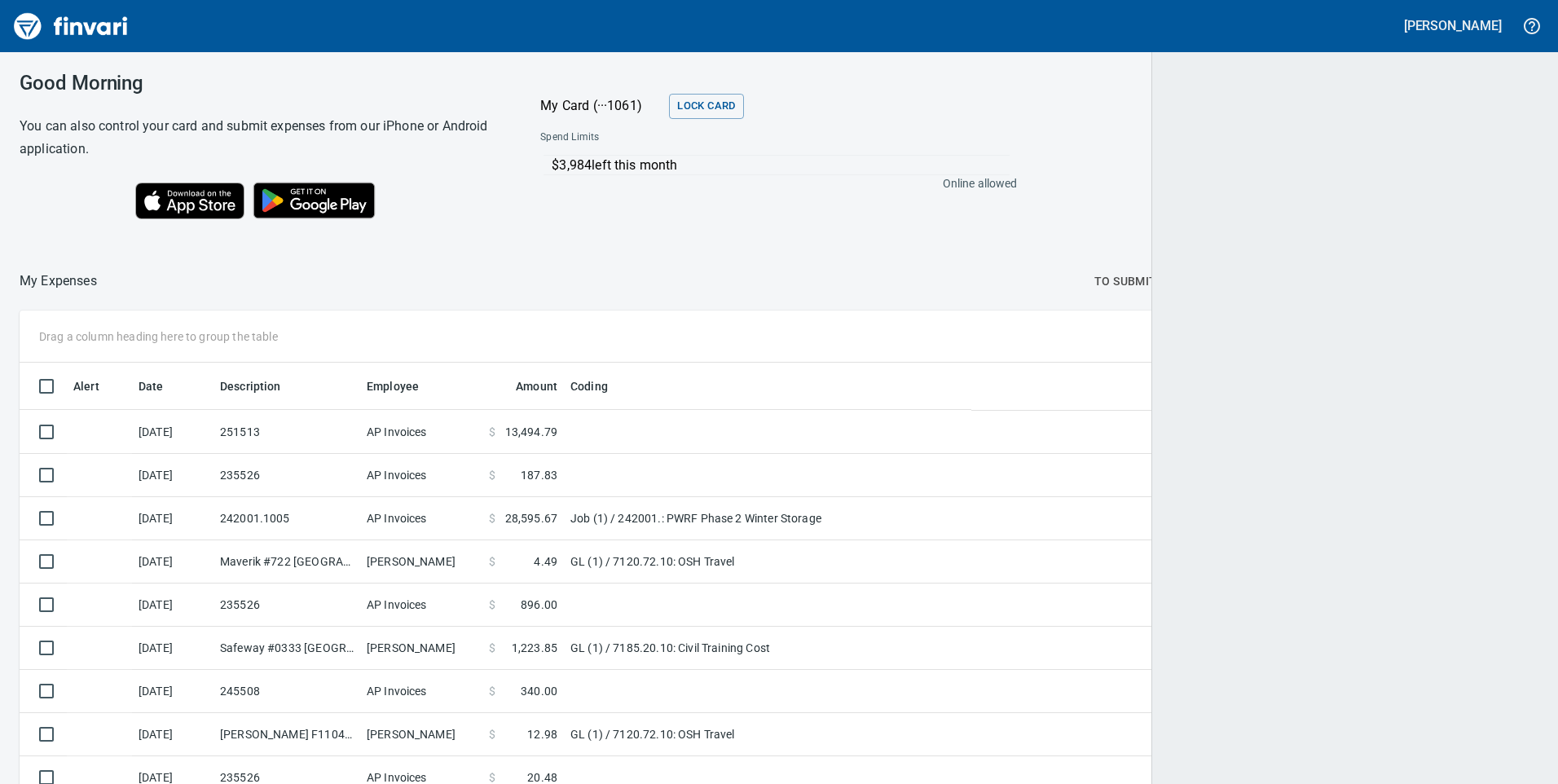
scroll to position [592, 1482]
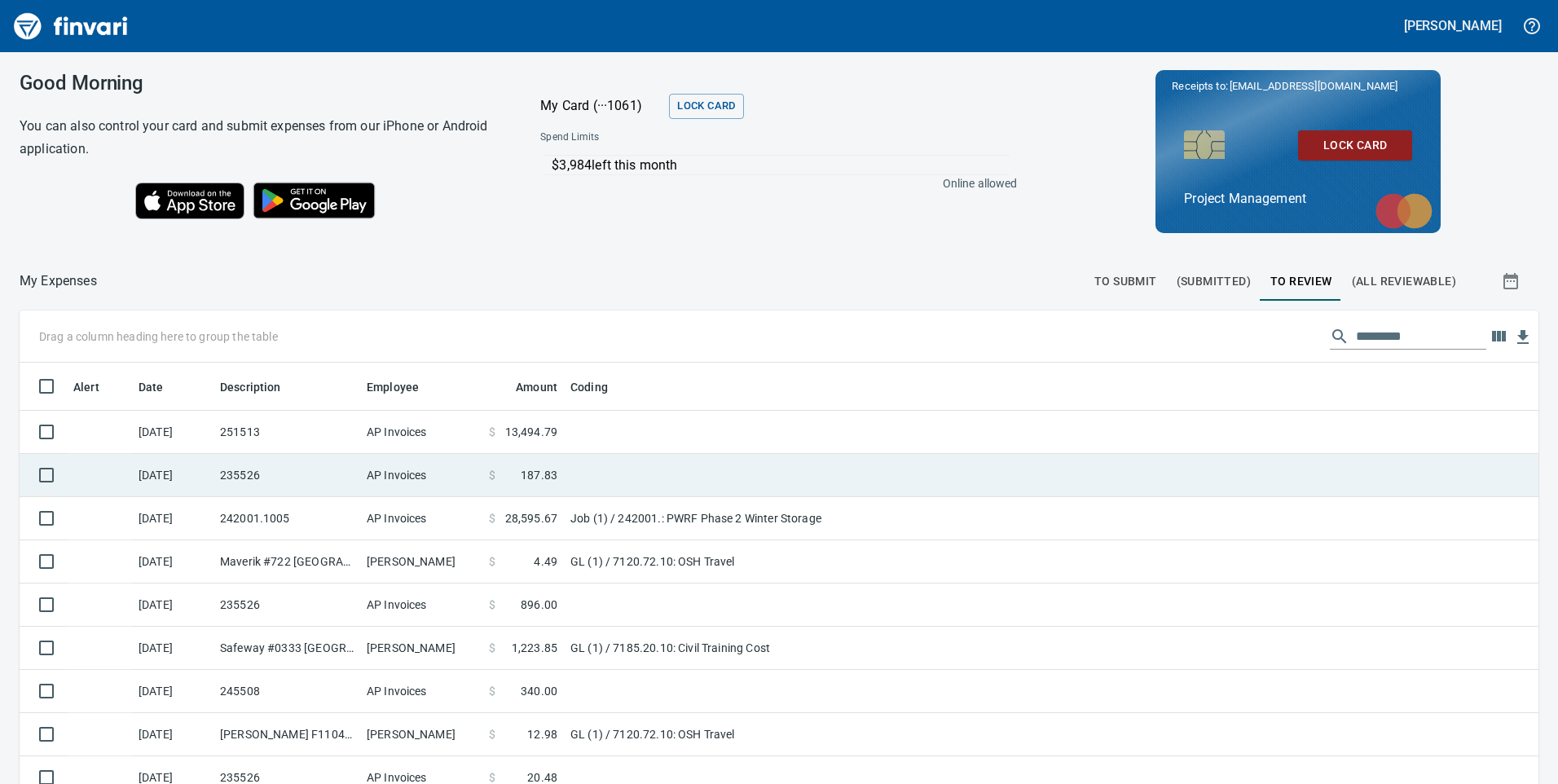
click at [531, 463] on td "$ 187.83" at bounding box center [523, 475] width 81 height 43
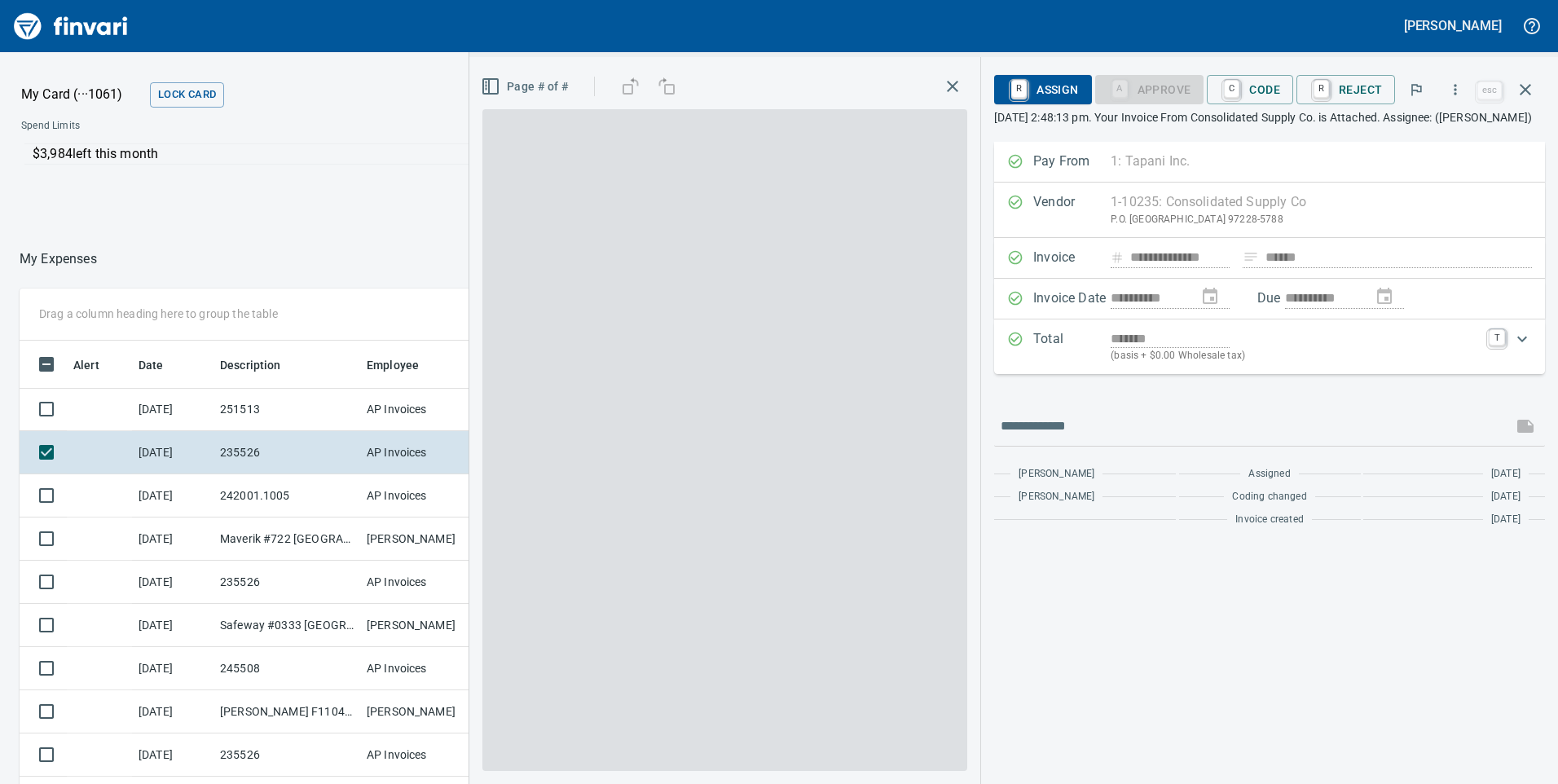
scroll to position [592, 1075]
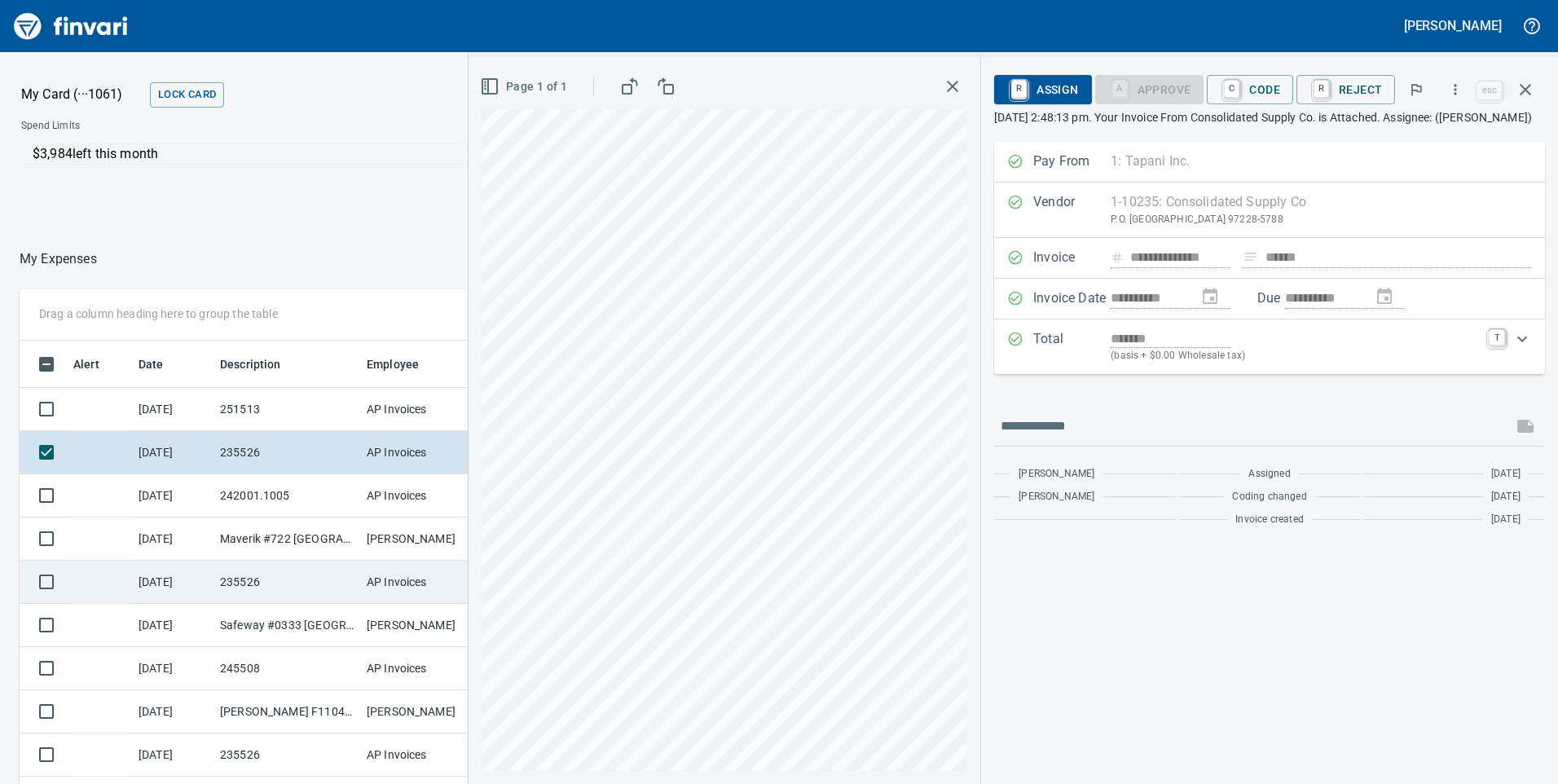
click at [393, 585] on td "AP Invoices" at bounding box center [421, 581] width 122 height 43
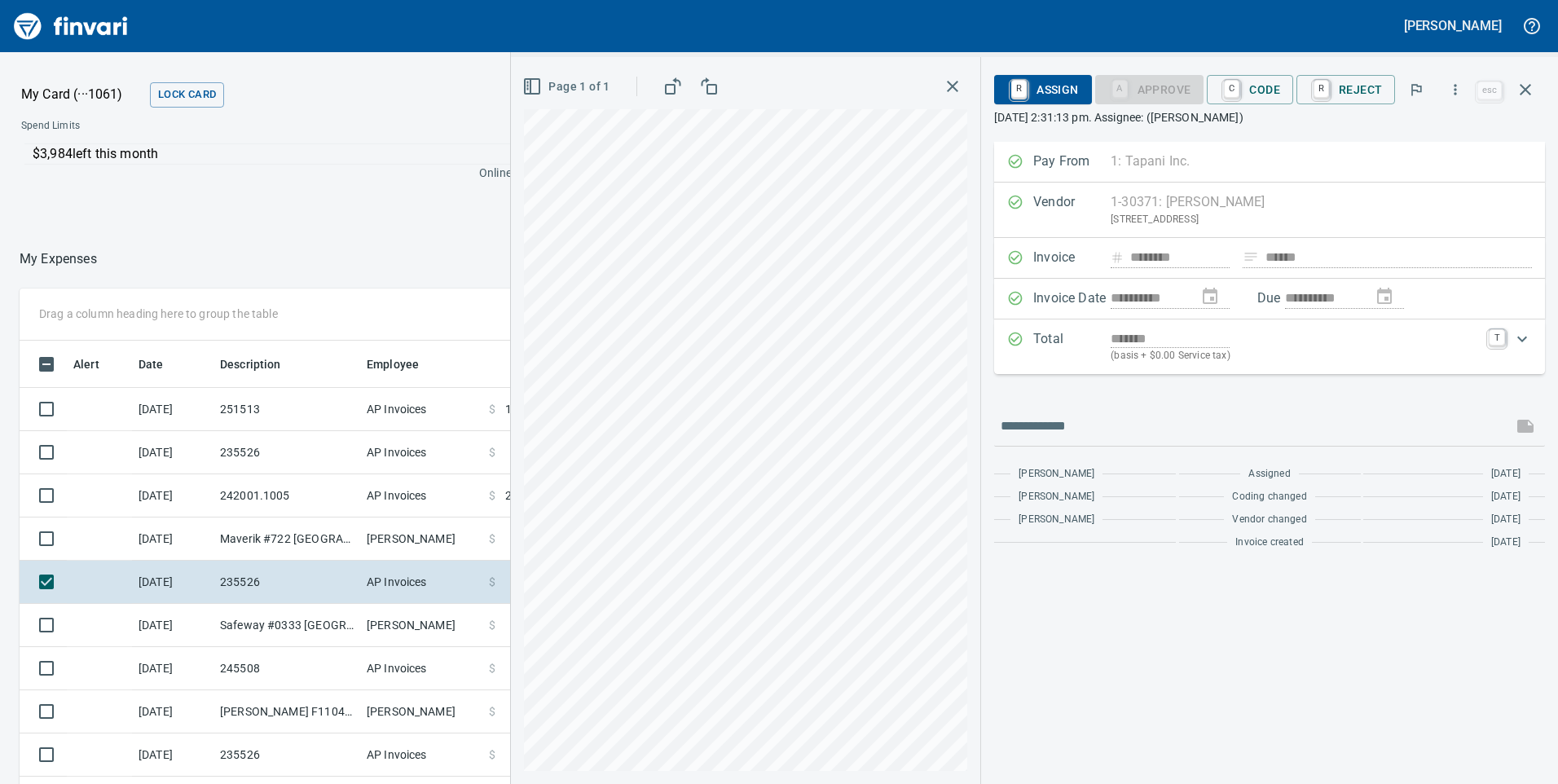
click at [956, 91] on icon "button" at bounding box center [953, 86] width 20 height 20
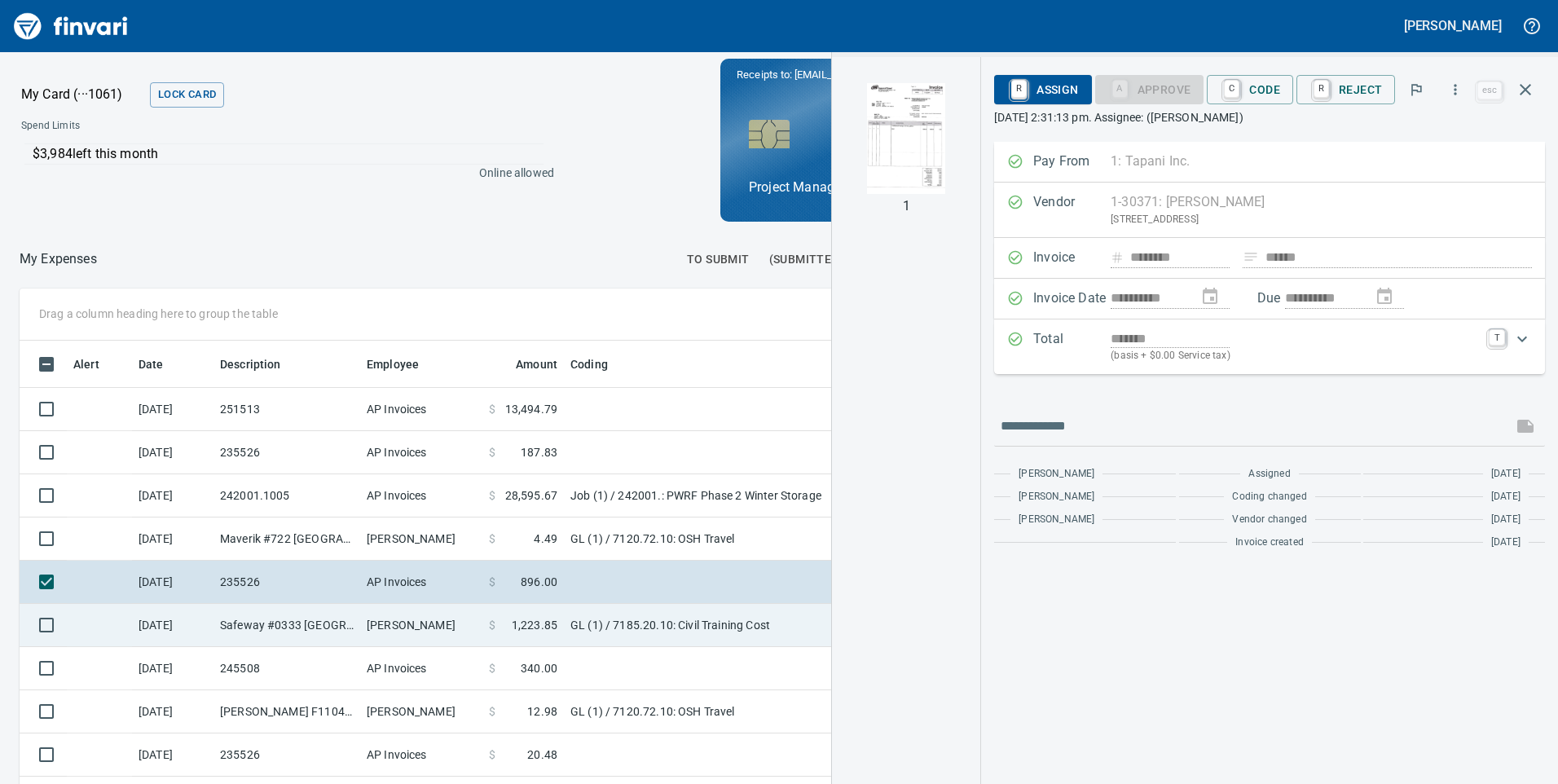
scroll to position [81, 0]
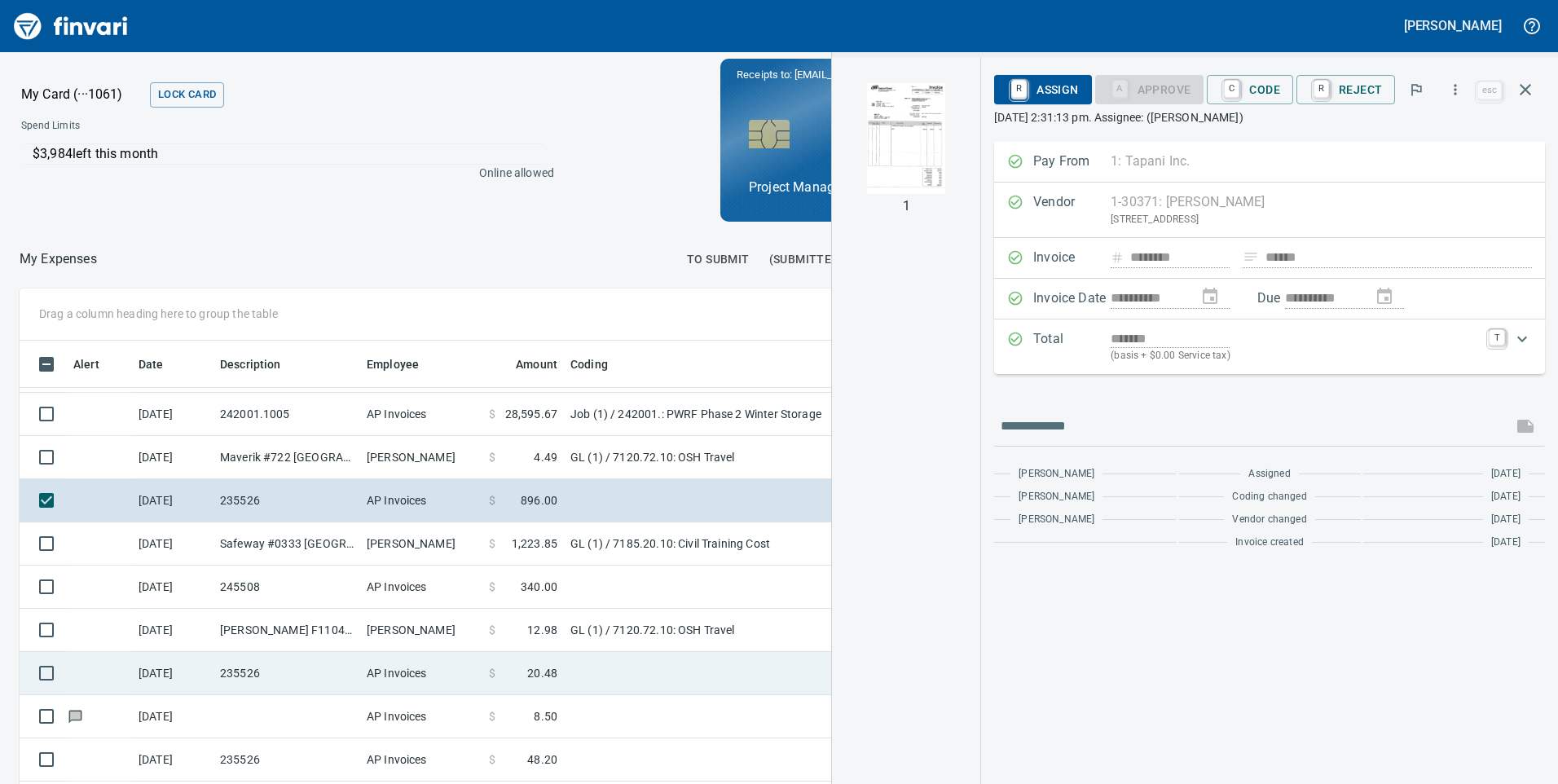
click at [536, 671] on span "20.48" at bounding box center [542, 673] width 30 height 16
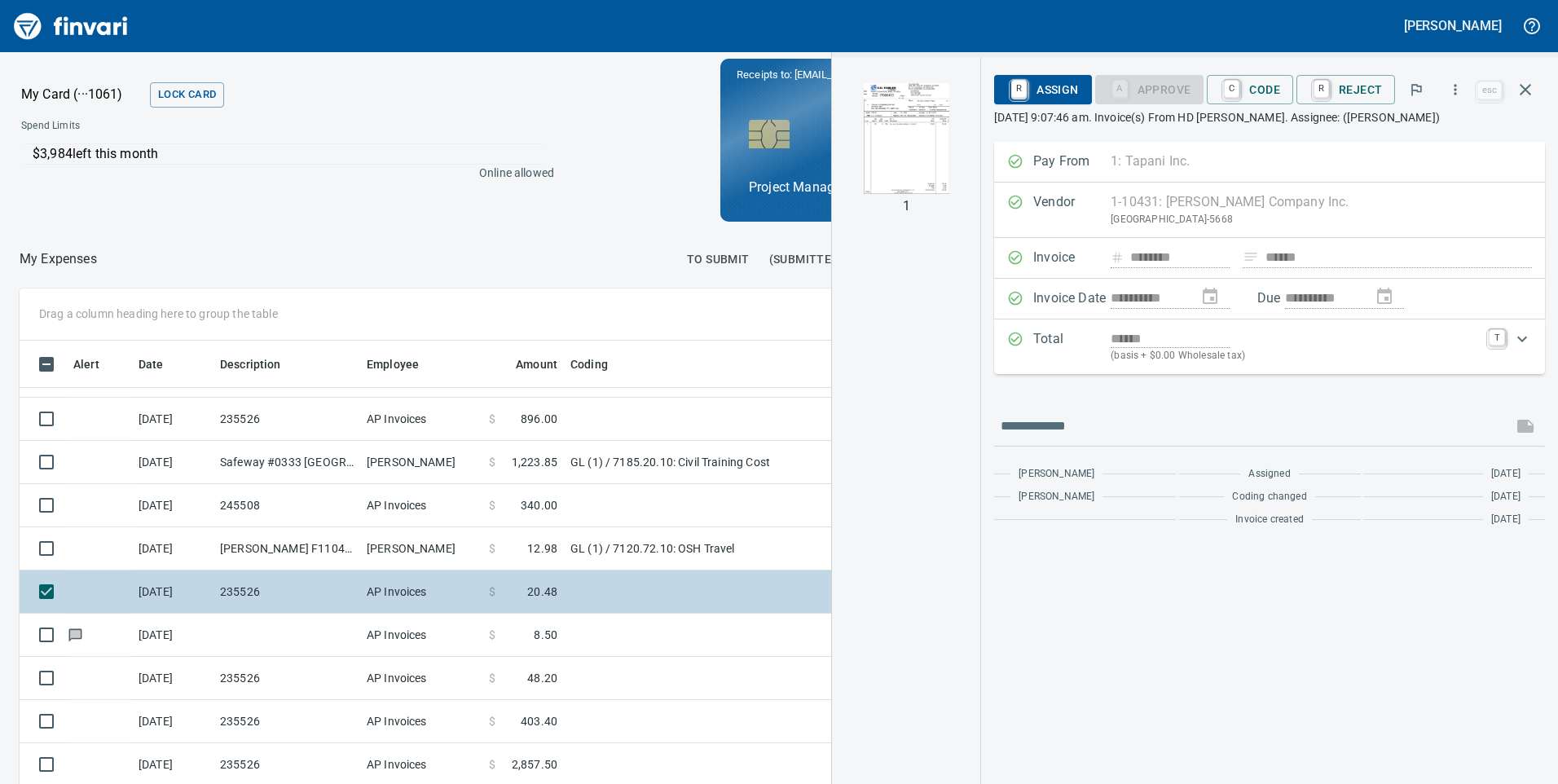
scroll to position [244, 0]
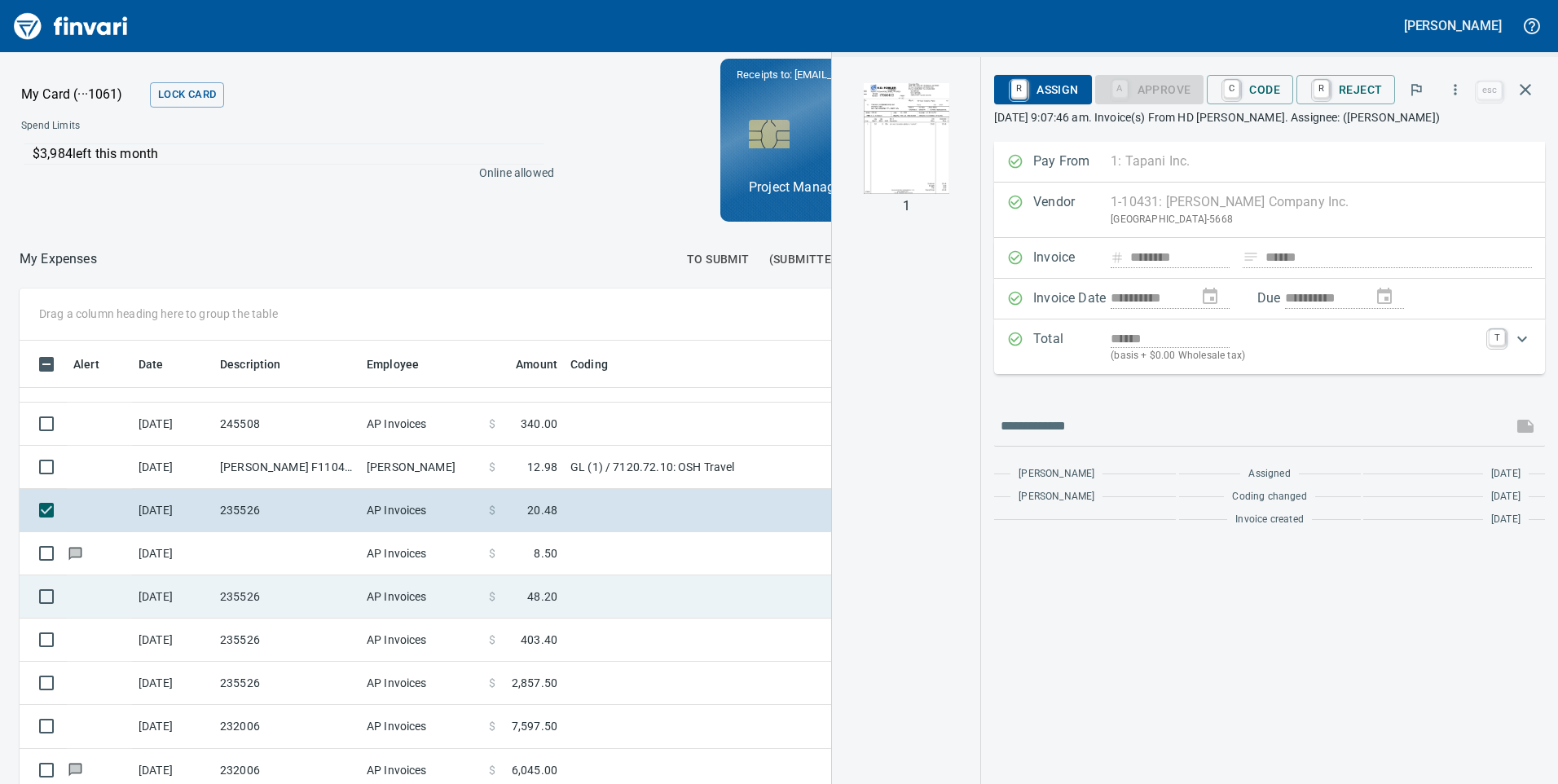
click at [544, 590] on span "48.20" at bounding box center [542, 596] width 30 height 16
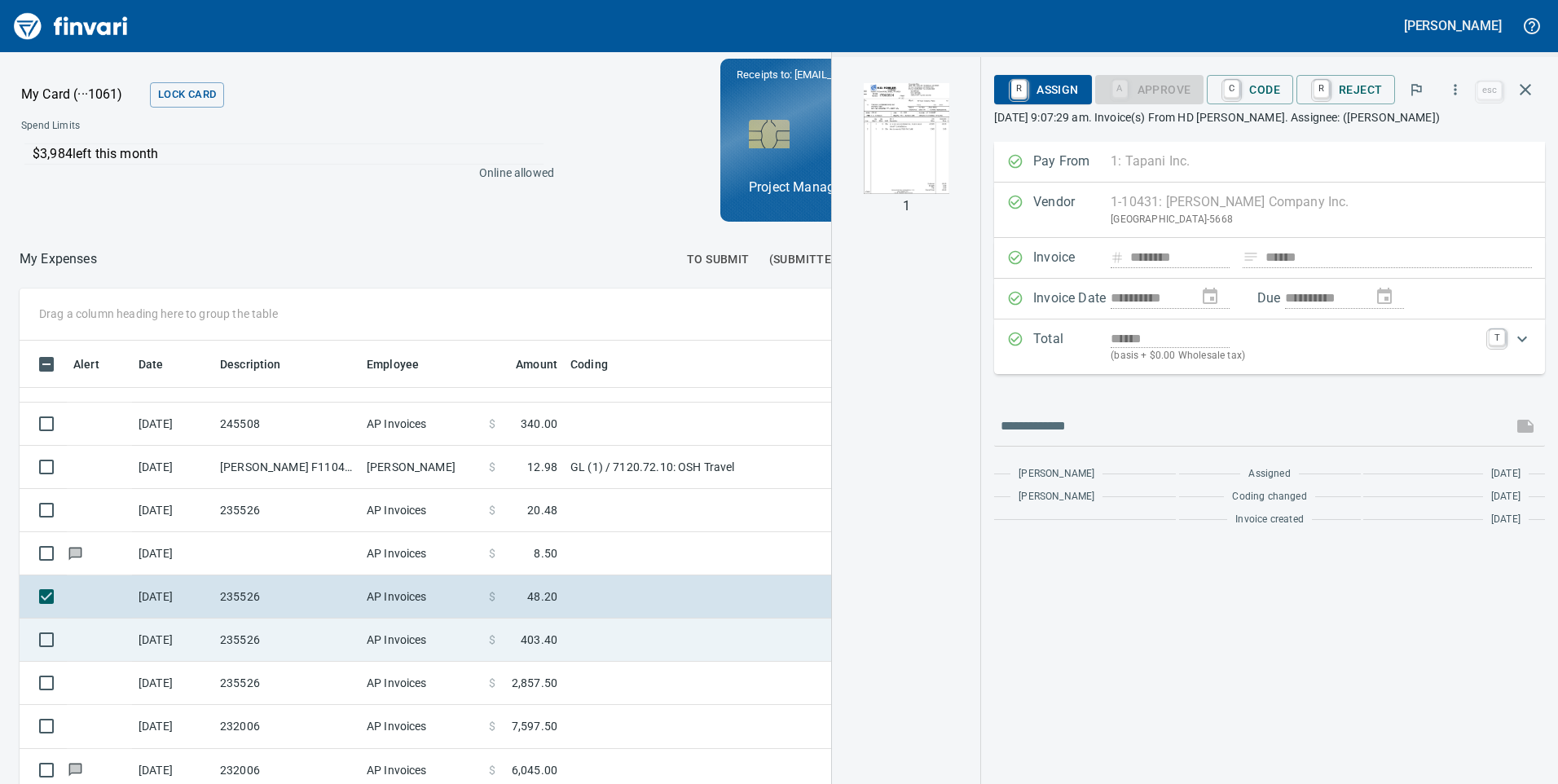
click at [538, 643] on span "403.40" at bounding box center [539, 640] width 37 height 16
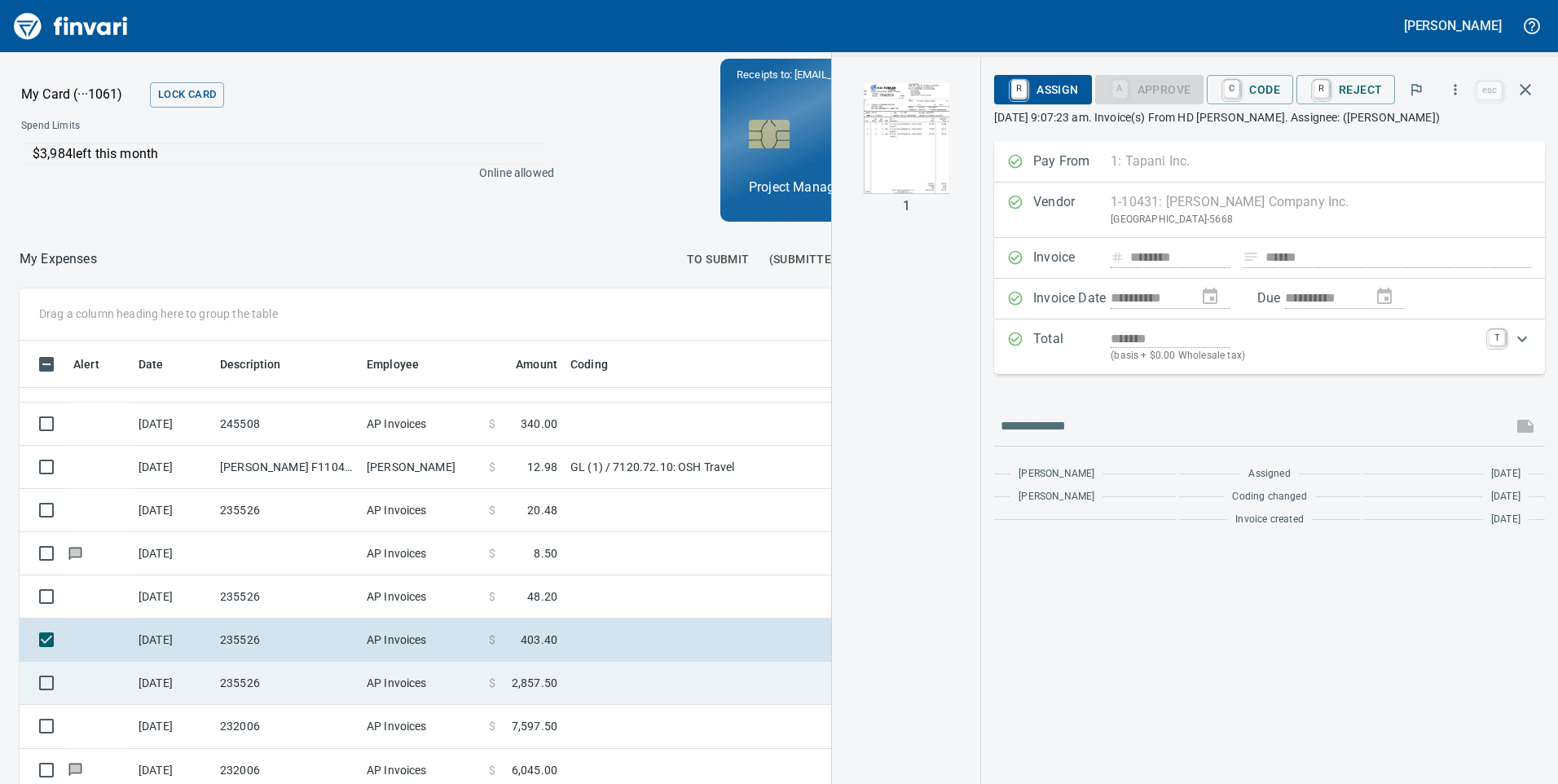
click at [540, 681] on span "2,857.50" at bounding box center [535, 682] width 46 height 16
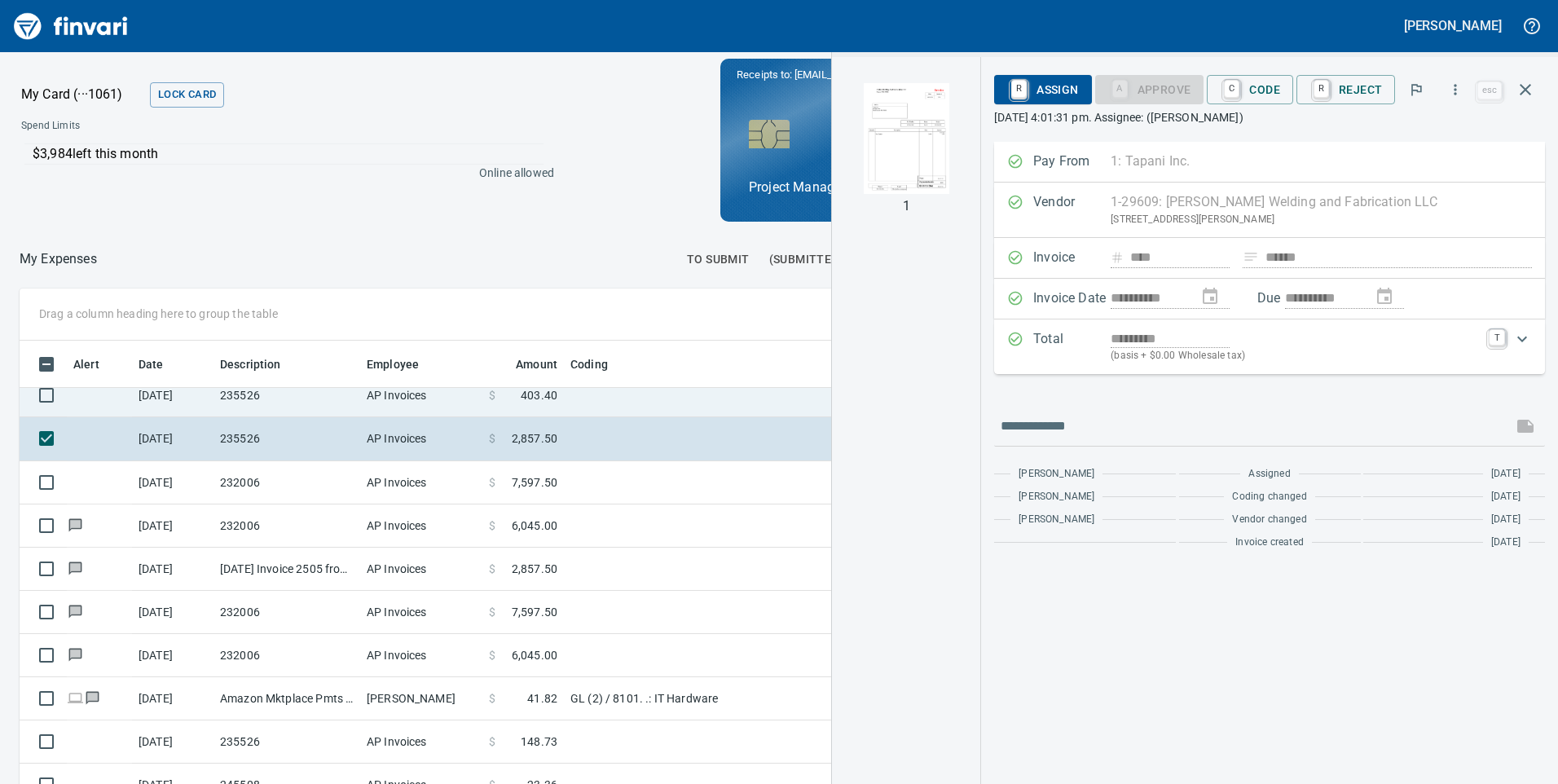
scroll to position [567, 0]
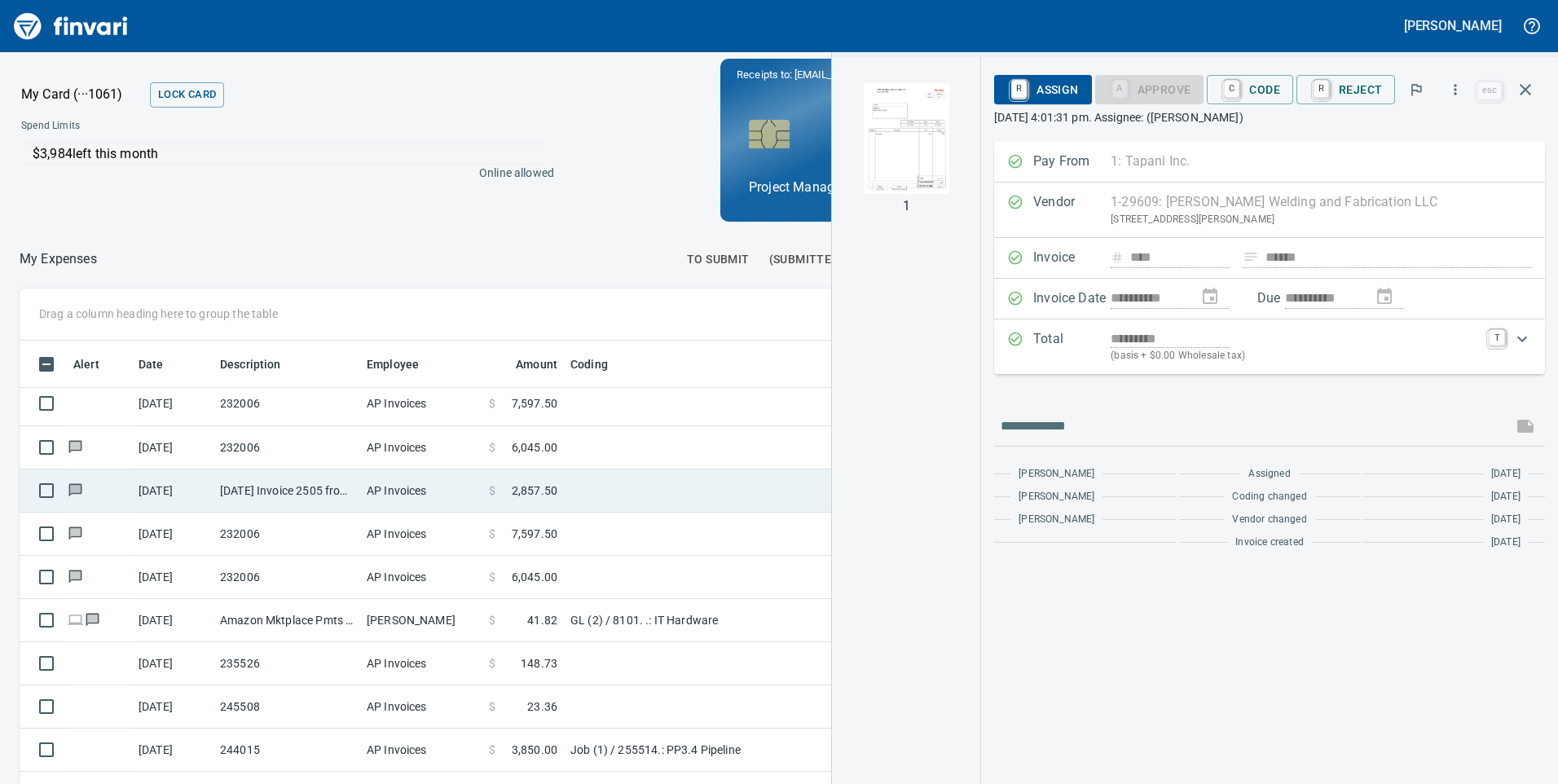
click at [537, 489] on span "2,857.50" at bounding box center [535, 490] width 46 height 16
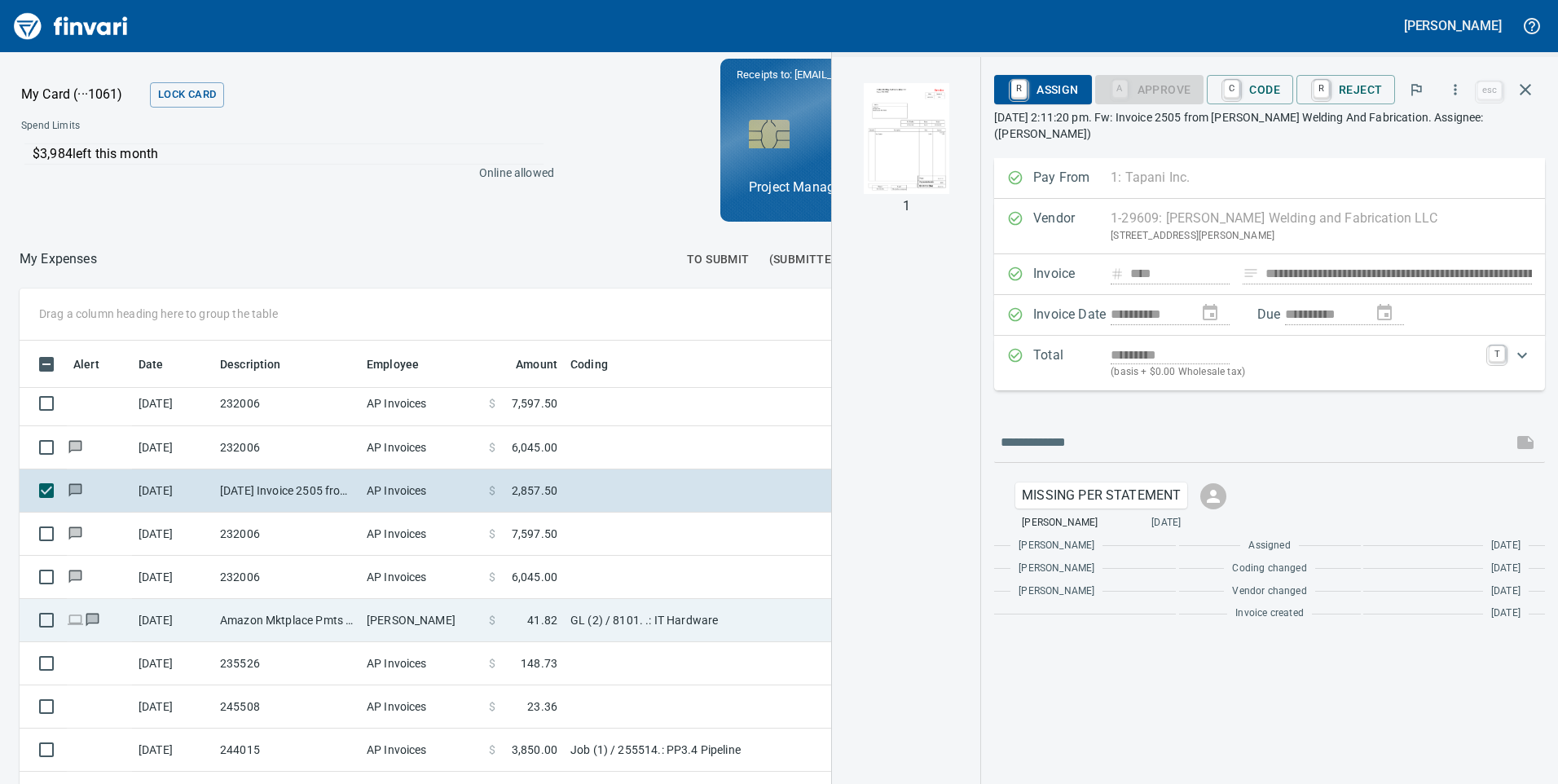
click at [560, 619] on td "$ 41.82" at bounding box center [523, 620] width 81 height 43
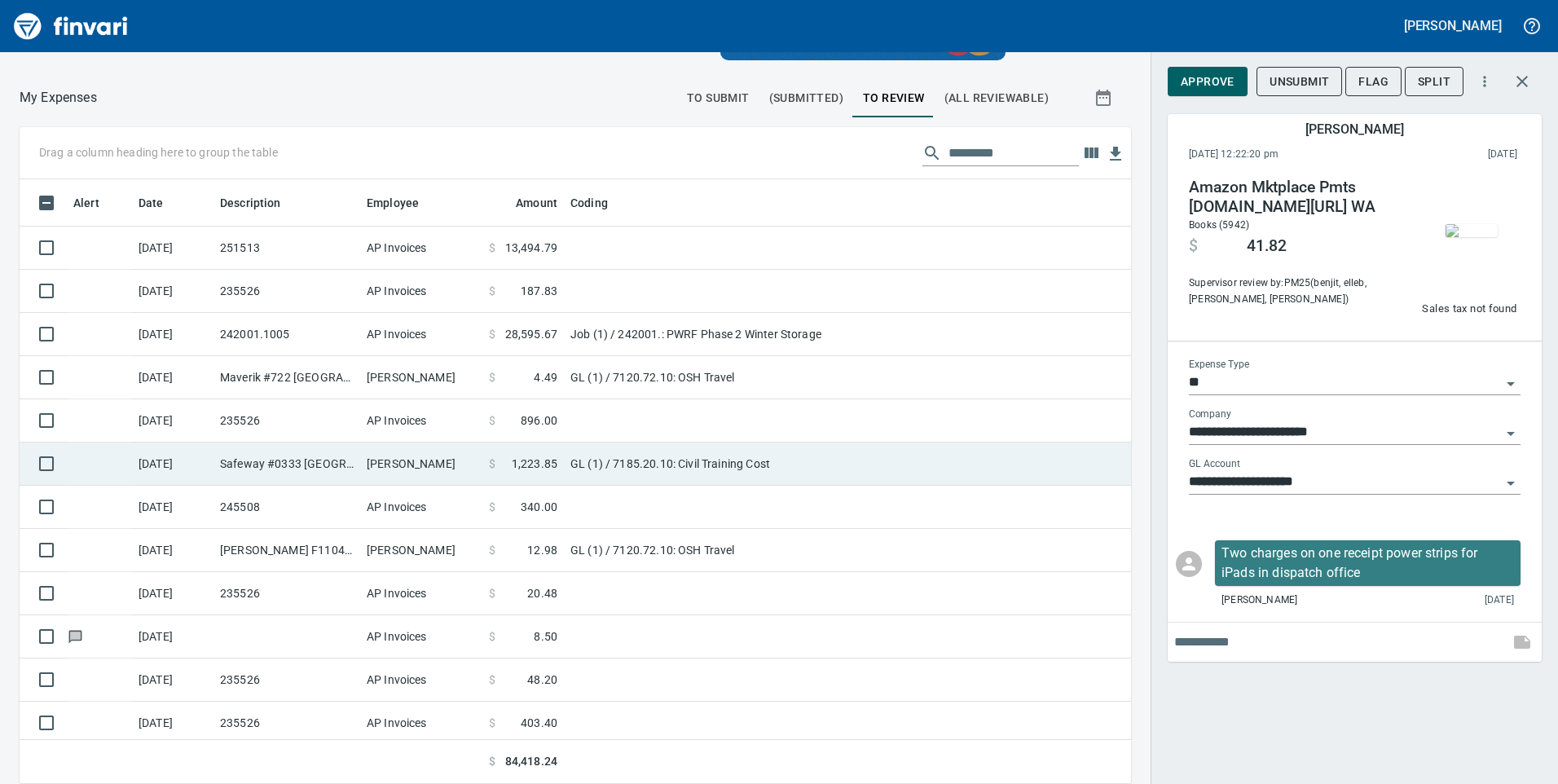
click at [637, 462] on td "GL (1) / 7185.20.10: Civil Training Cost" at bounding box center [767, 463] width 408 height 43
type input "**********"
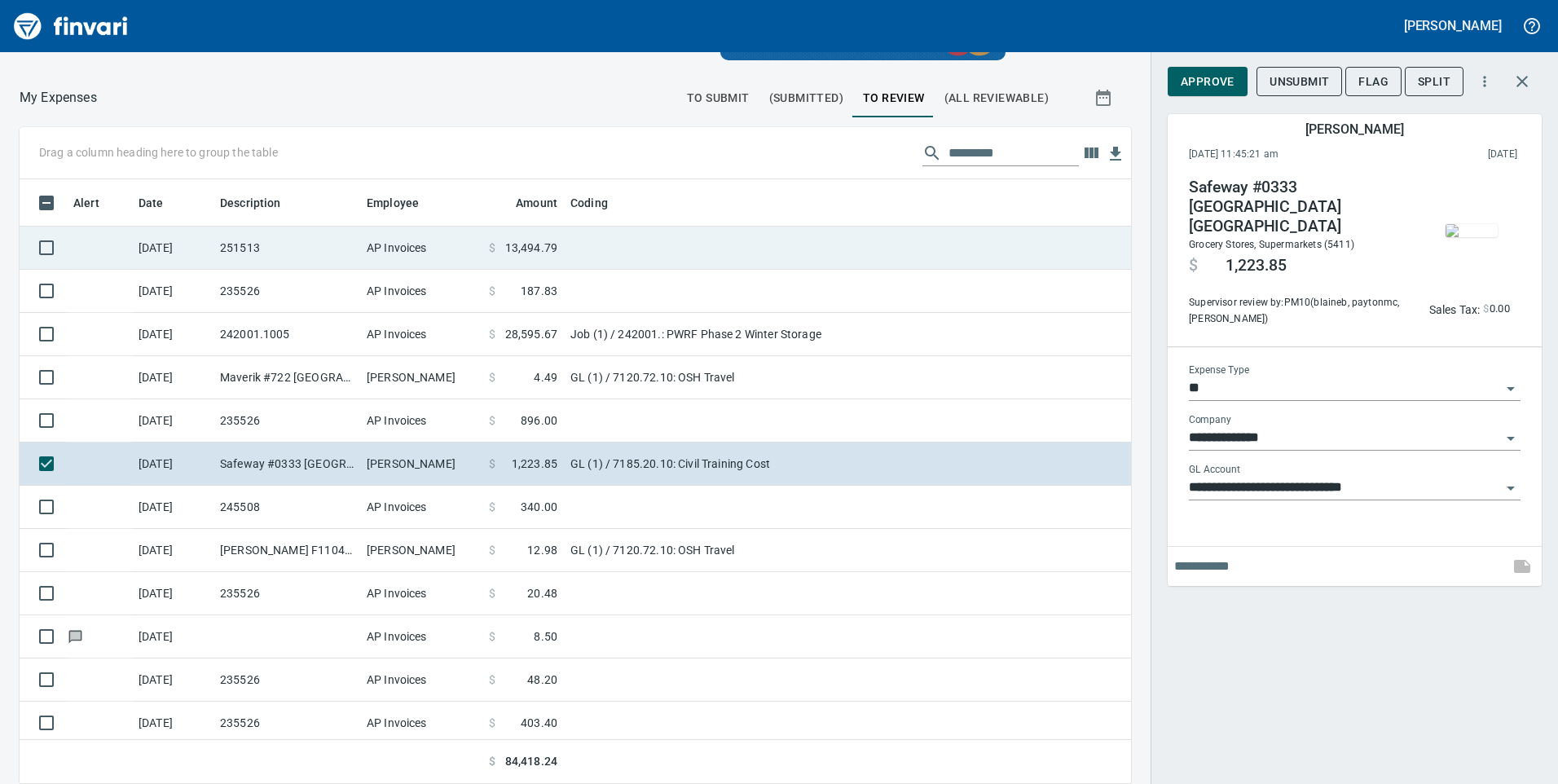
click at [541, 251] on span "13,494.79" at bounding box center [532, 248] width 53 height 16
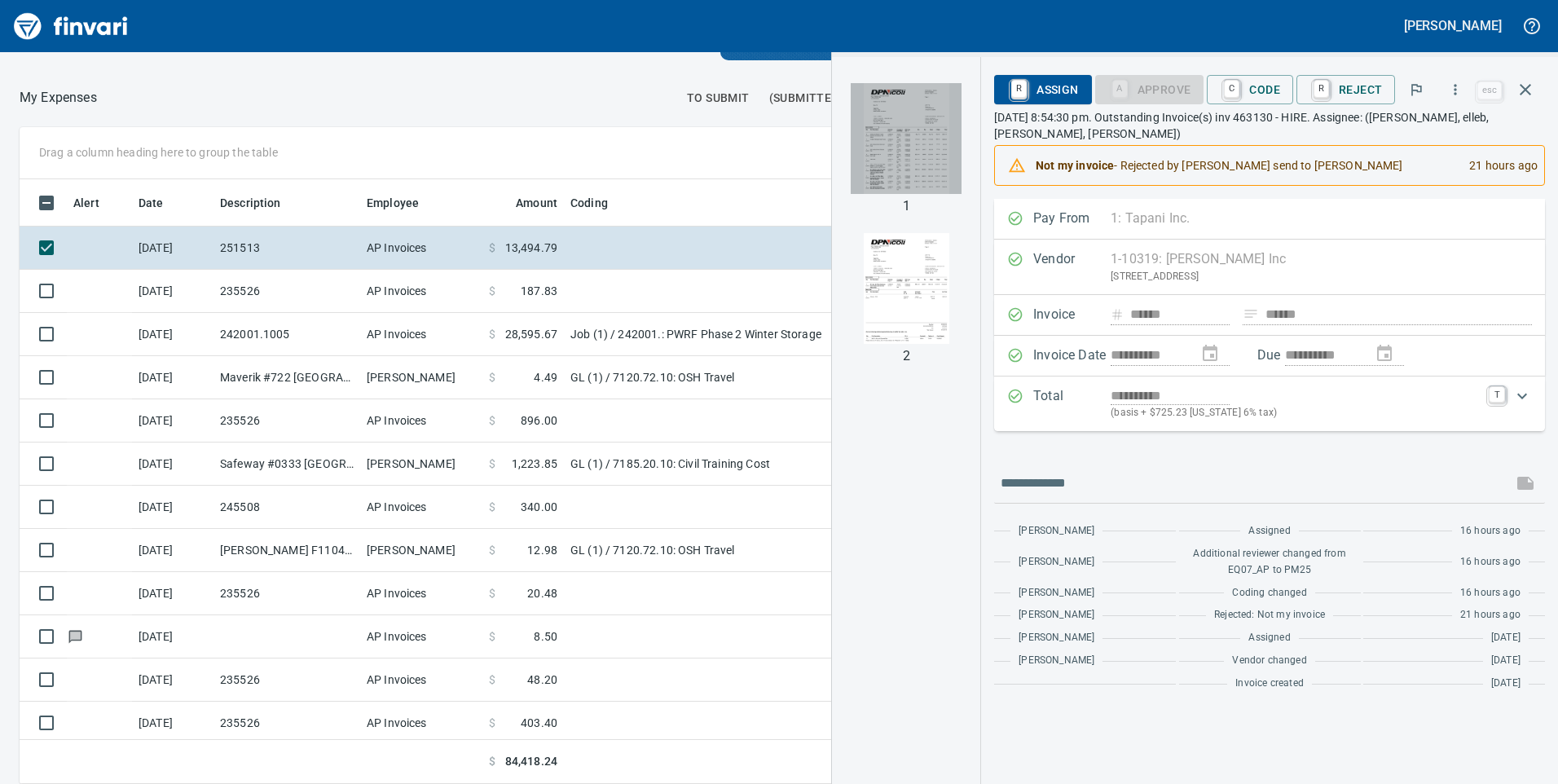
click at [904, 164] on img "button" at bounding box center [906, 138] width 111 height 111
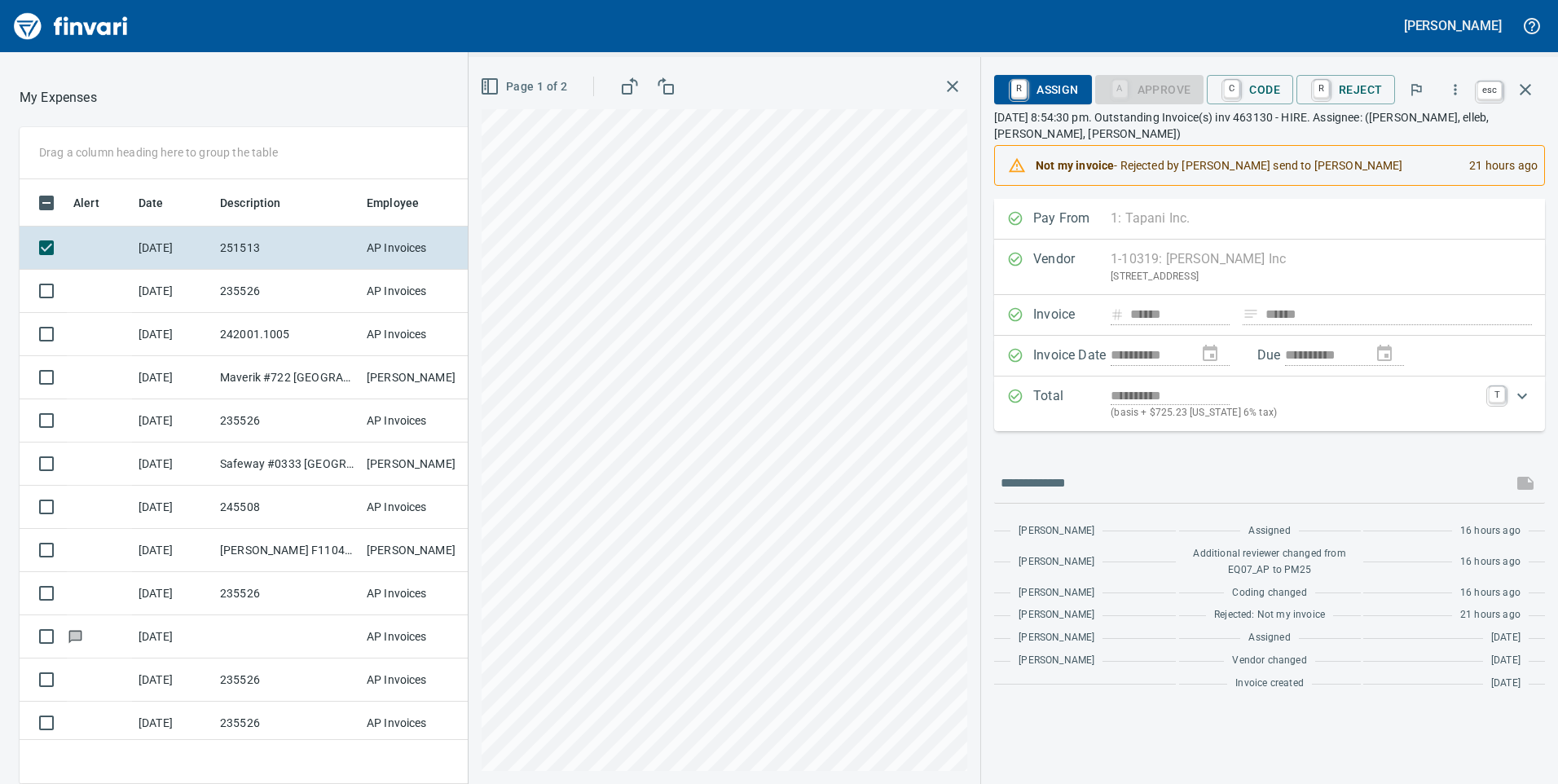
scroll to position [592, 1075]
click at [1528, 93] on icon "button" at bounding box center [1525, 89] width 11 height 11
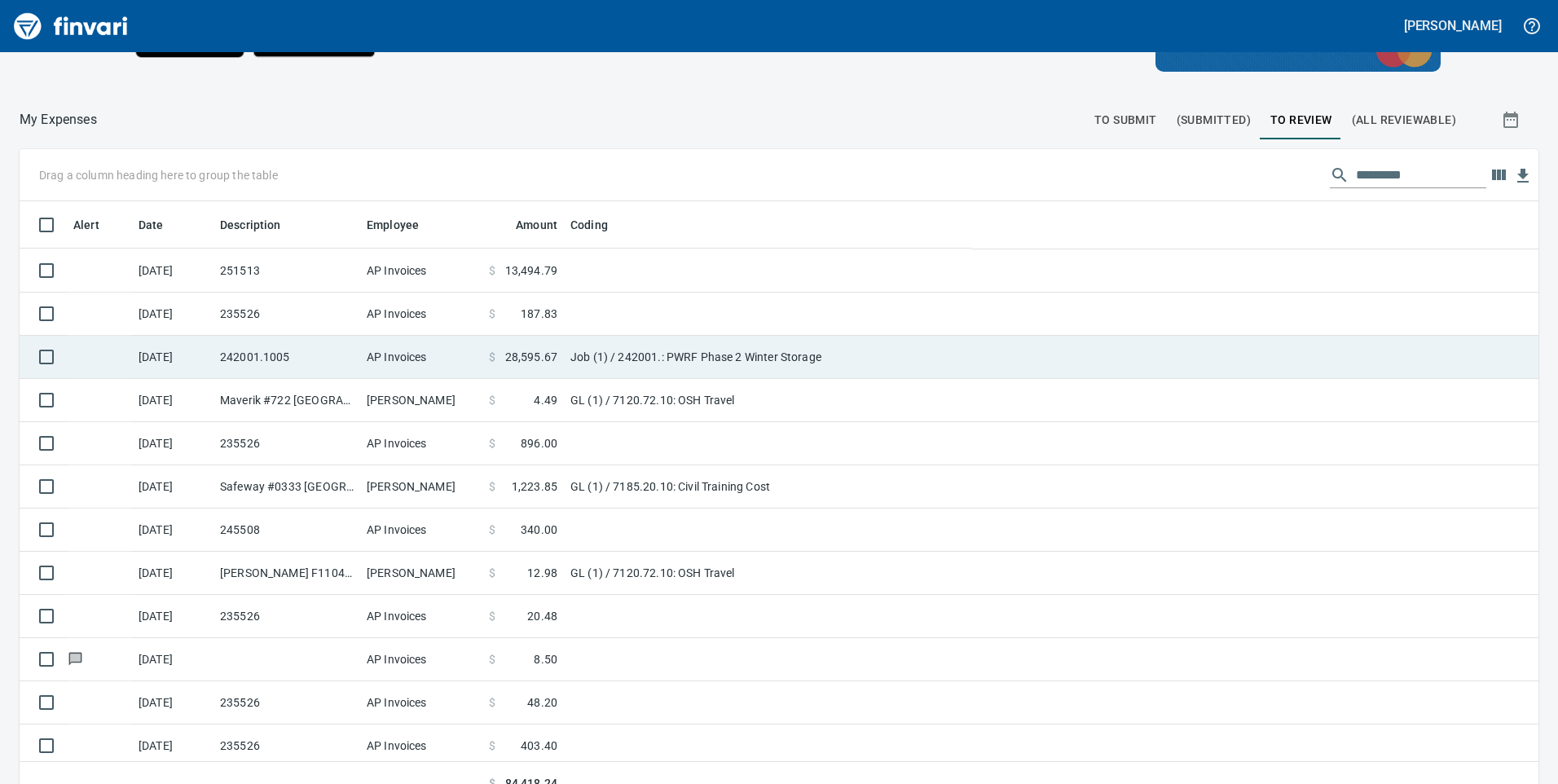
scroll to position [592, 1483]
